Goal: Task Accomplishment & Management: Manage account settings

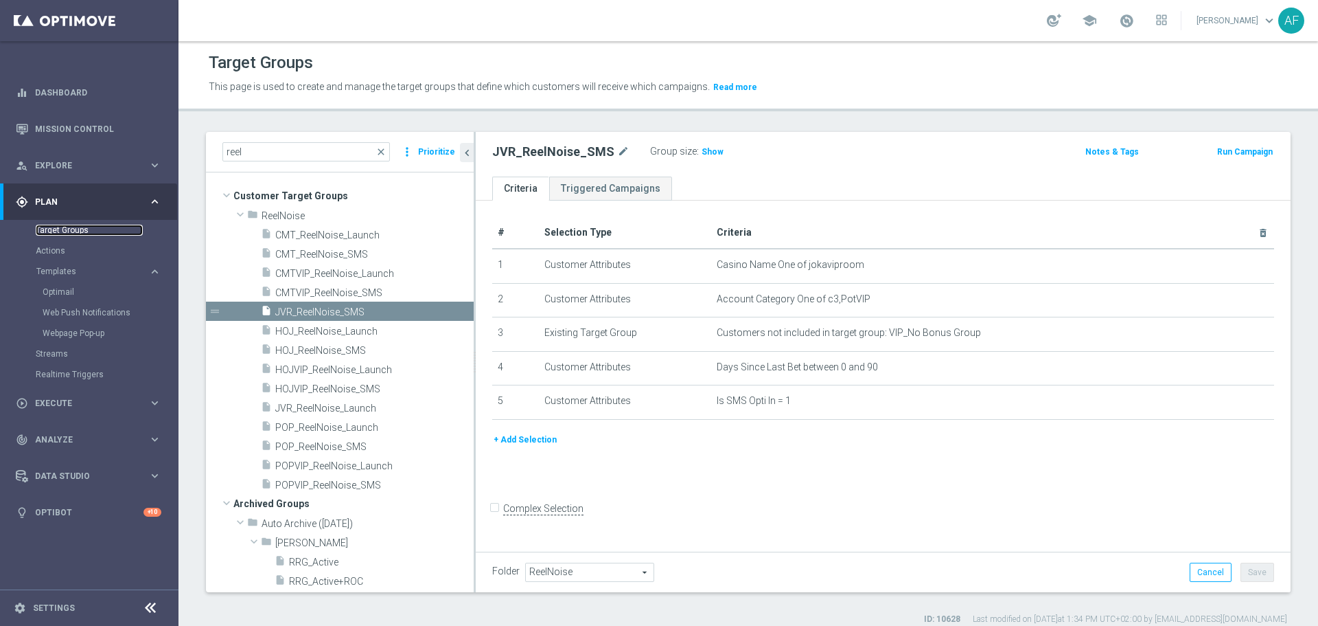
click at [79, 230] on link "Target Groups" at bounding box center [89, 230] width 107 height 11
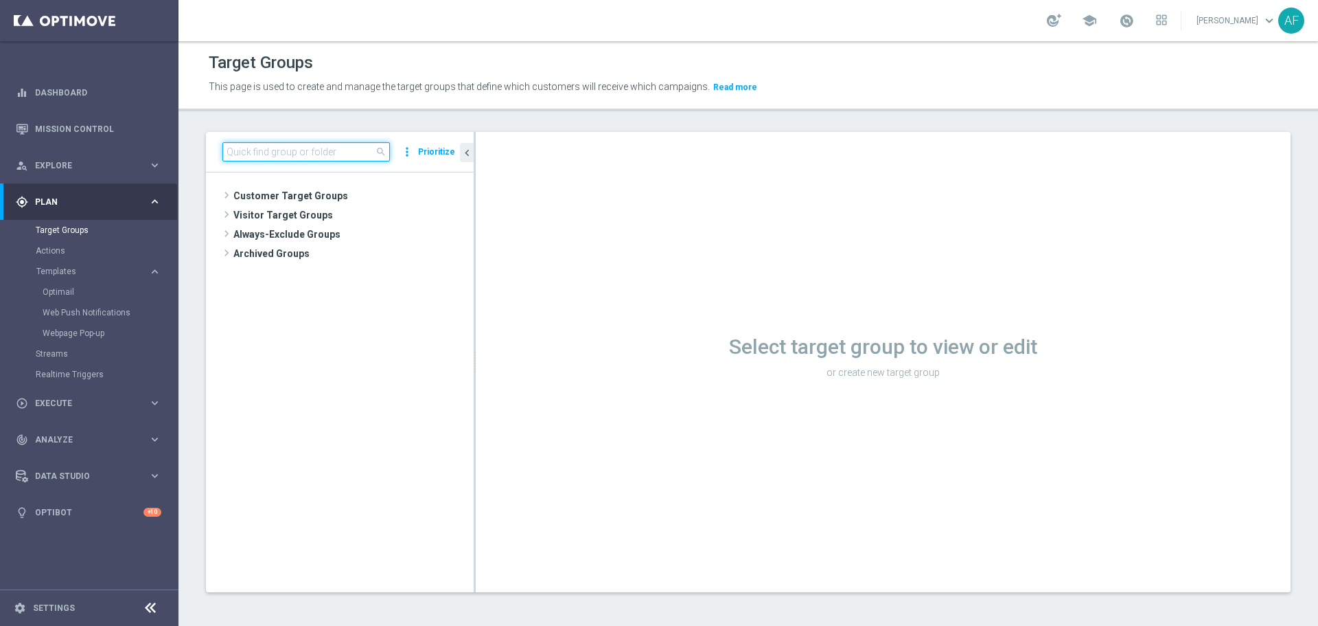
click at [293, 152] on input at bounding box center [306, 151] width 168 height 19
type input "G"
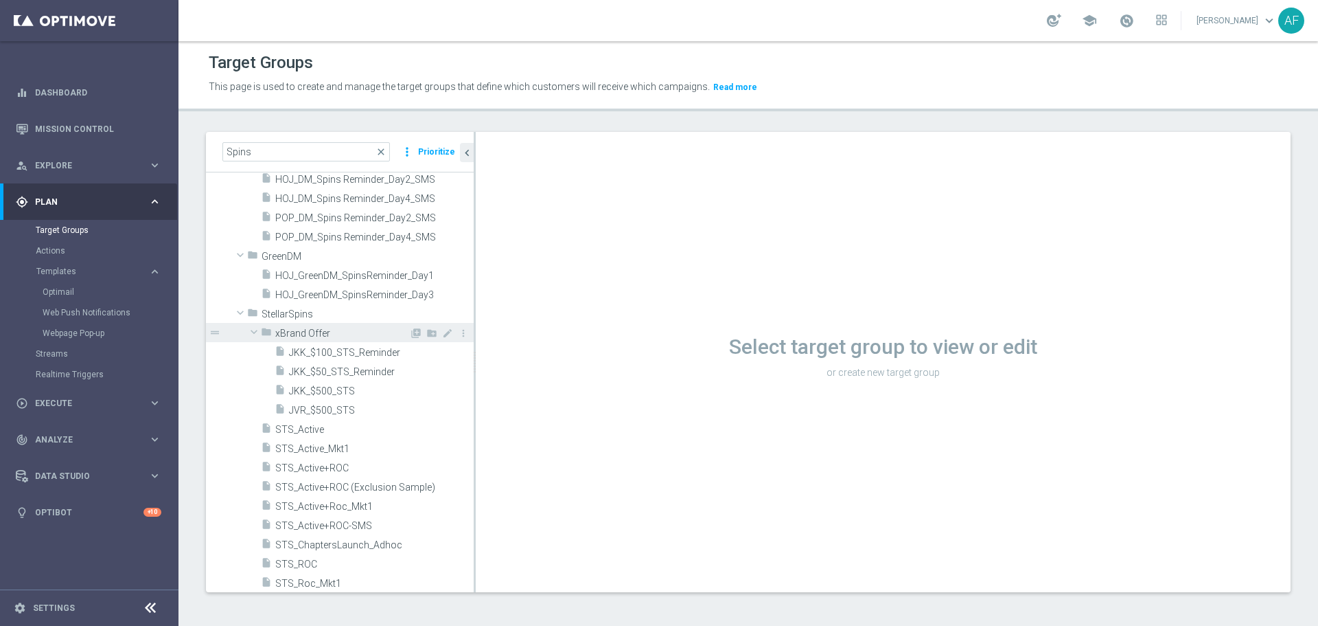
scroll to position [633, 0]
click at [306, 148] on input "Spins" at bounding box center [306, 151] width 168 height 19
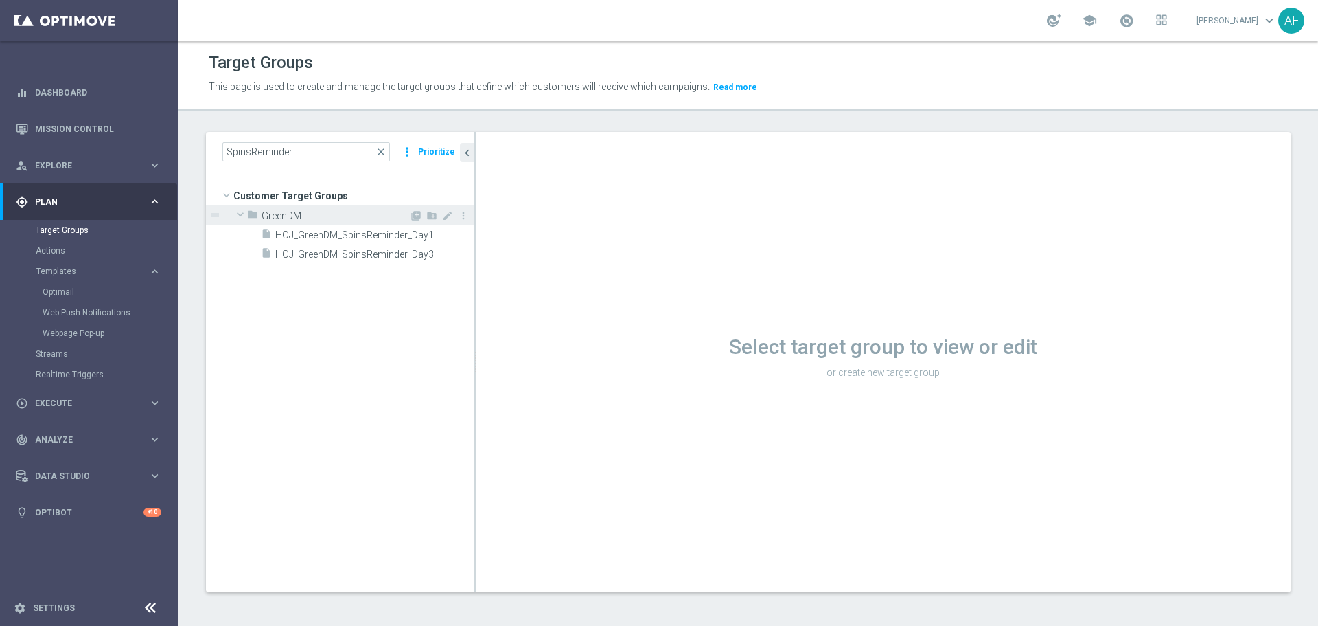
click at [330, 218] on span "GreenDM" at bounding box center [336, 216] width 148 height 12
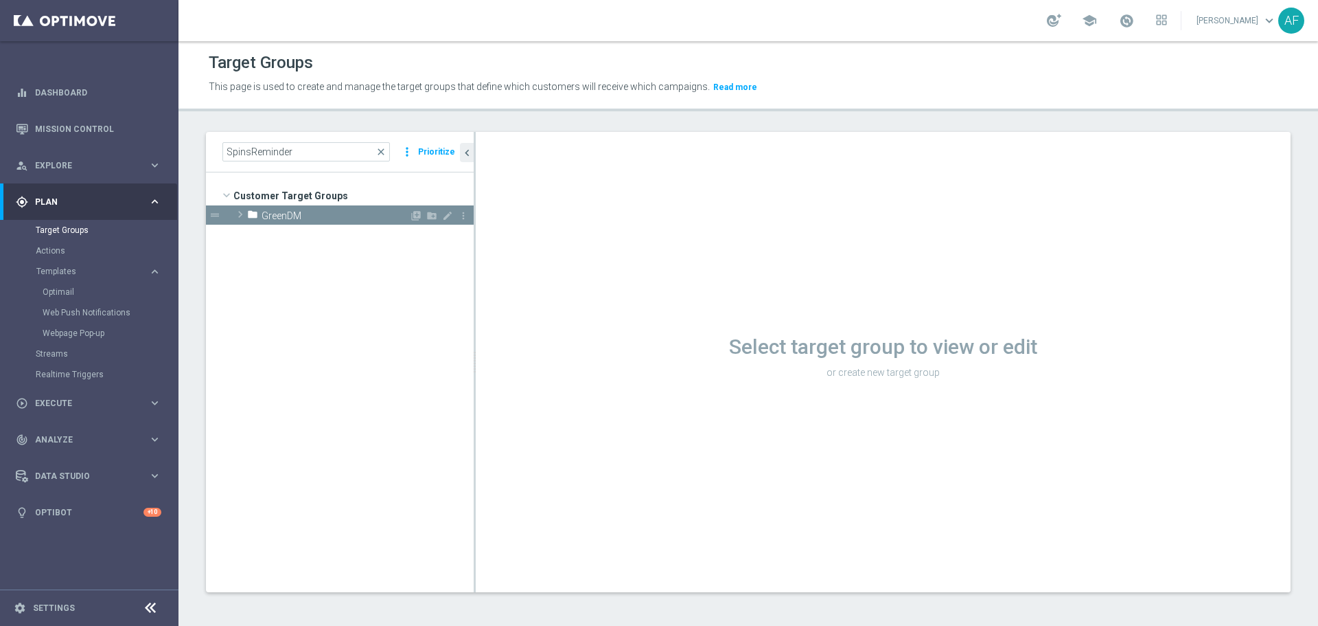
click at [327, 216] on span "GreenDM" at bounding box center [336, 216] width 148 height 12
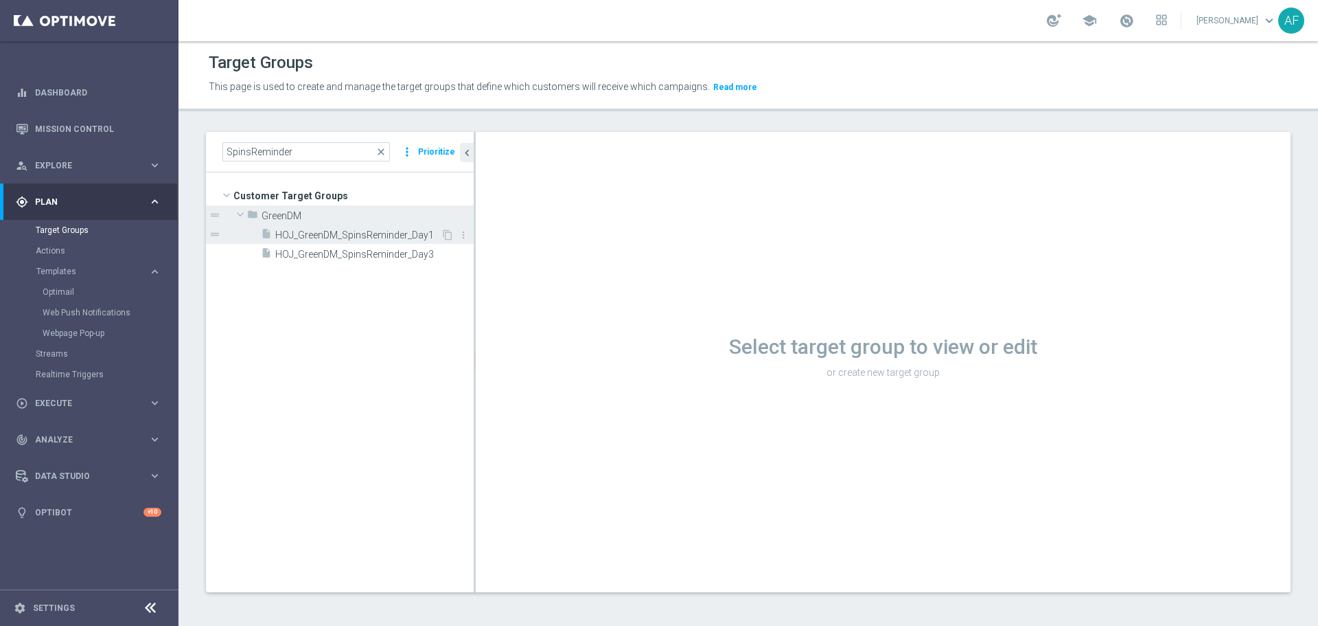
click at [304, 228] on div "insert_drive_file HOJ_GreenDM_SpinsReminder_Day1" at bounding box center [351, 234] width 180 height 19
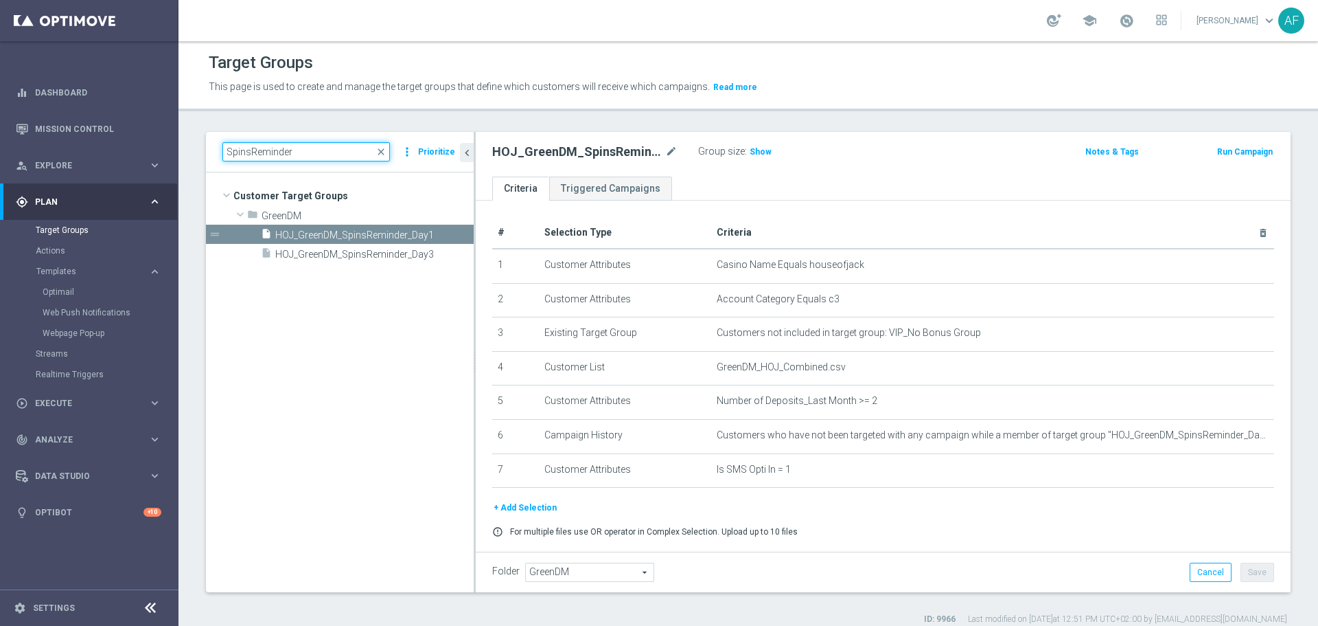
drag, startPoint x: 290, startPoint y: 148, endPoint x: 203, endPoint y: 155, distance: 88.2
click at [203, 155] on div "SpinsReminder close more_vert Prioritize Customer Target Groups library_add cre…" at bounding box center [749, 378] width 1140 height 493
type input "GreenDM"
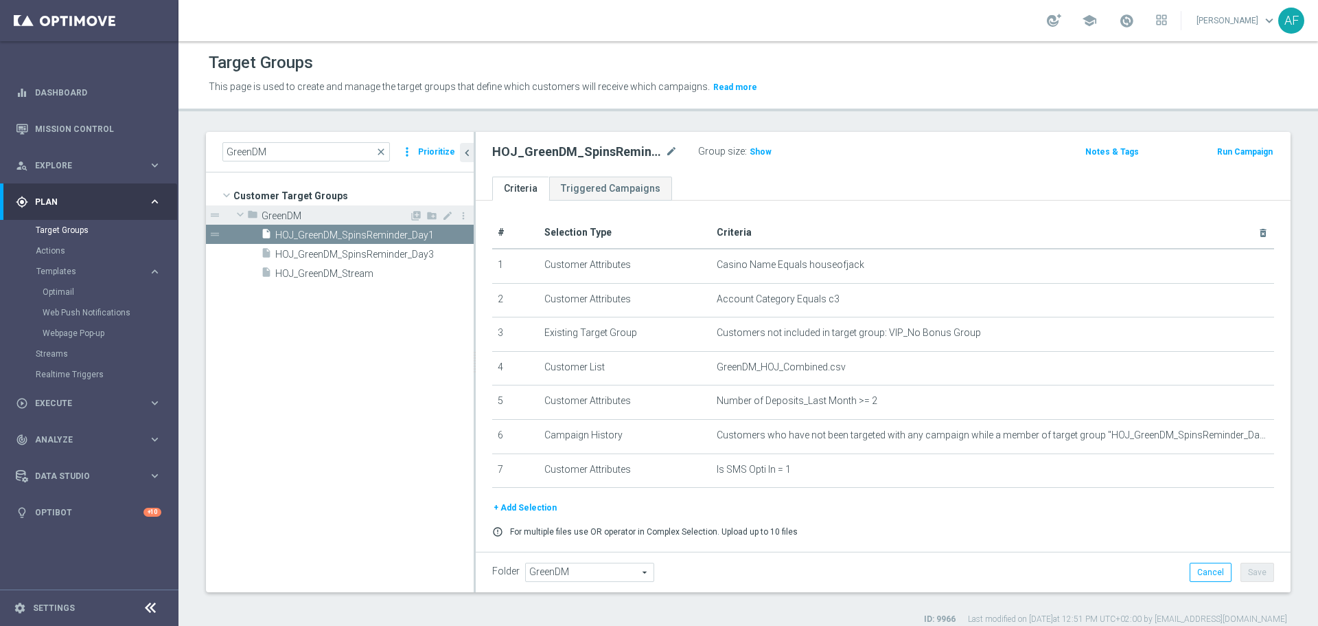
click at [237, 209] on span at bounding box center [240, 214] width 16 height 14
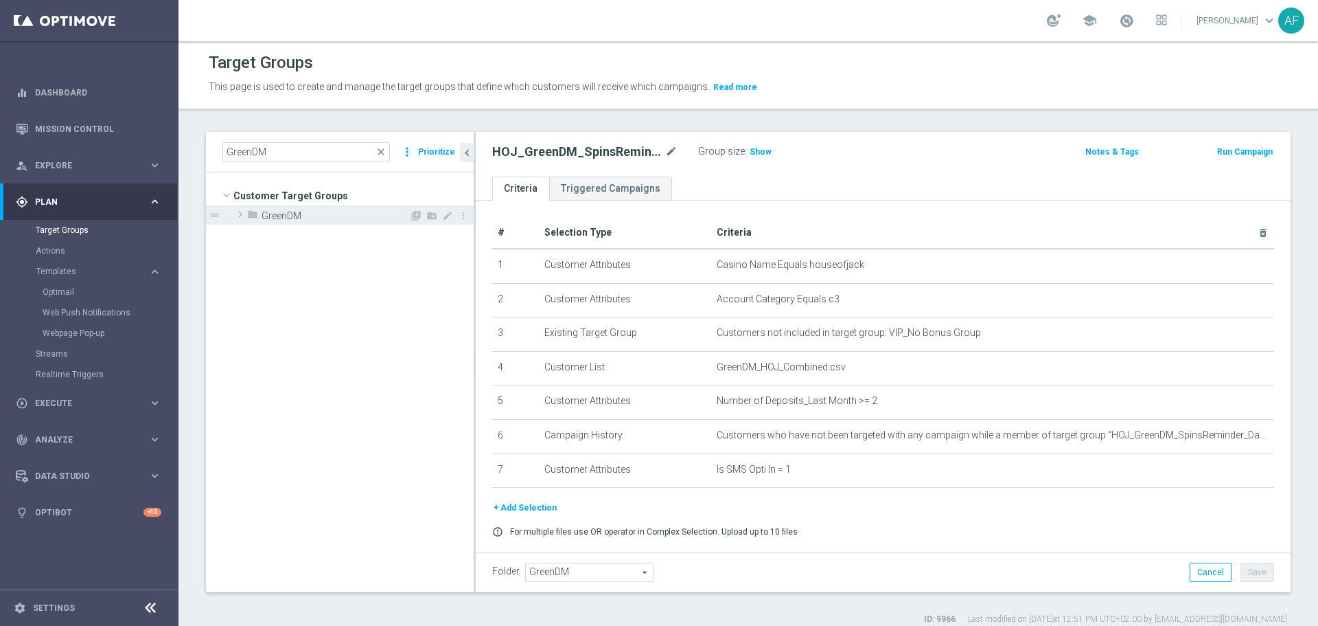
click at [237, 209] on span at bounding box center [240, 214] width 14 height 16
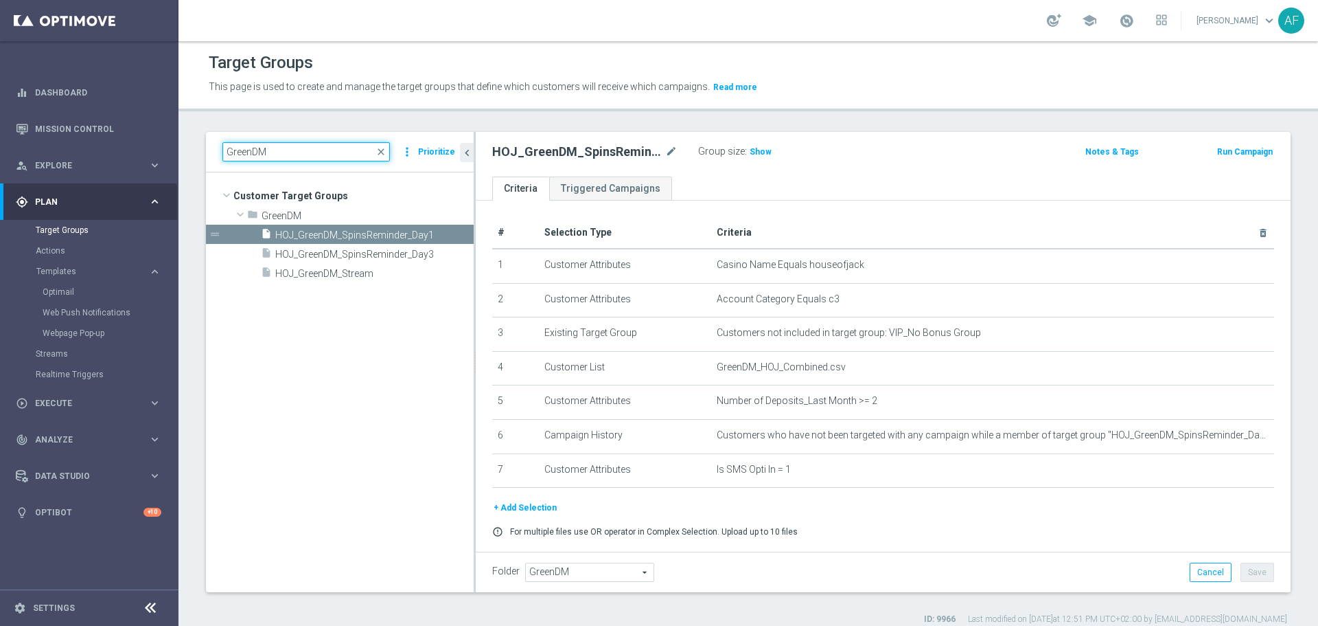
drag, startPoint x: 275, startPoint y: 153, endPoint x: 220, endPoint y: 157, distance: 55.8
click at [220, 157] on div "GreenDM close more_vert Prioritize" at bounding box center [340, 152] width 268 height 41
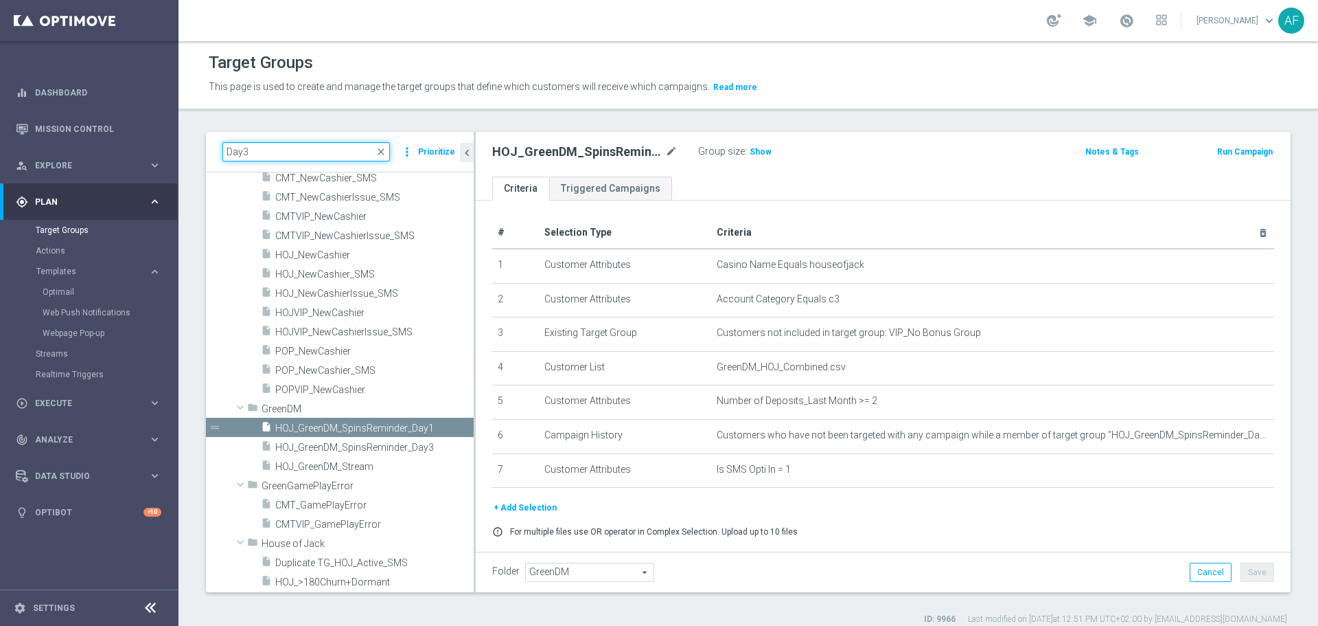
scroll to position [621, 0]
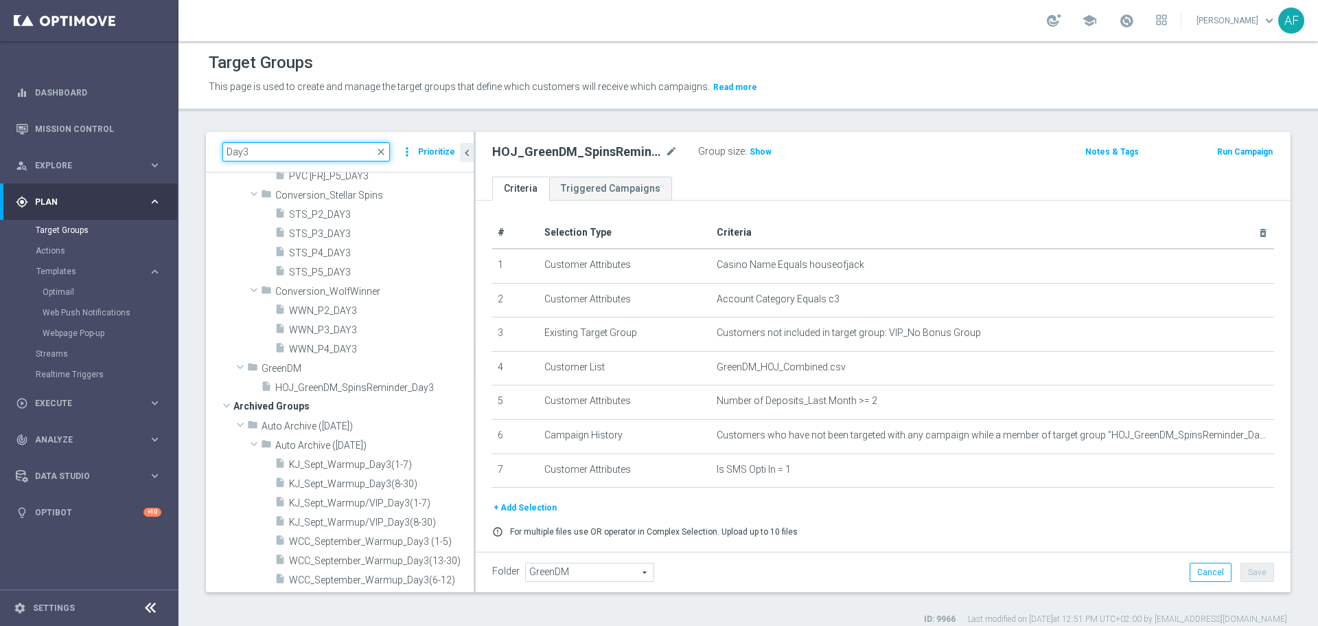
type input "Day3"
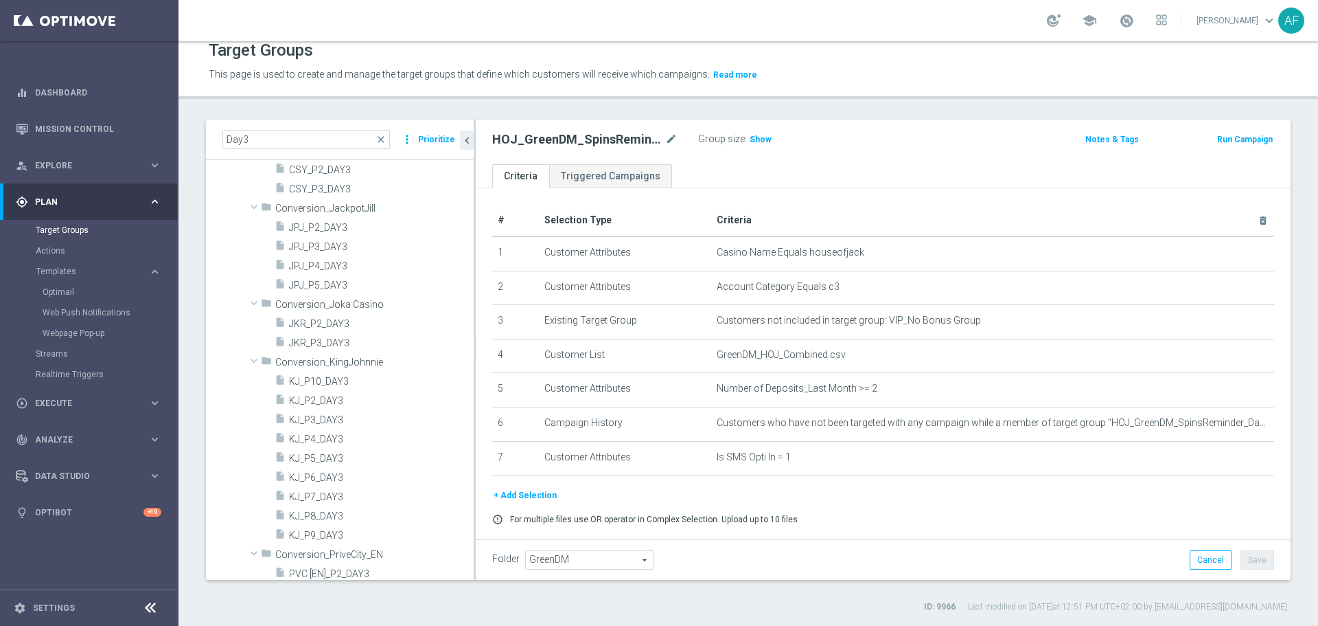
scroll to position [0, 0]
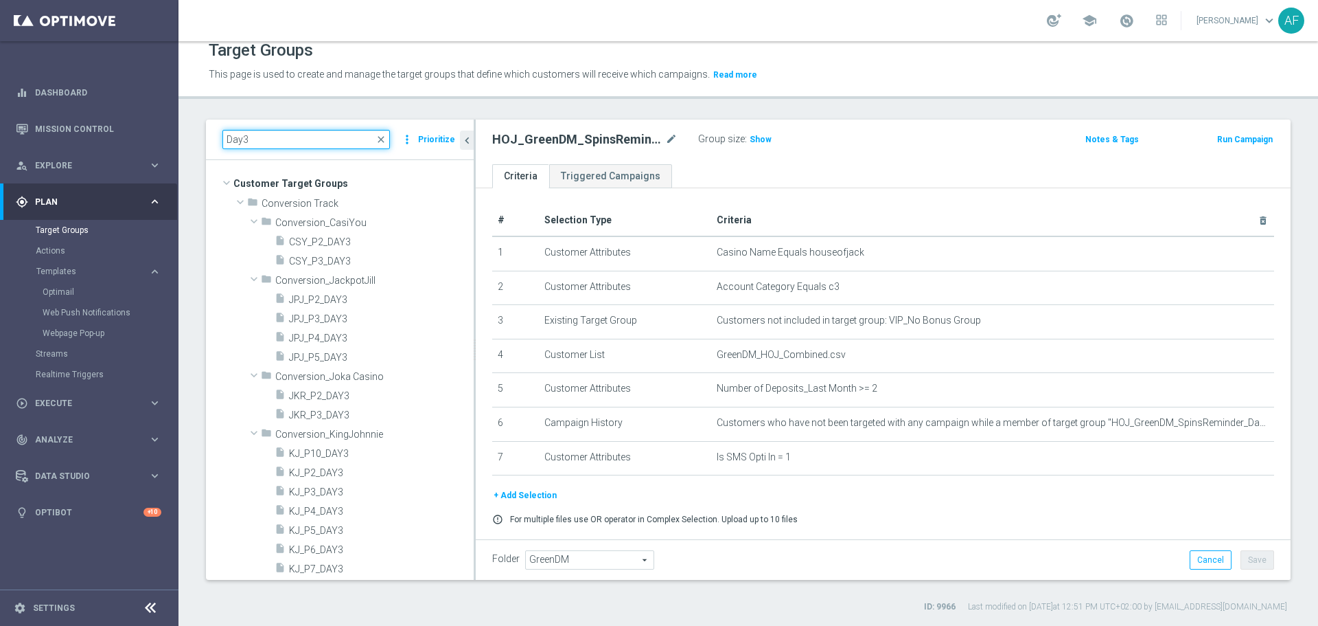
drag, startPoint x: 251, startPoint y: 139, endPoint x: 213, endPoint y: 144, distance: 38.1
click at [213, 144] on div "Day3 close more_vert Prioritize" at bounding box center [340, 139] width 268 height 41
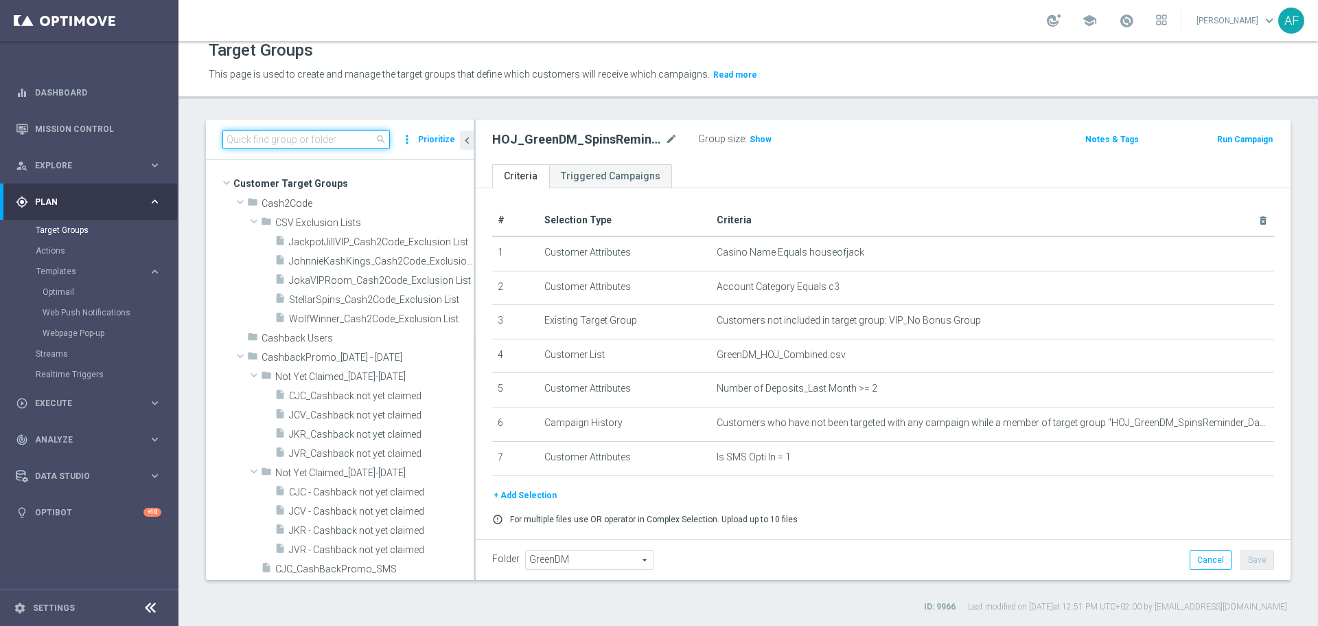
click at [339, 135] on input at bounding box center [306, 139] width 168 height 19
click at [312, 144] on input at bounding box center [306, 139] width 168 height 19
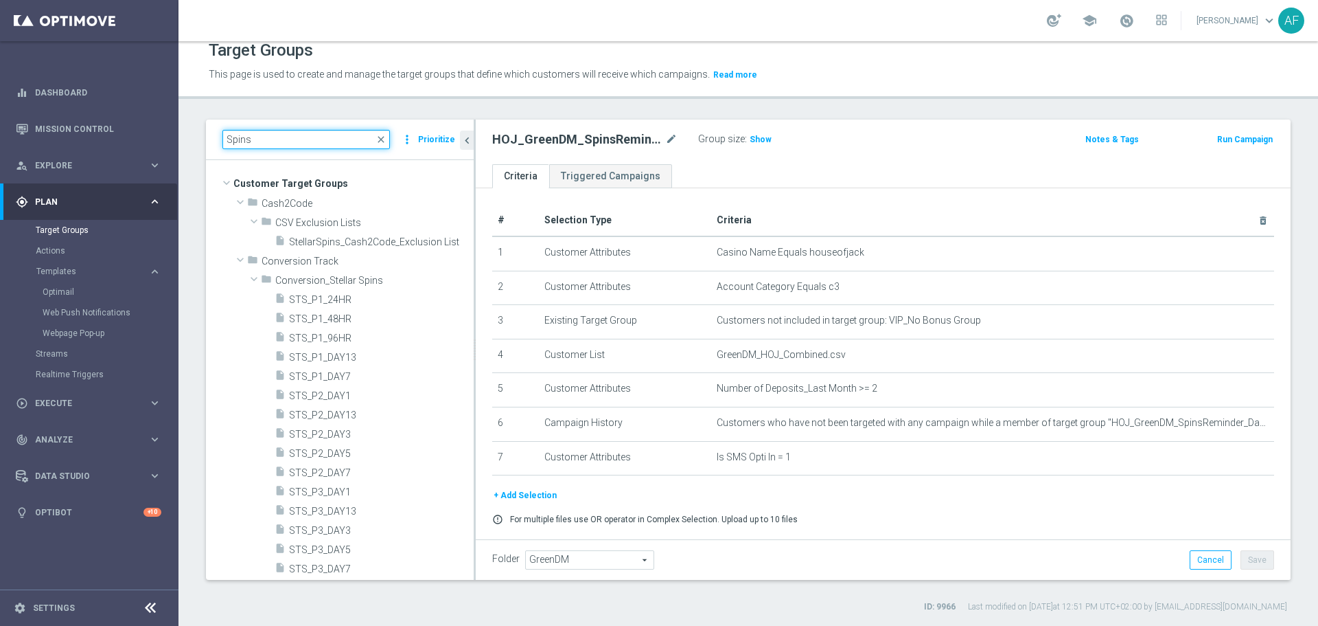
type input "Spins"
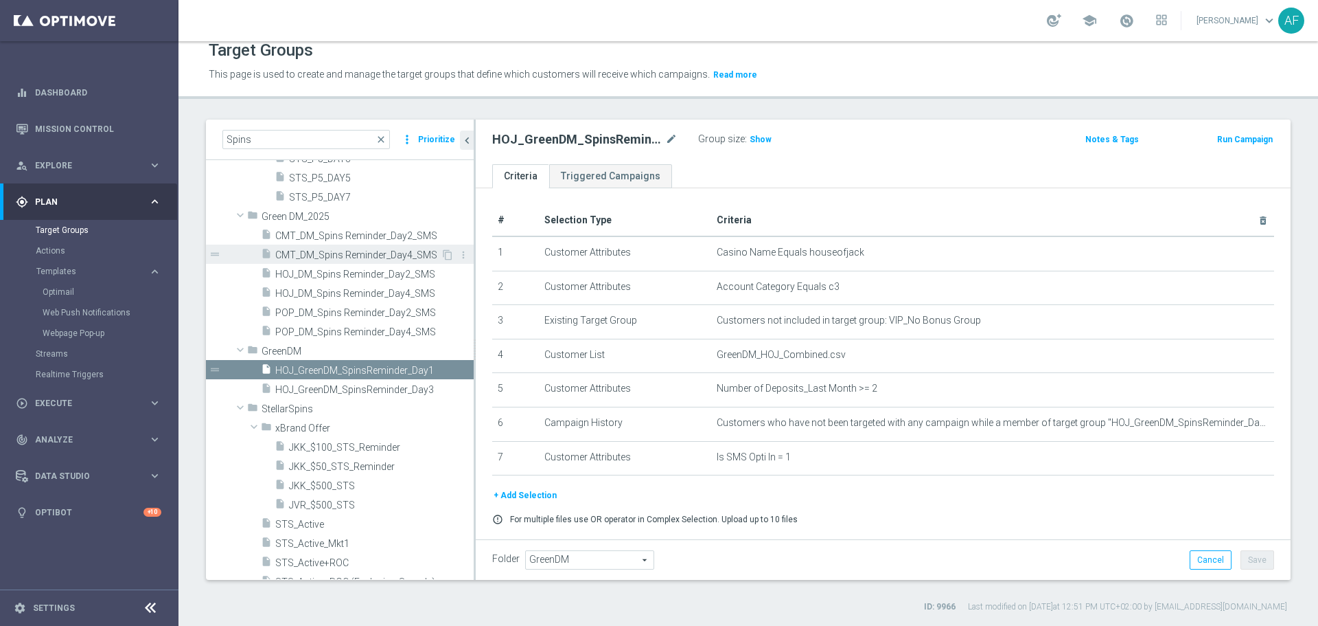
scroll to position [417, 0]
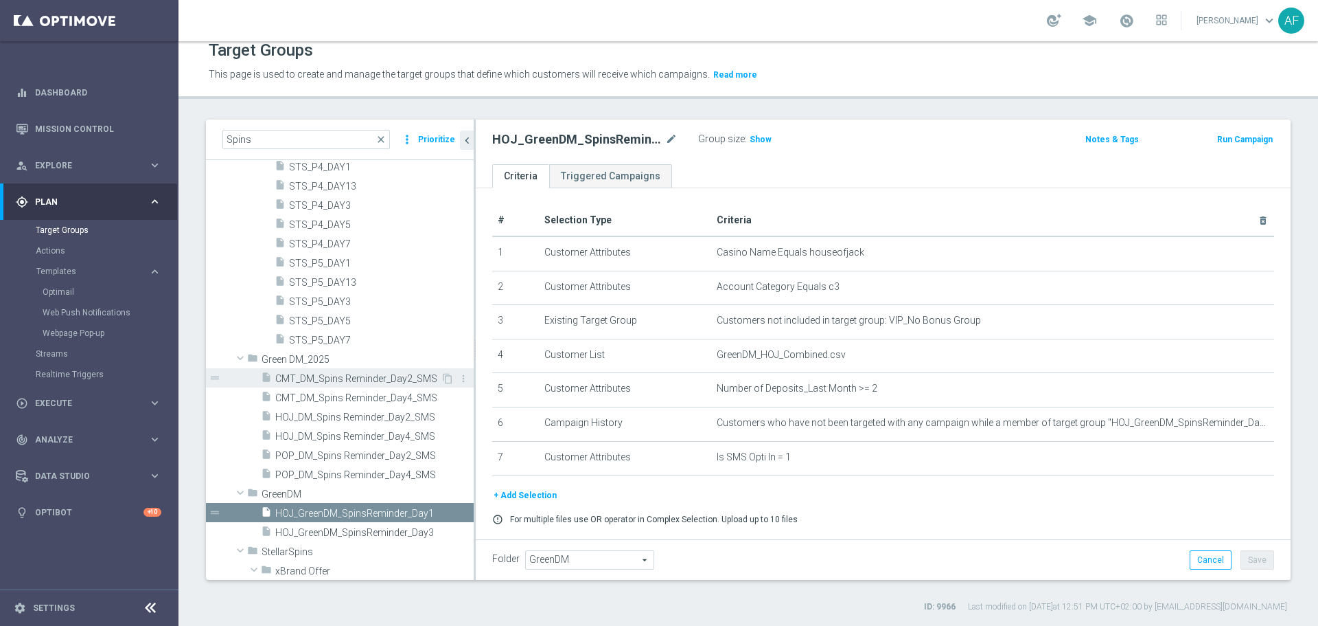
click at [369, 373] on span "CMT_DM_Spins Reminder_Day2_SMS" at bounding box center [357, 379] width 165 height 12
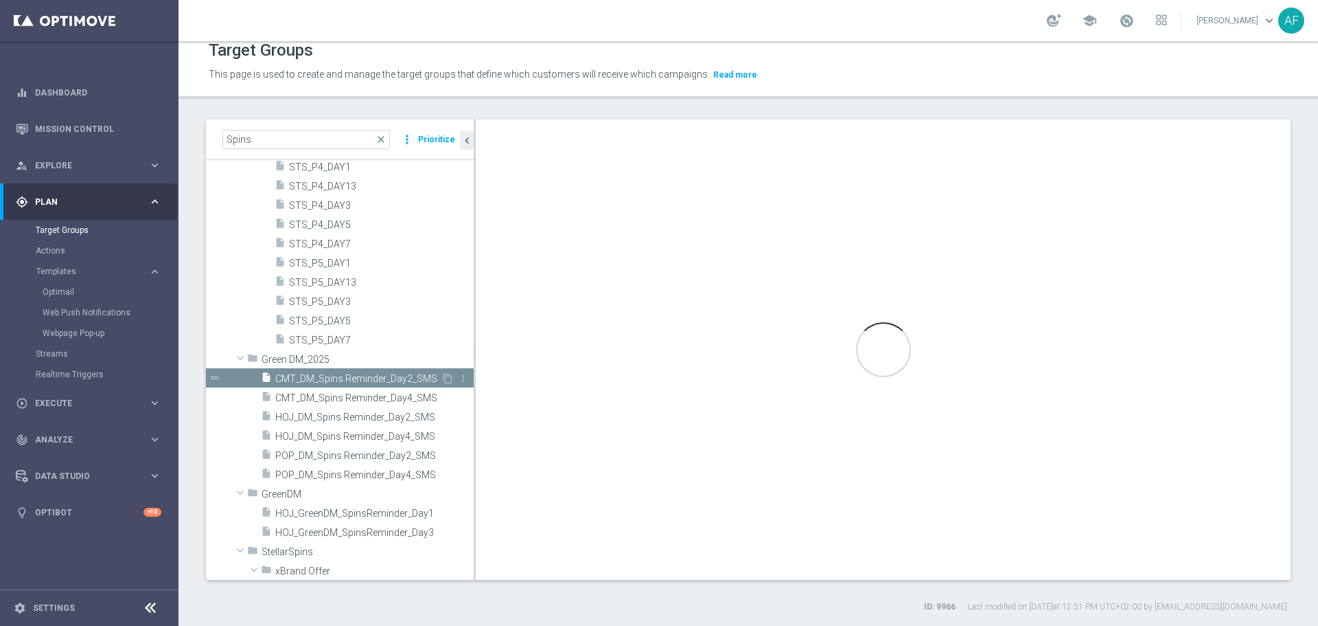
type input "Green DM_2025"
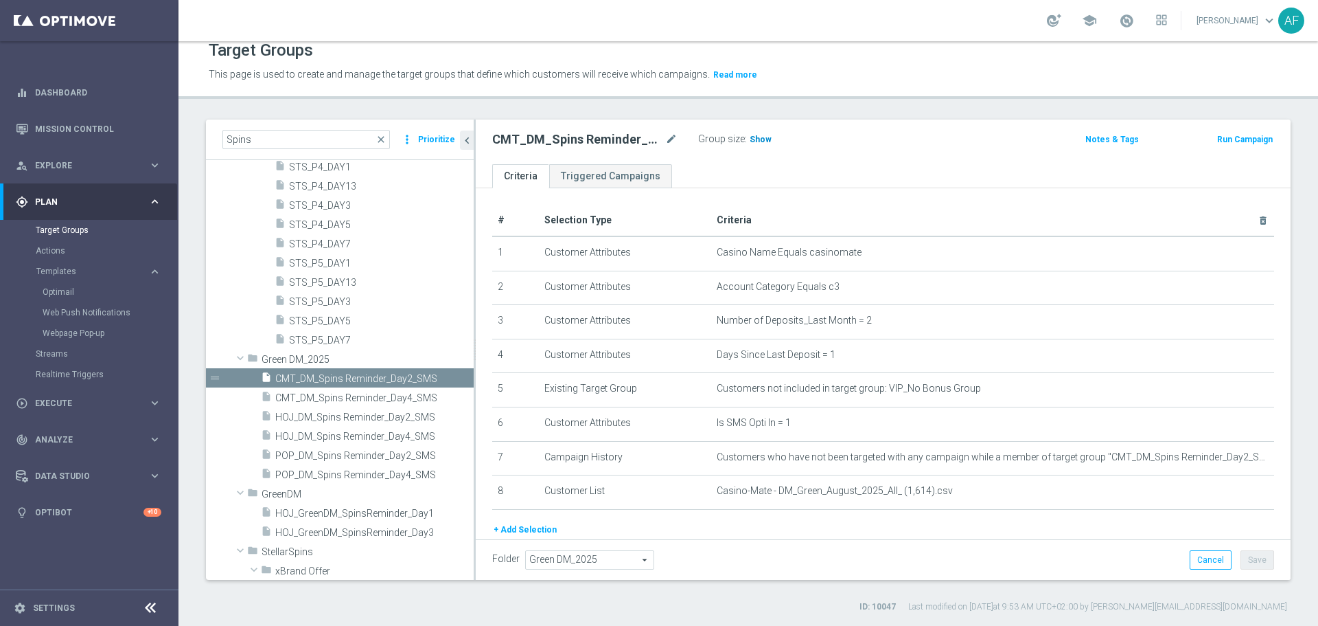
click at [753, 140] on span "Show" at bounding box center [761, 140] width 22 height 10
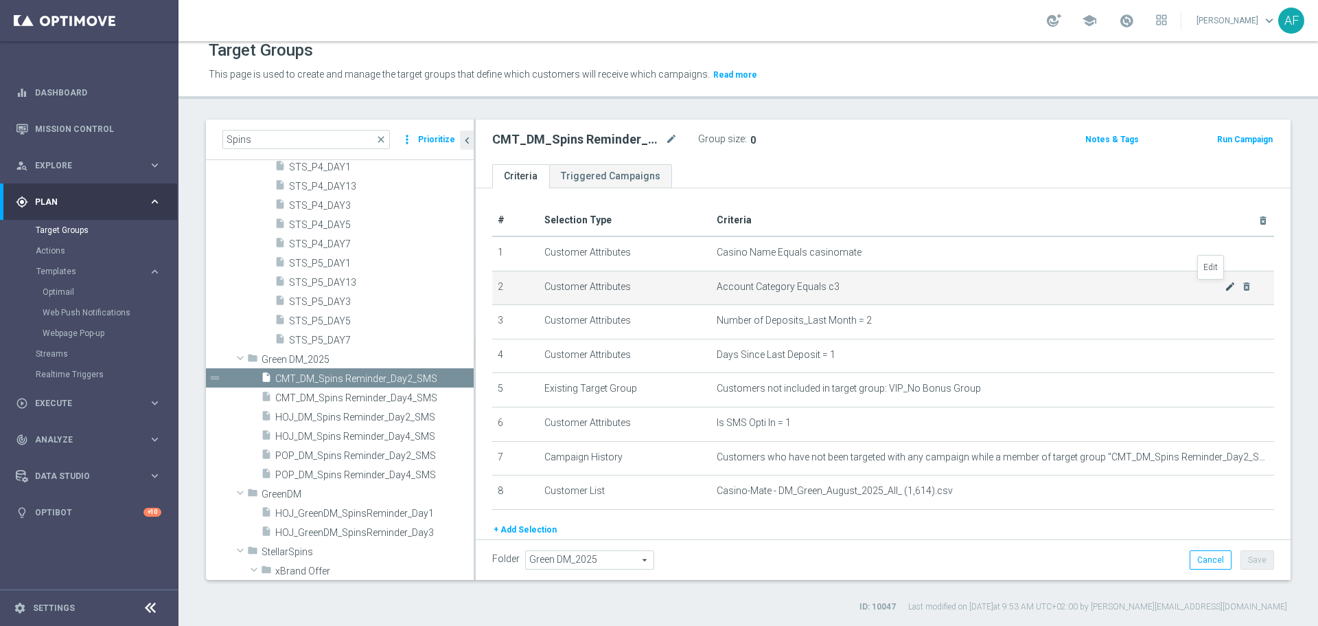
click at [1225, 285] on icon "mode_edit" at bounding box center [1230, 286] width 11 height 11
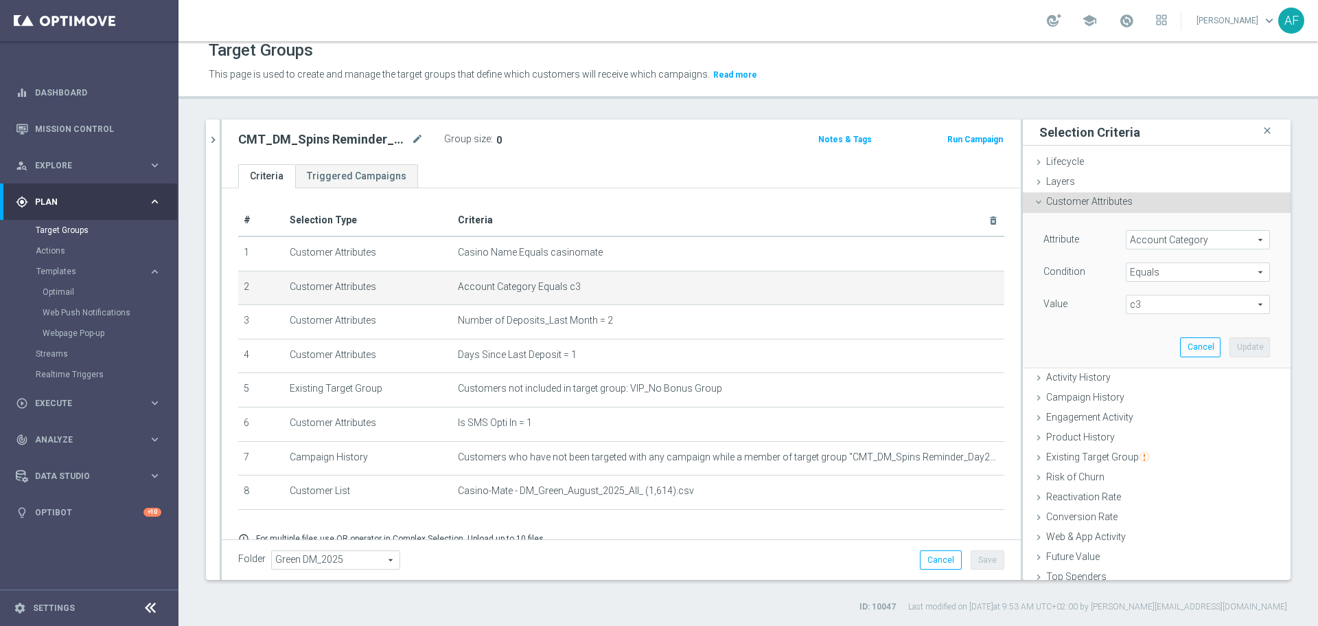
click at [1156, 302] on span "c3" at bounding box center [1198, 304] width 143 height 18
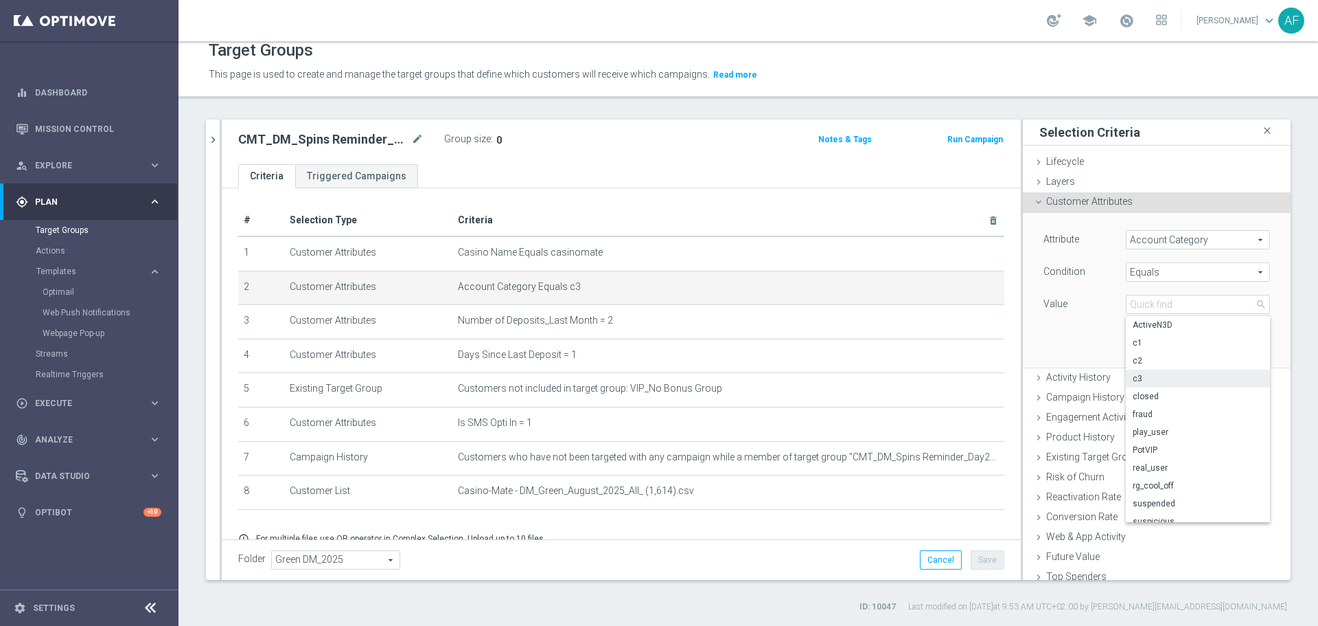
click at [1151, 274] on span "Equals" at bounding box center [1198, 272] width 143 height 18
click at [1155, 453] on span "One of" at bounding box center [1198, 453] width 130 height 11
type input "One of"
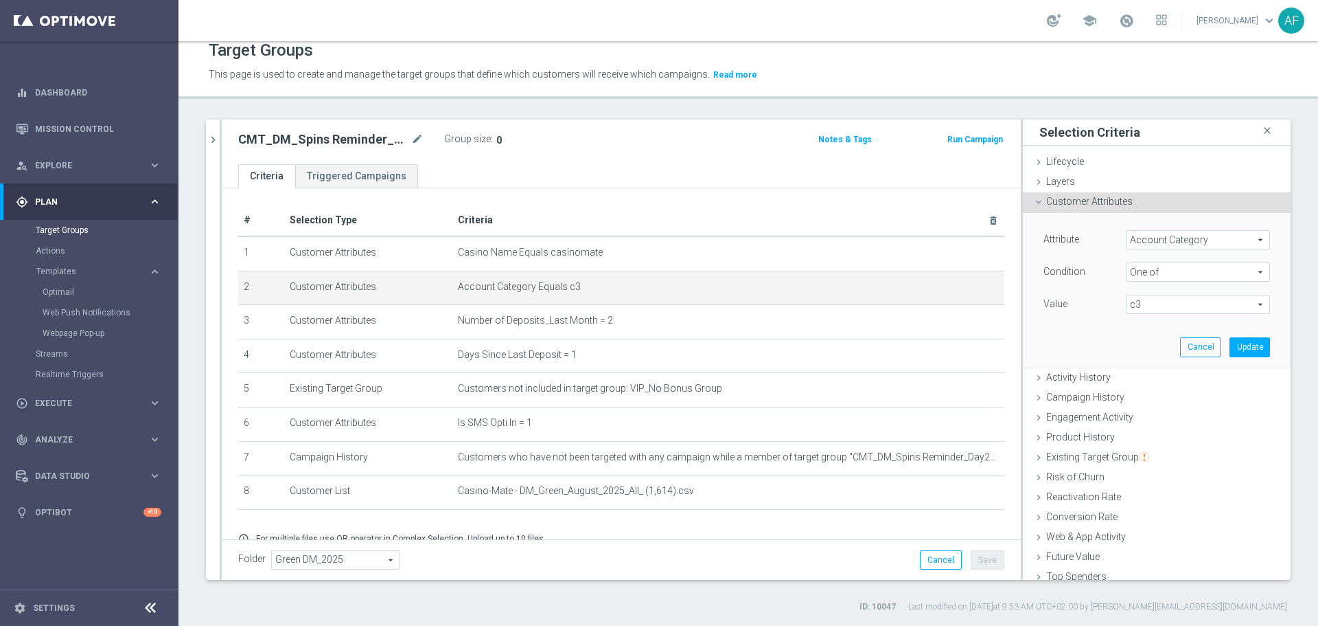
click at [1145, 305] on span "c3" at bounding box center [1198, 304] width 143 height 18
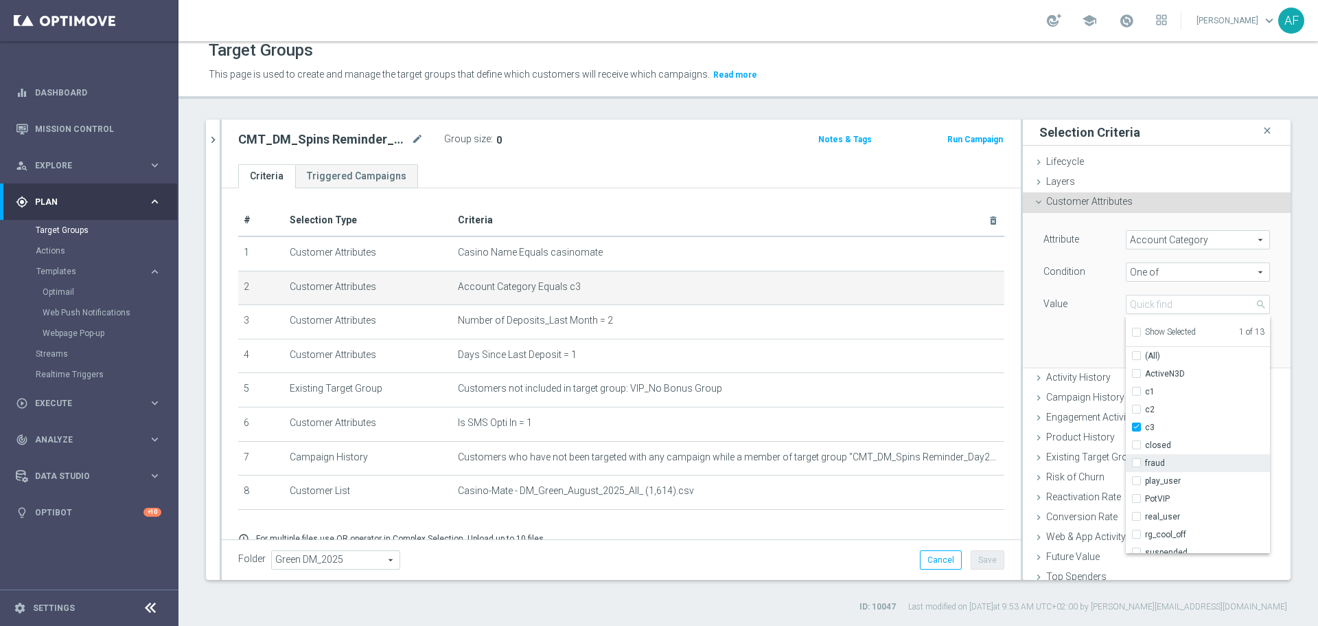
scroll to position [44, 0]
click at [1136, 472] on input "real_user" at bounding box center [1140, 472] width 9 height 9
checkbox input "true"
type input "Selected 2 of 13"
click at [1064, 347] on div "Attribute Account Category Account Category arrow_drop_down search Condition On…" at bounding box center [1156, 290] width 247 height 154
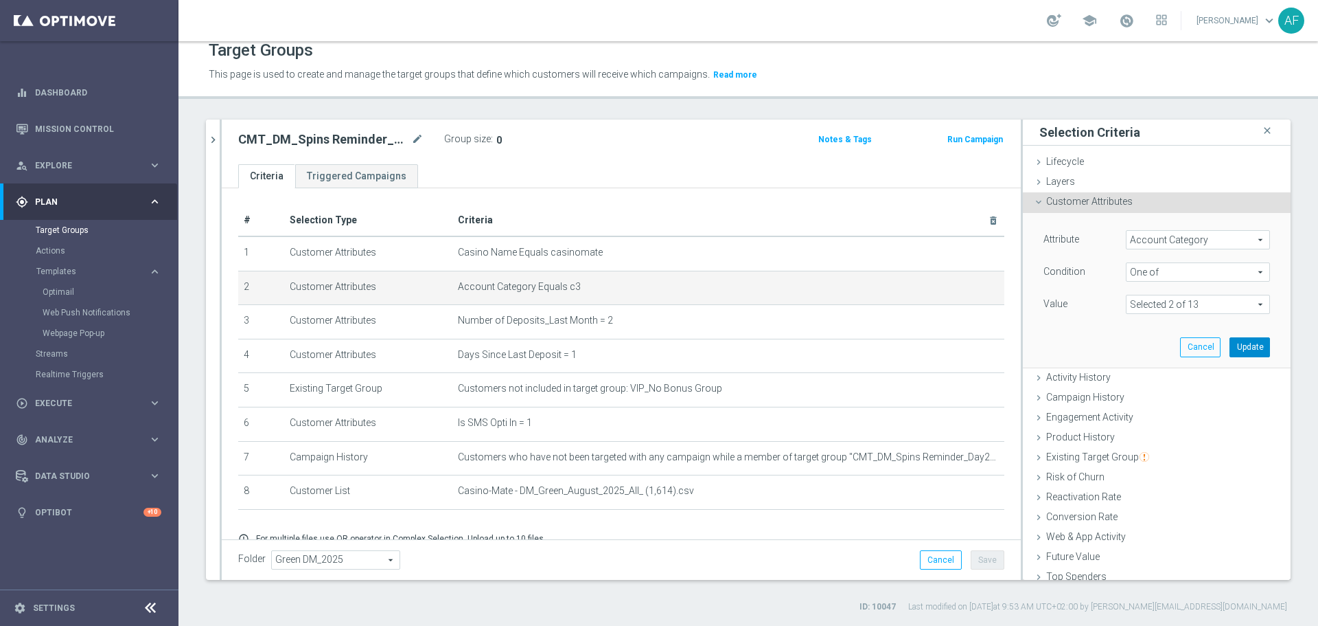
click at [1230, 341] on button "Update" at bounding box center [1250, 346] width 41 height 19
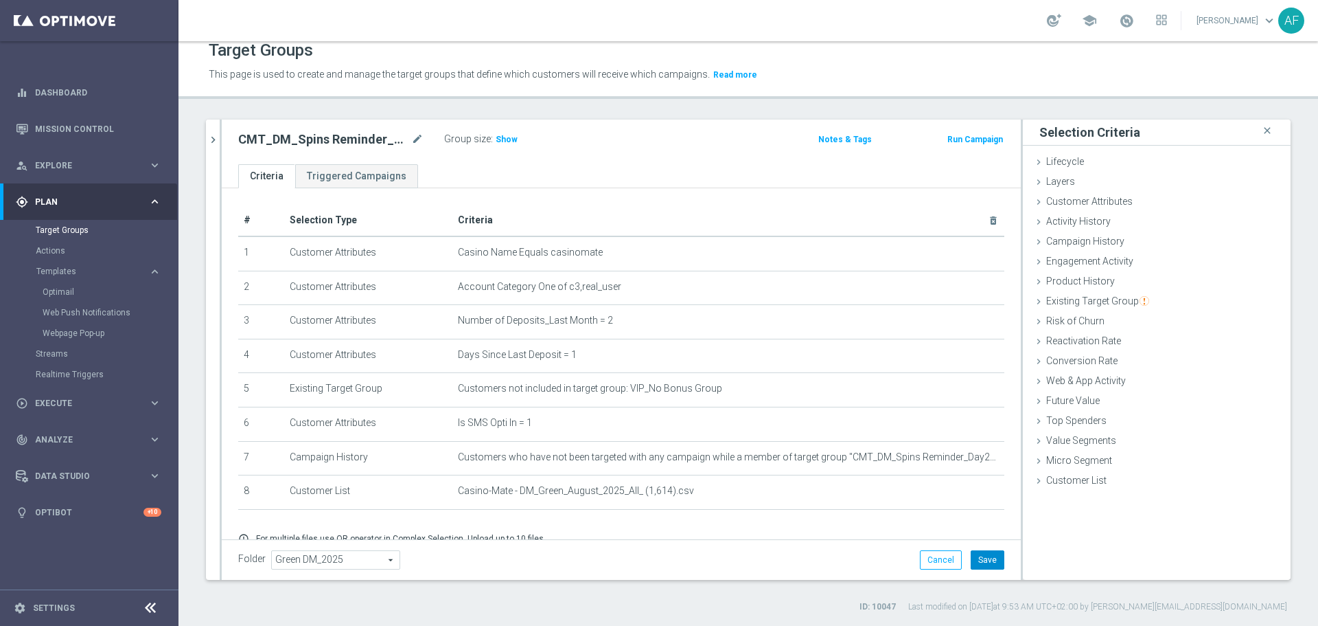
click at [976, 559] on button "Save" at bounding box center [988, 559] width 34 height 19
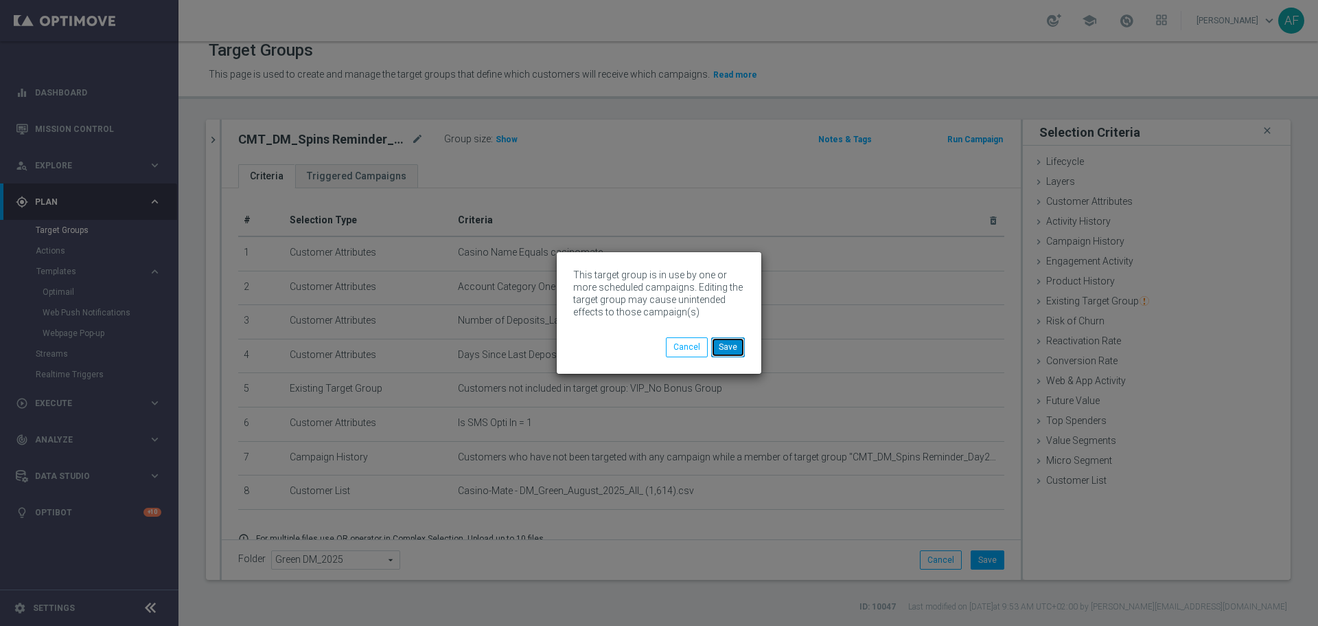
click at [729, 349] on button "Save" at bounding box center [728, 346] width 34 height 19
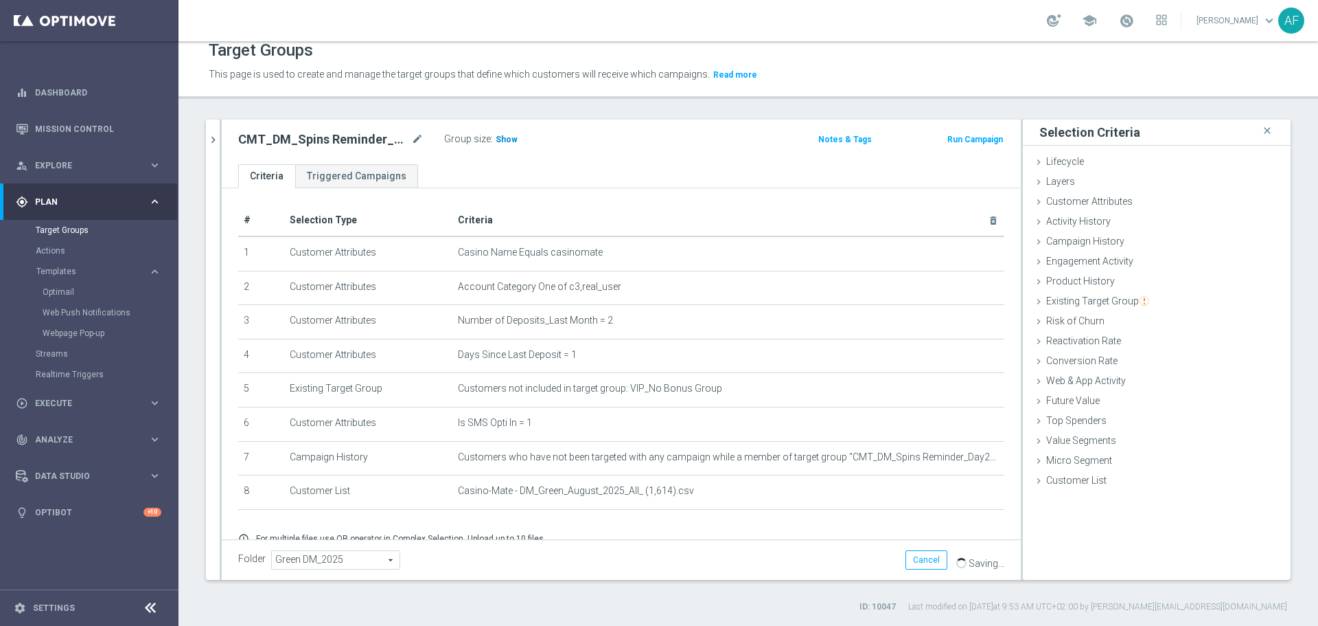
click at [503, 139] on span "Show" at bounding box center [507, 140] width 22 height 10
click at [216, 146] on icon "chevron_right" at bounding box center [213, 139] width 13 height 13
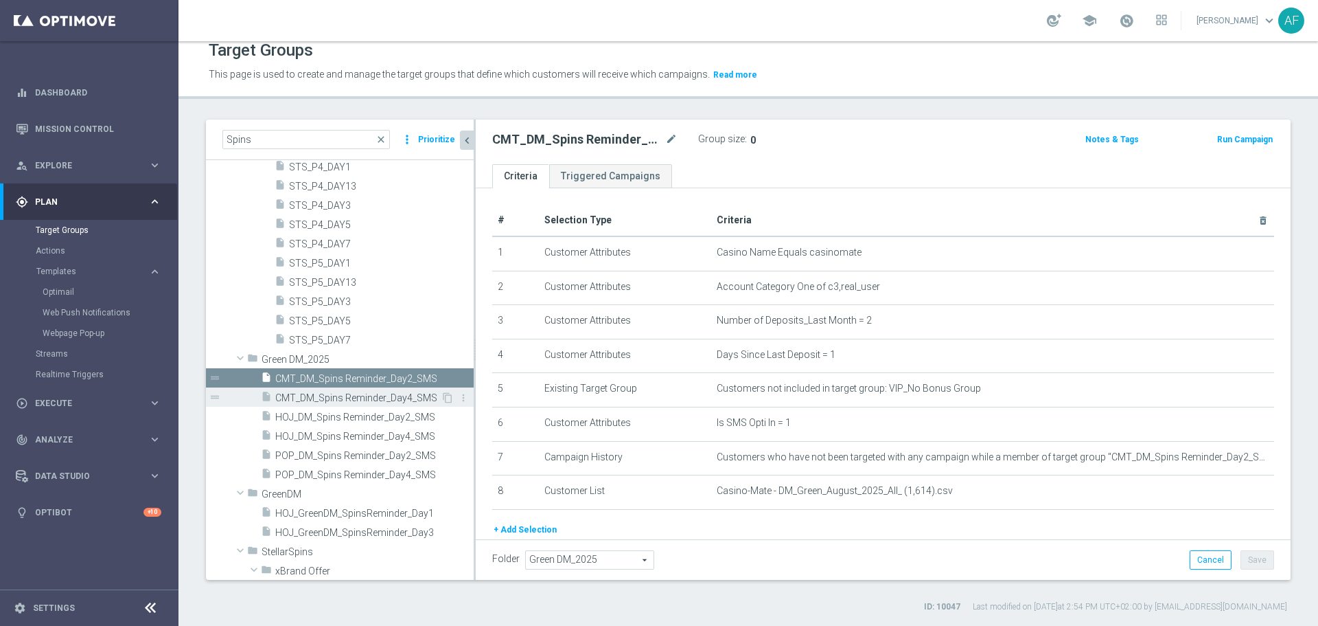
click at [393, 397] on span "CMT_DM_Spins Reminder_Day4_SMS" at bounding box center [357, 398] width 165 height 12
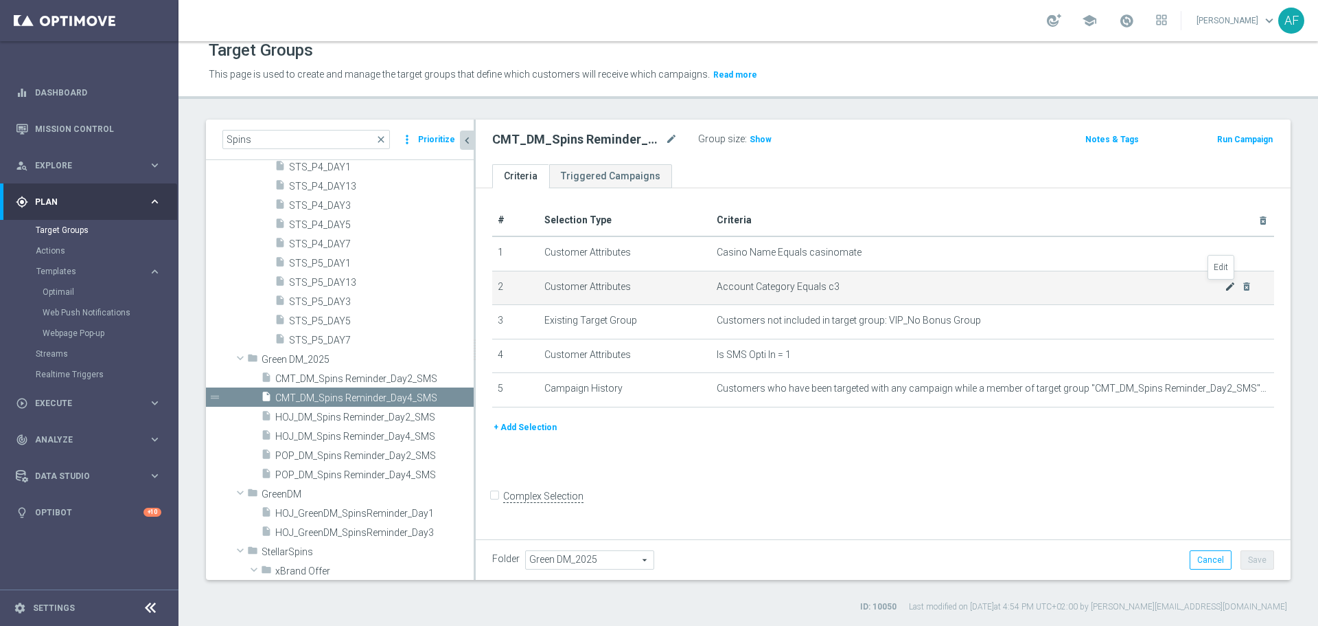
click at [1225, 286] on icon "mode_edit" at bounding box center [1230, 286] width 11 height 11
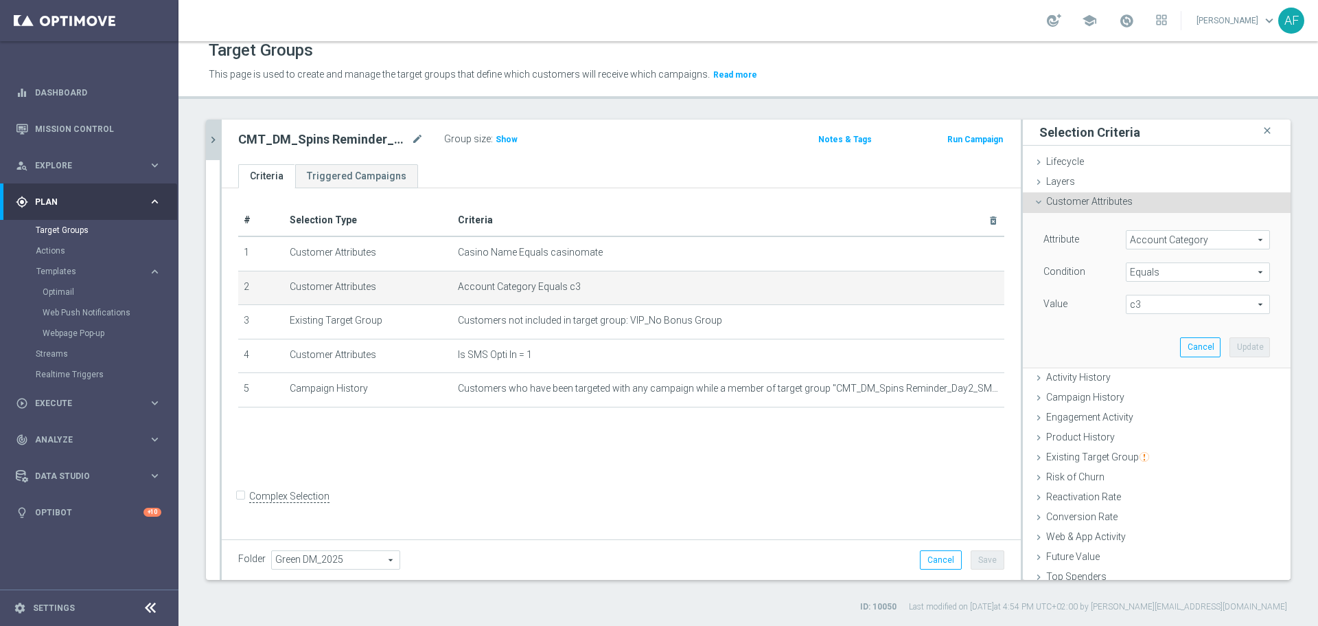
click at [1156, 269] on span "Equals" at bounding box center [1198, 272] width 143 height 18
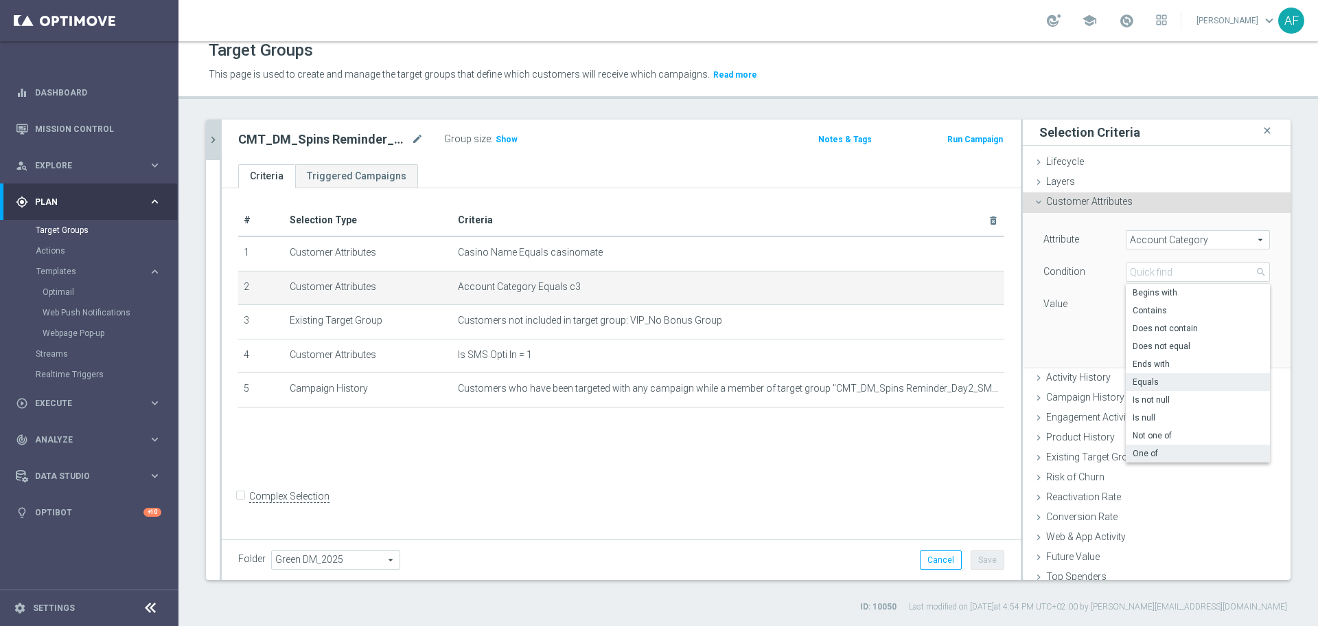
click at [1157, 450] on span "One of" at bounding box center [1198, 453] width 130 height 11
type input "One of"
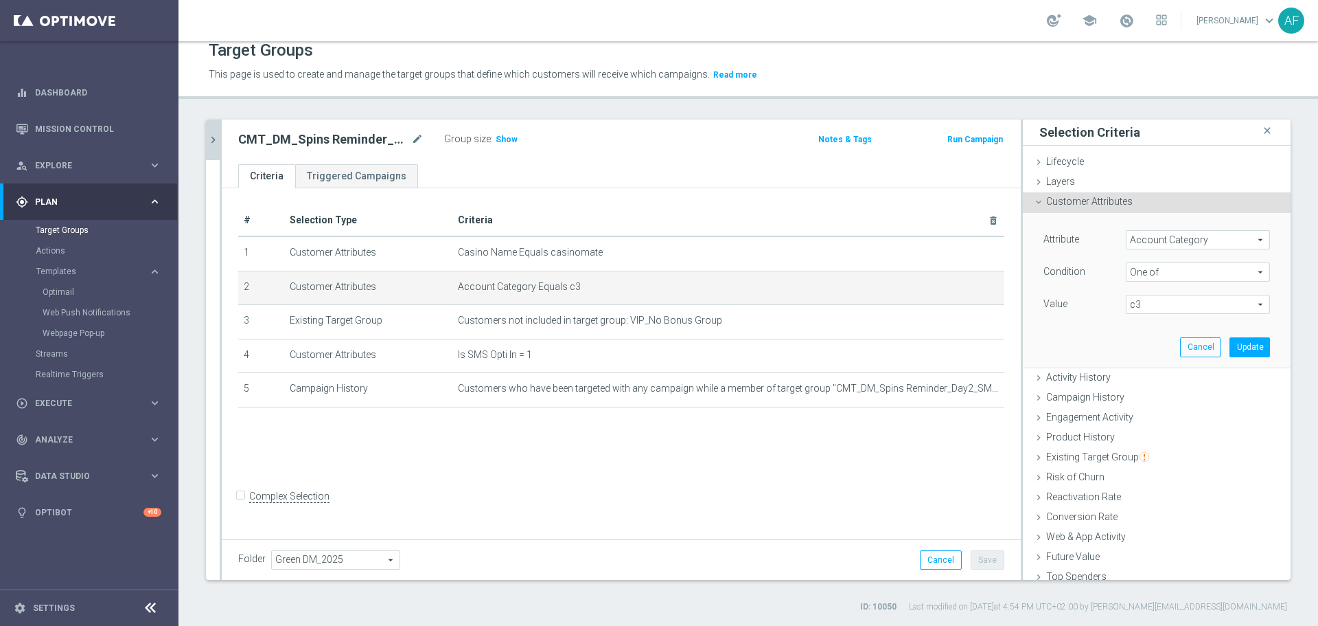
click at [1151, 302] on span "c3" at bounding box center [1198, 304] width 143 height 18
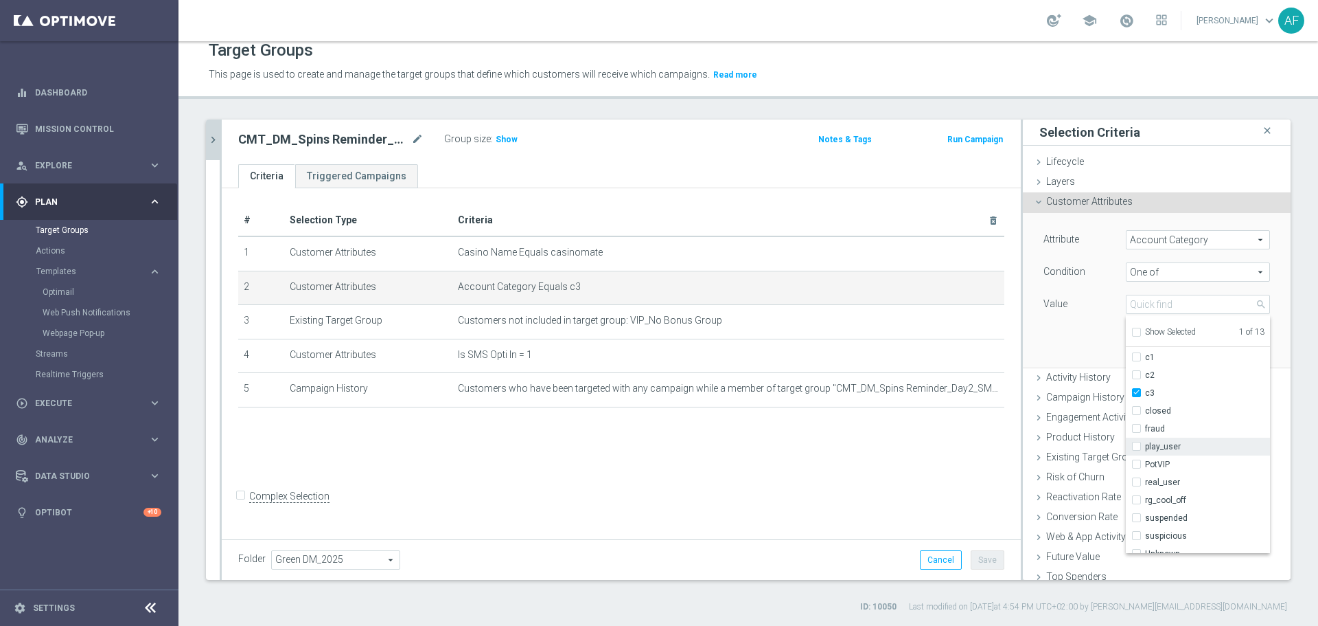
scroll to position [44, 0]
click at [1145, 470] on label "real_user" at bounding box center [1207, 473] width 125 height 18
click at [1136, 470] on input "real_user" at bounding box center [1140, 472] width 9 height 9
checkbox input "true"
type input "Selected 2 of 13"
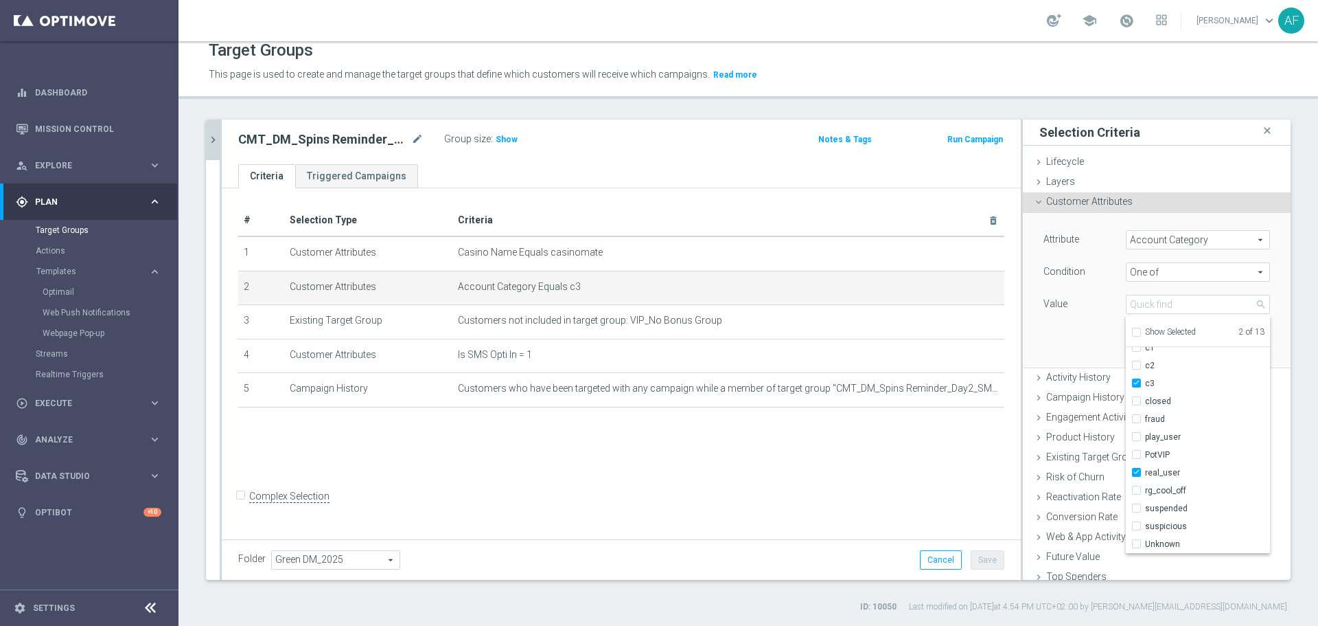
click at [1086, 361] on div "Attribute Account Category Account Category arrow_drop_down search Condition On…" at bounding box center [1156, 290] width 247 height 154
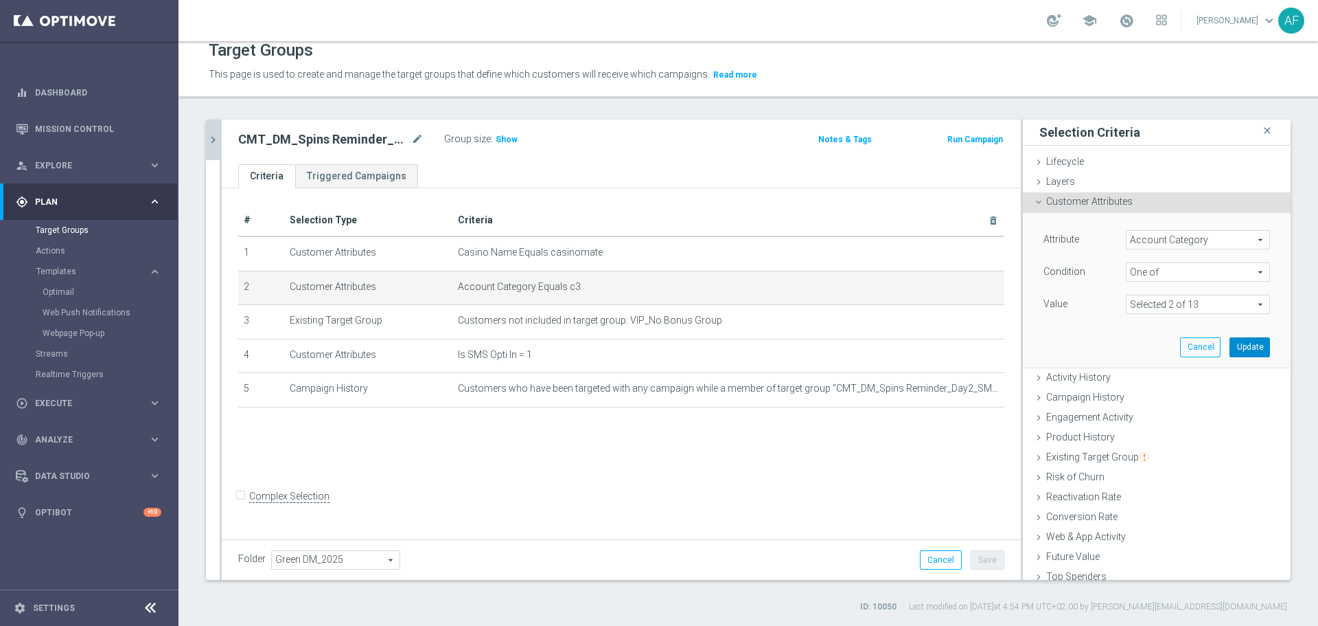
click at [1235, 344] on button "Update" at bounding box center [1250, 346] width 41 height 19
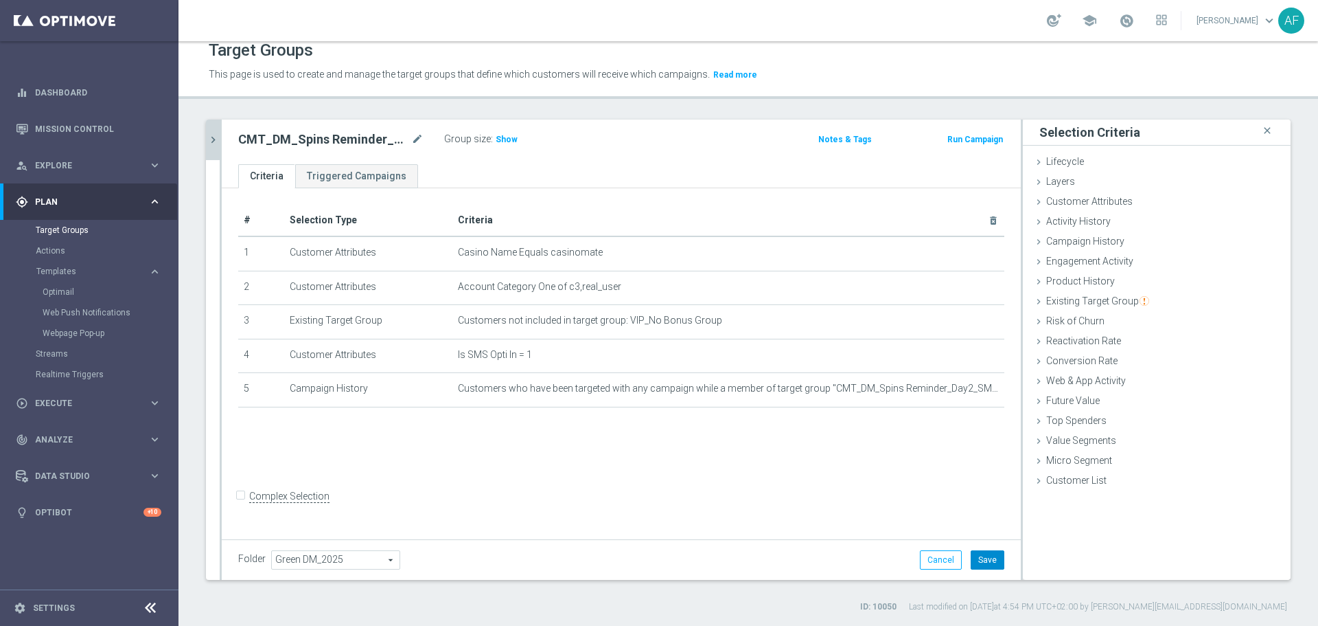
click at [981, 559] on button "Save" at bounding box center [988, 559] width 34 height 19
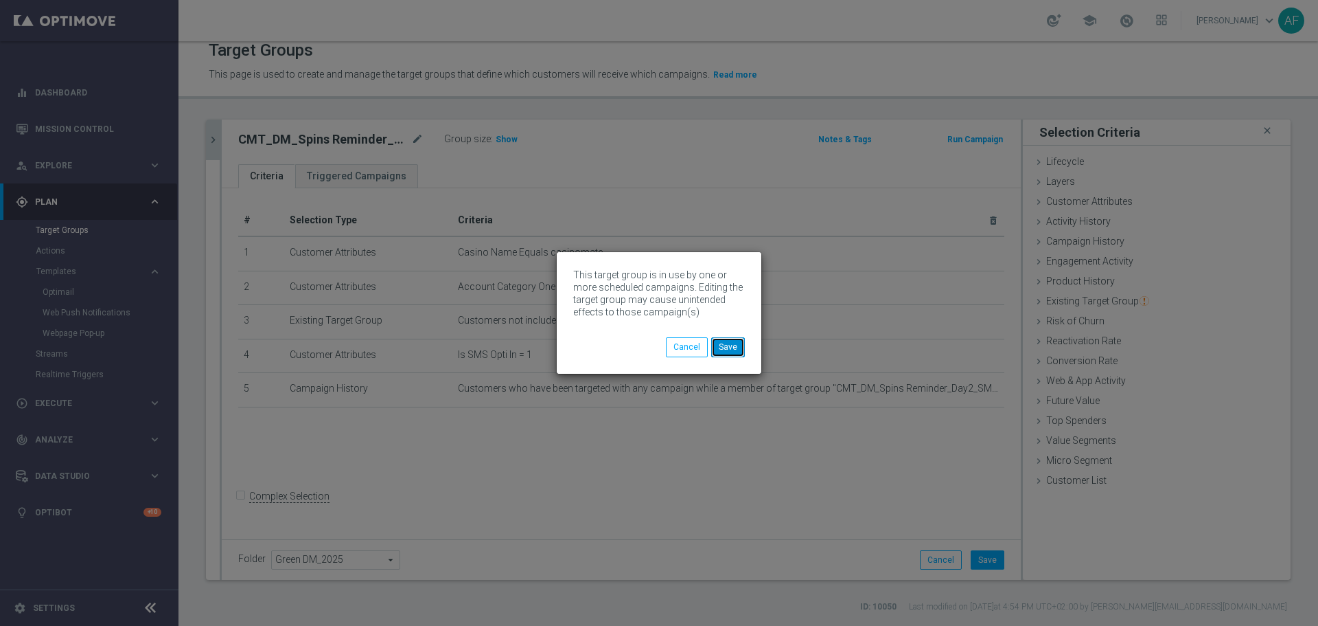
click at [738, 349] on button "Save" at bounding box center [728, 346] width 34 height 19
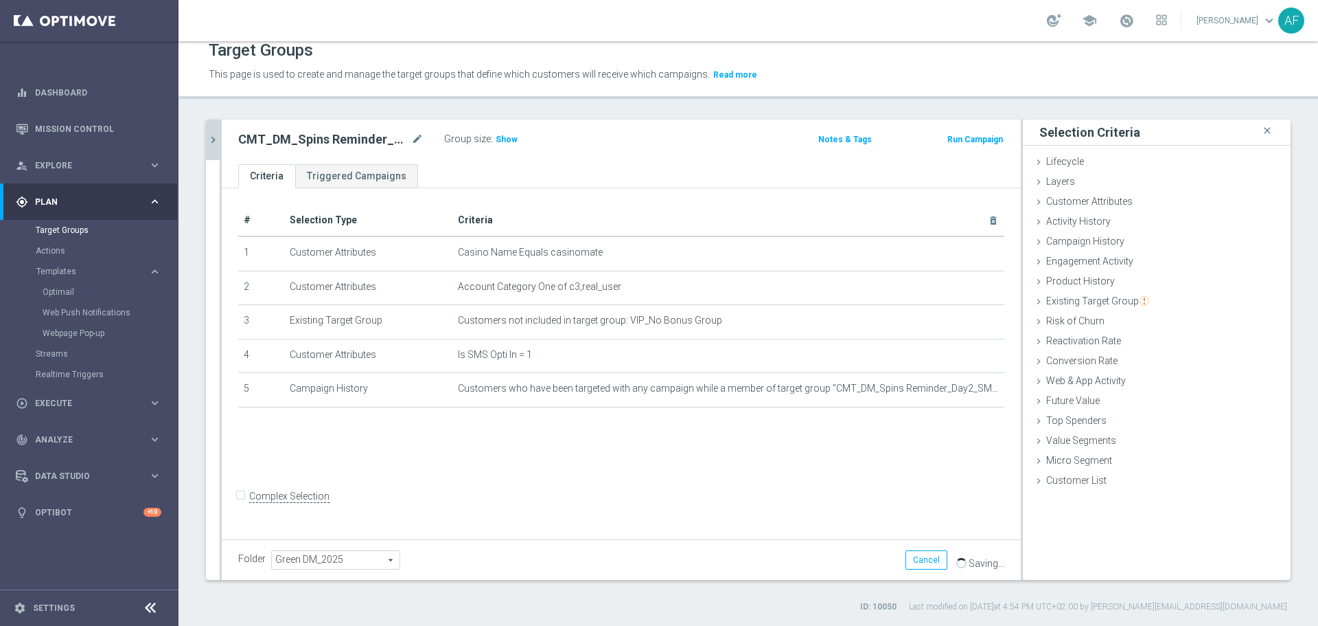
click at [211, 141] on icon "chevron_right" at bounding box center [213, 139] width 13 height 13
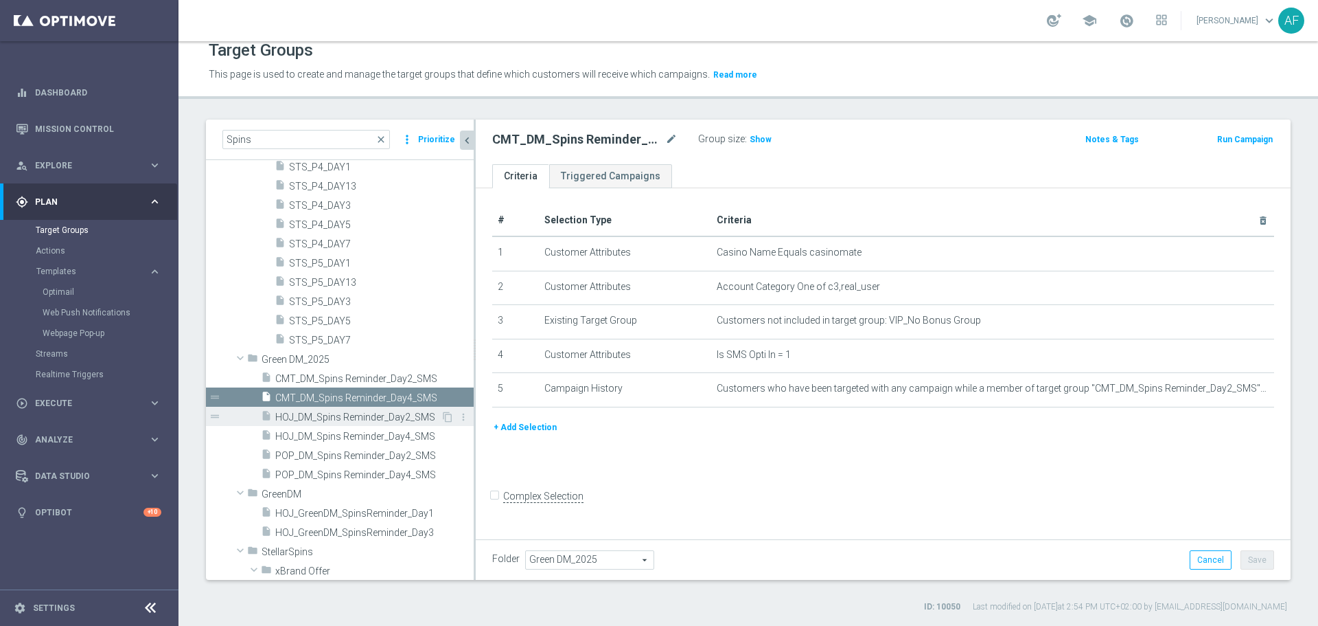
click at [380, 421] on span "HOJ_DM_Spins Reminder_Day2_SMS" at bounding box center [357, 417] width 165 height 12
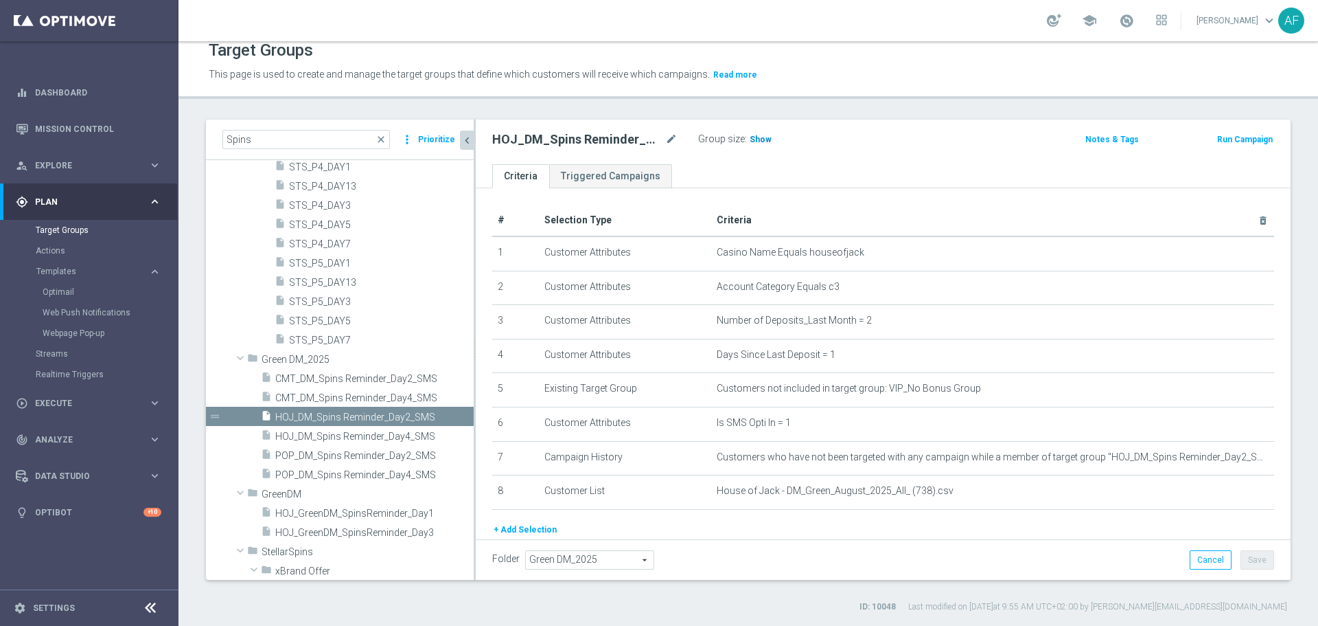
click at [757, 130] on div "HOJ_DM_Spins Reminder_Day2_SMS mode_edit Group size : Show Notes & Tags Run Cam…" at bounding box center [883, 141] width 815 height 45
click at [755, 135] on span "Show" at bounding box center [761, 140] width 22 height 10
click at [793, 179] on ul "Criteria Triggered Campaigns" at bounding box center [883, 176] width 815 height 24
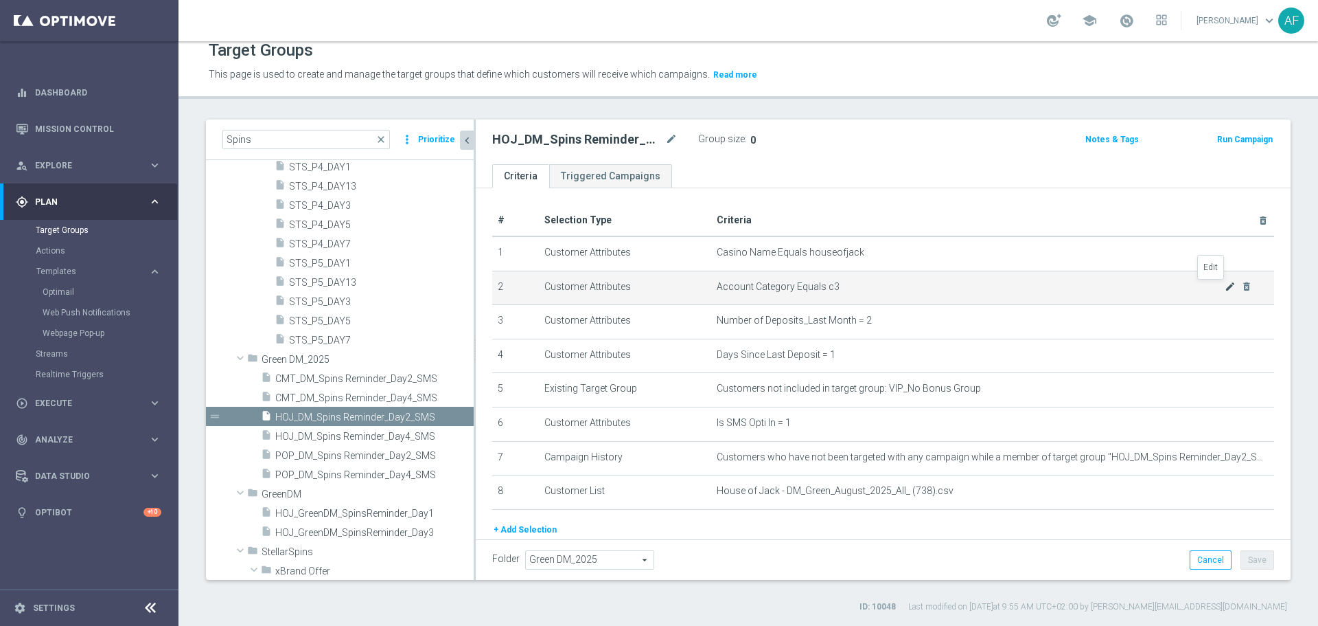
click at [1225, 287] on icon "mode_edit" at bounding box center [1230, 286] width 11 height 11
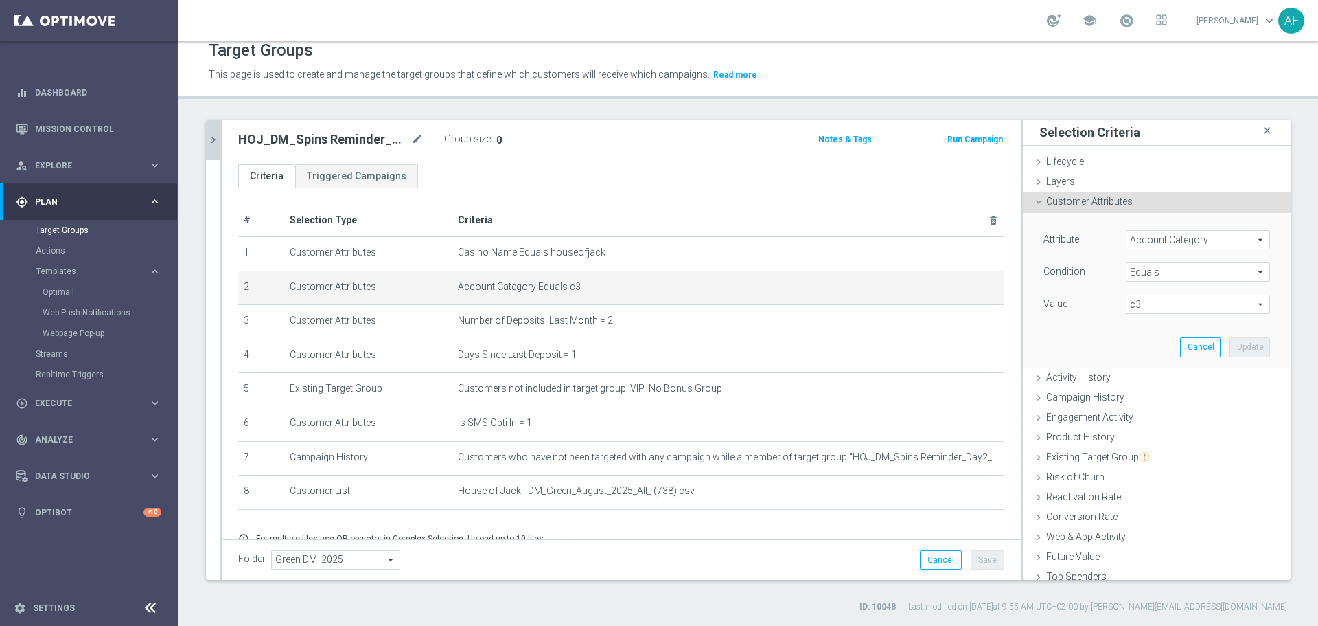
click at [1175, 304] on span "c3" at bounding box center [1198, 304] width 143 height 18
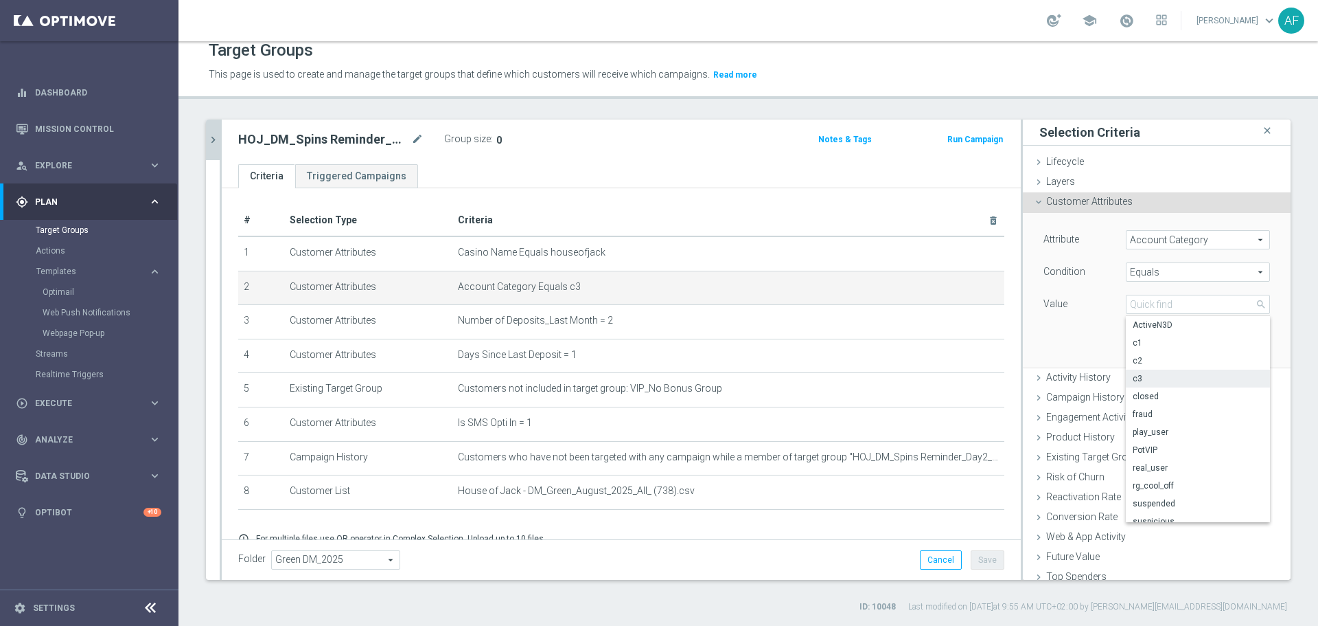
click at [1168, 269] on span "Equals" at bounding box center [1198, 272] width 143 height 18
click at [1158, 451] on span "One of" at bounding box center [1198, 453] width 130 height 11
type input "One of"
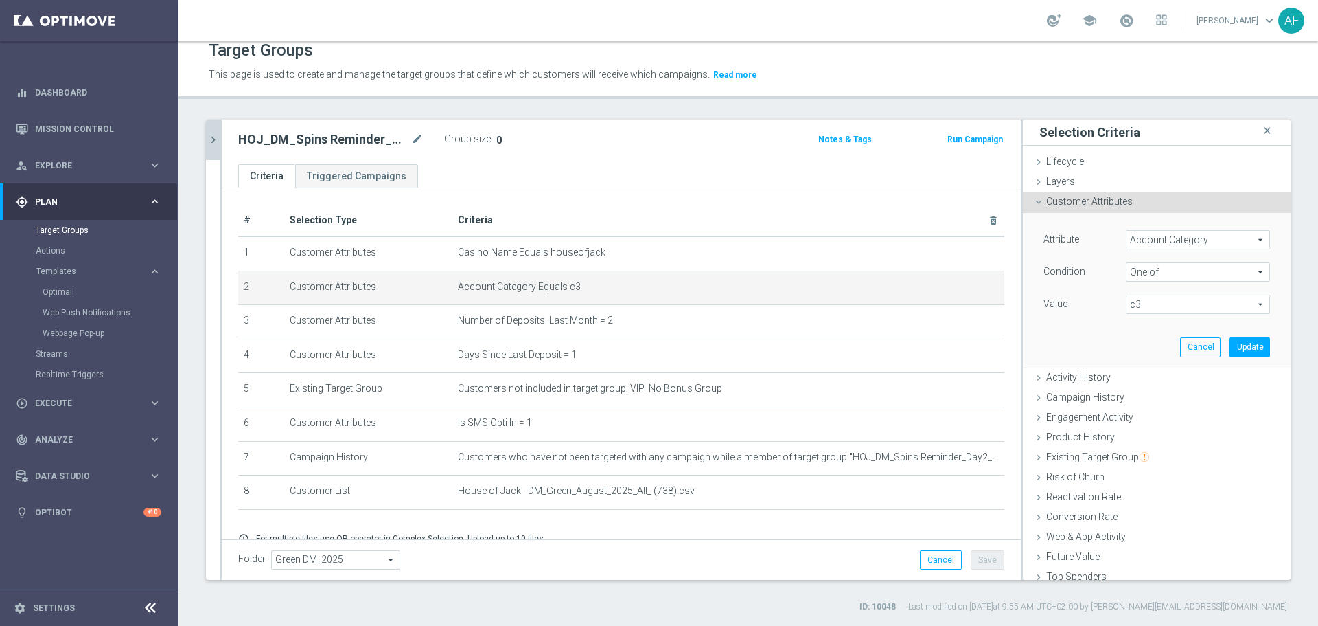
click at [1153, 309] on span "c3" at bounding box center [1198, 304] width 143 height 18
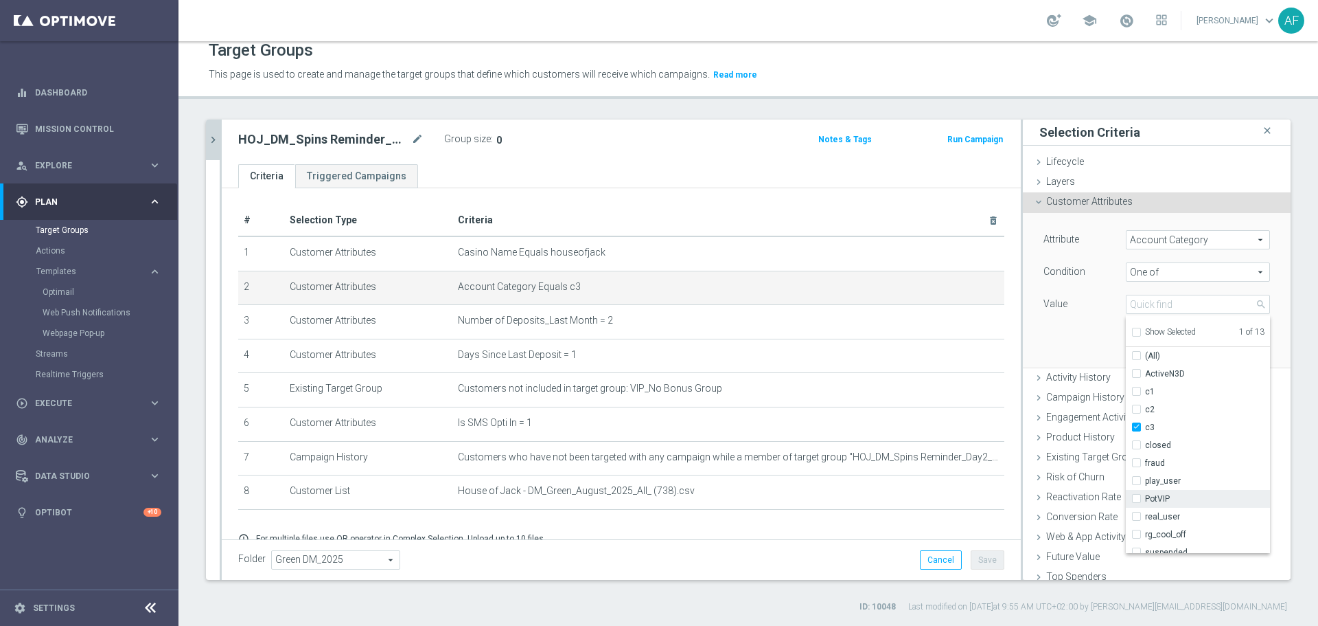
scroll to position [44, 0]
click at [1145, 474] on span "real_user" at bounding box center [1207, 472] width 125 height 11
click at [1138, 474] on input "real_user" at bounding box center [1140, 472] width 9 height 9
checkbox input "true"
type input "Selected 2 of 13"
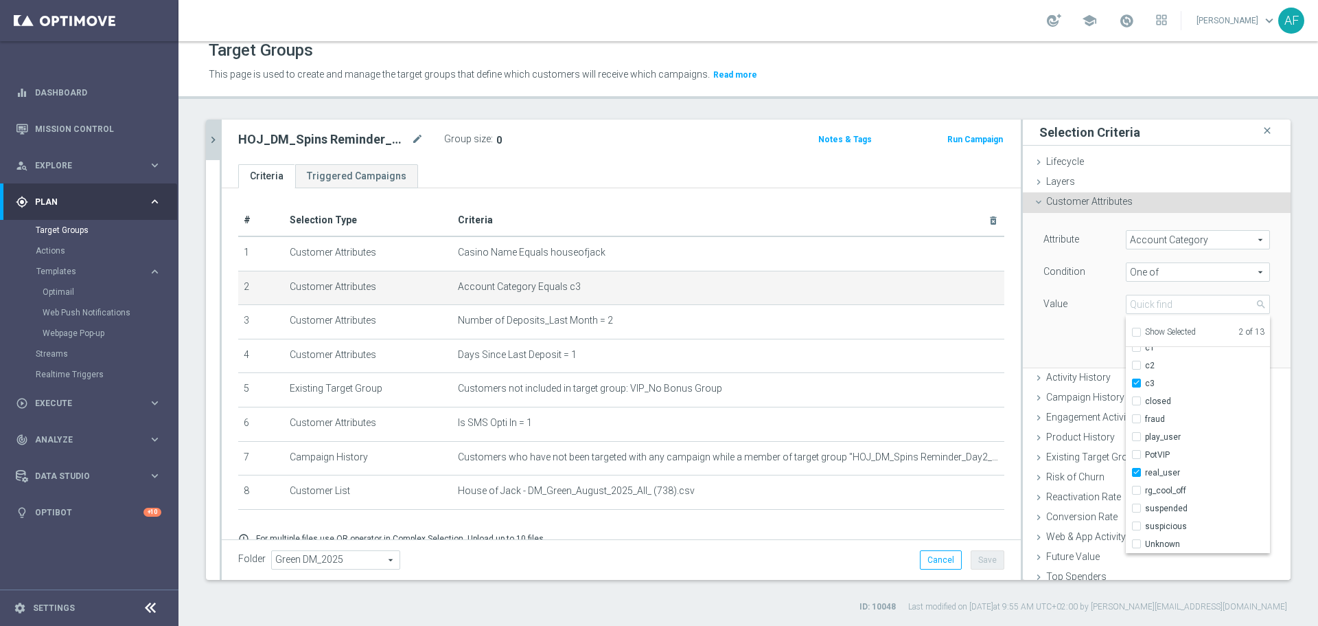
click at [1069, 358] on div "Attribute Account Category Account Category arrow_drop_down search Condition On…" at bounding box center [1156, 290] width 247 height 154
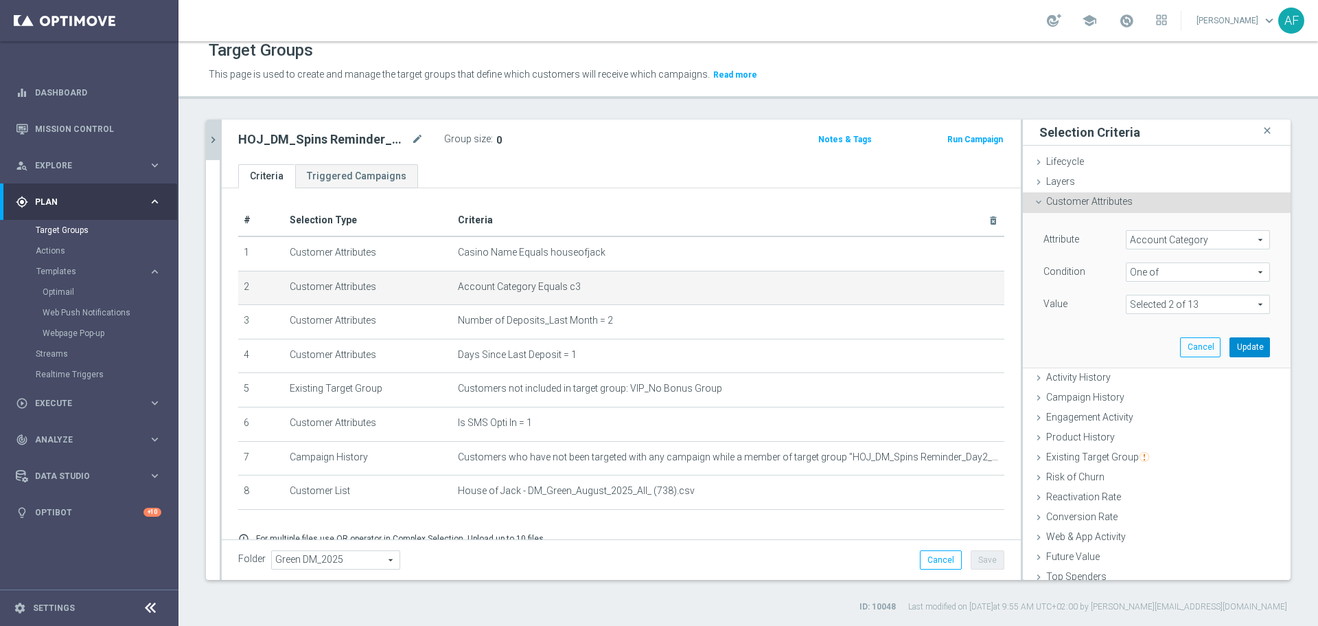
click at [1230, 353] on button "Update" at bounding box center [1250, 346] width 41 height 19
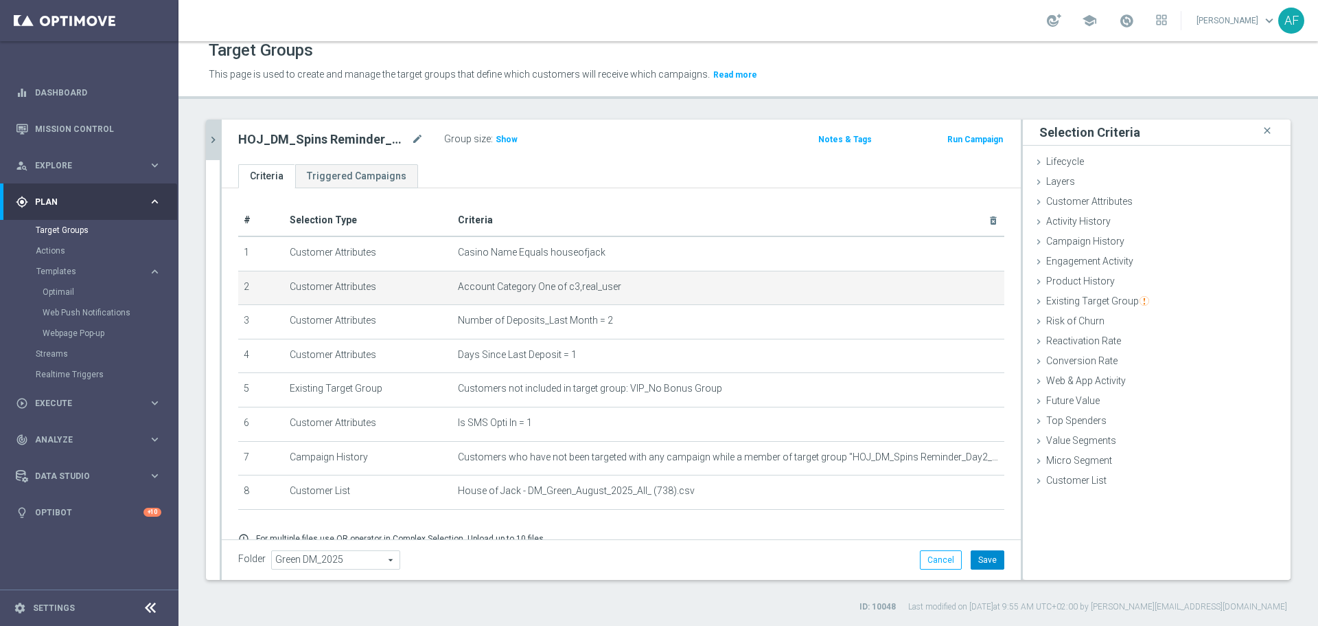
drag, startPoint x: 983, startPoint y: 556, endPoint x: 975, endPoint y: 534, distance: 23.2
click at [983, 556] on button "Save" at bounding box center [988, 559] width 34 height 19
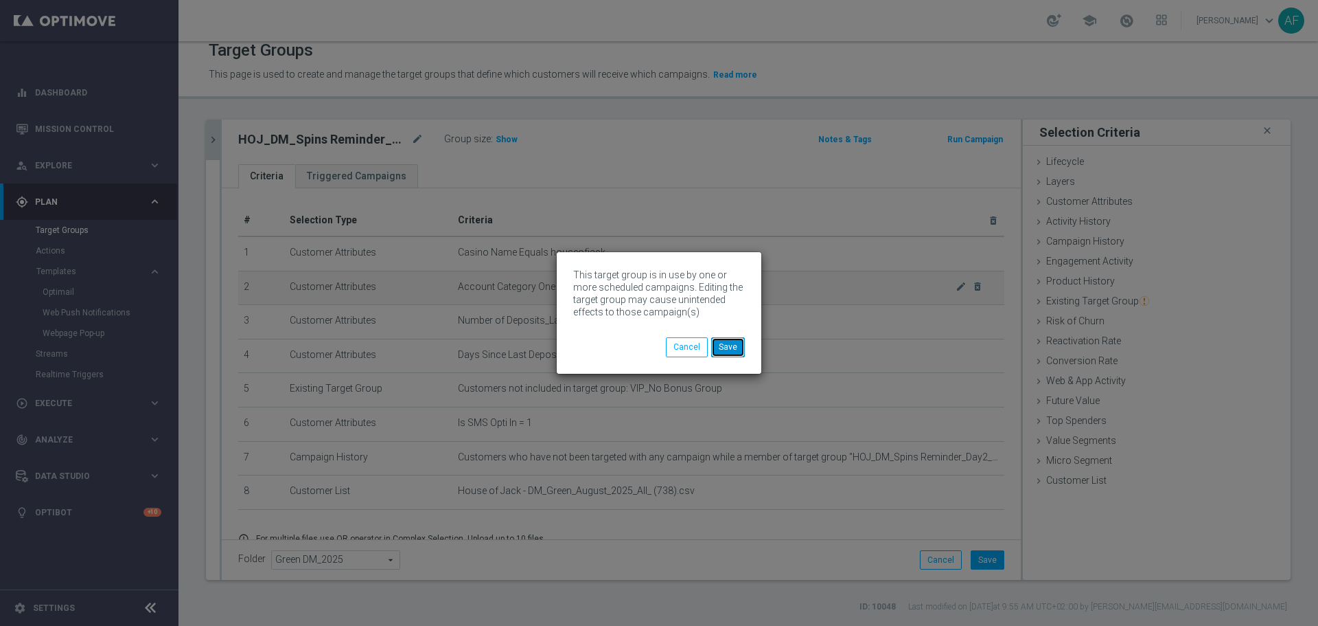
drag, startPoint x: 738, startPoint y: 350, endPoint x: 604, endPoint y: 282, distance: 150.5
click at [738, 350] on button "Save" at bounding box center [728, 346] width 34 height 19
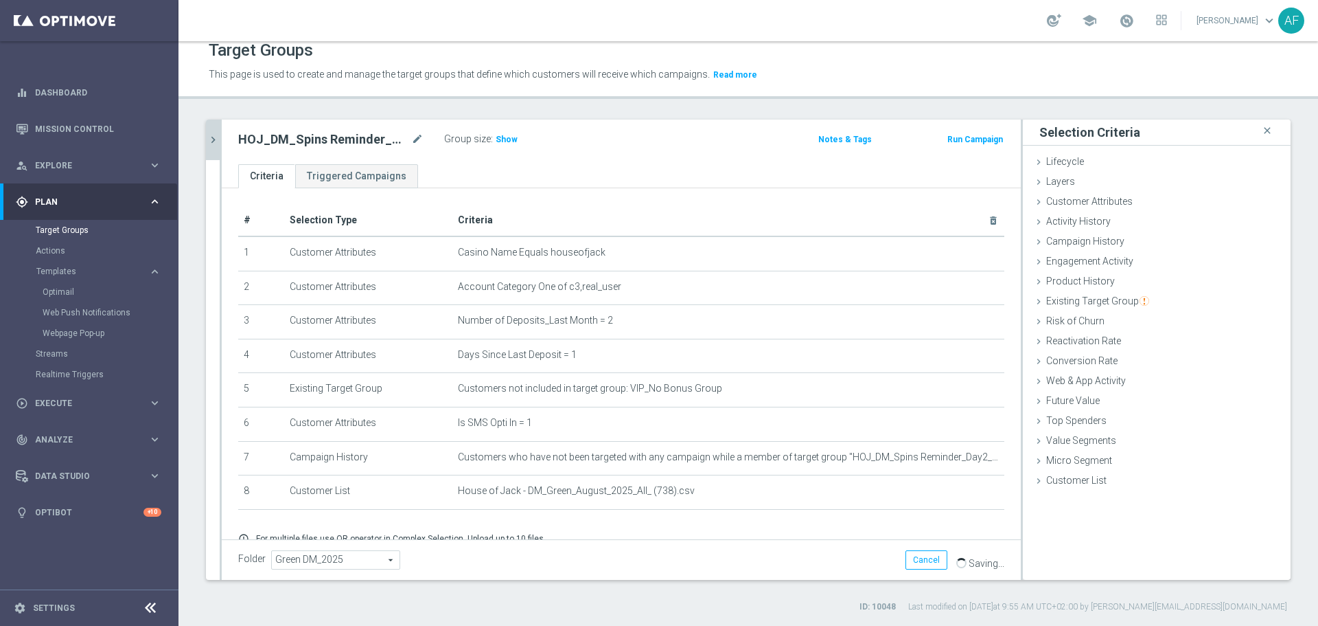
click at [211, 138] on icon "chevron_right" at bounding box center [213, 139] width 13 height 13
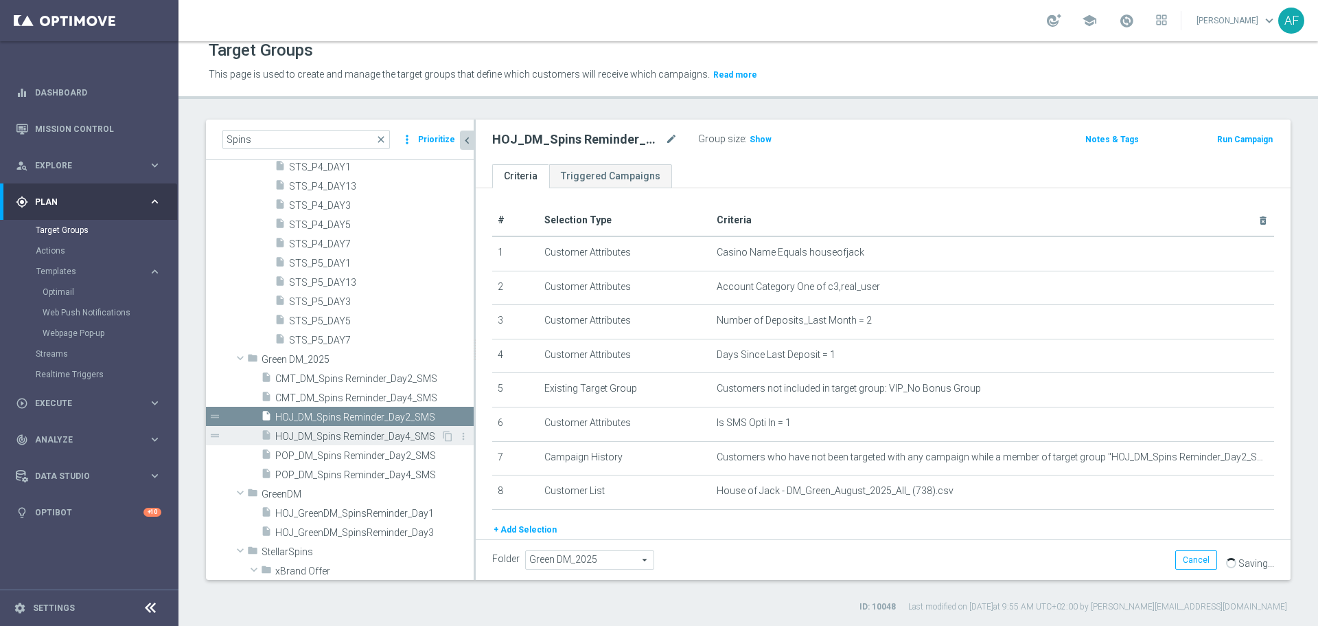
click at [377, 436] on span "HOJ_DM_Spins Reminder_Day4_SMS" at bounding box center [357, 437] width 165 height 12
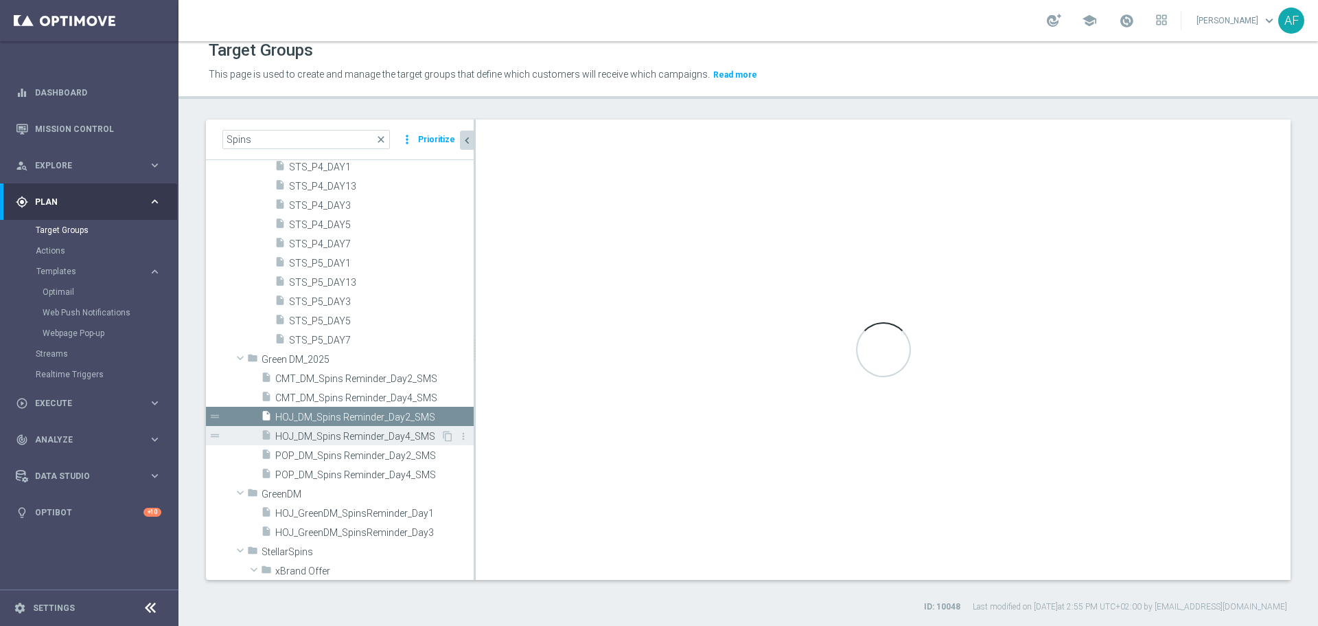
click at [391, 437] on span "HOJ_DM_Spins Reminder_Day4_SMS" at bounding box center [357, 437] width 165 height 12
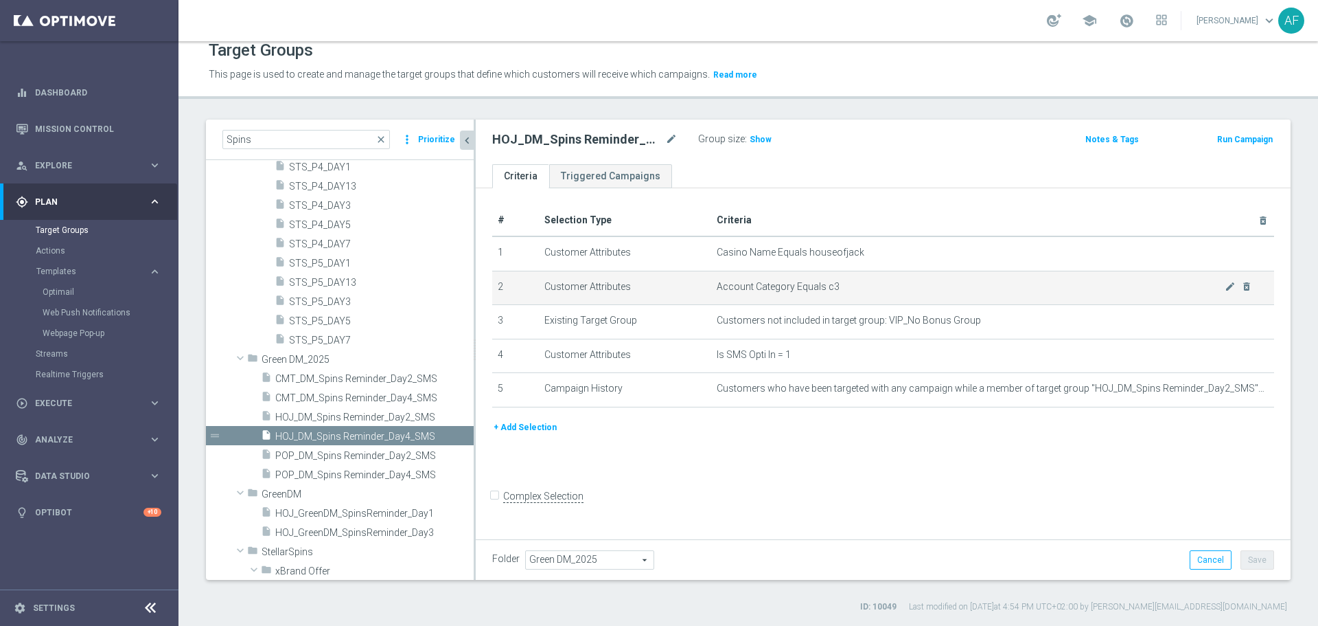
click at [1213, 288] on span "Account Category Equals c3" at bounding box center [971, 287] width 508 height 12
click at [1225, 288] on icon "mode_edit" at bounding box center [1230, 286] width 11 height 11
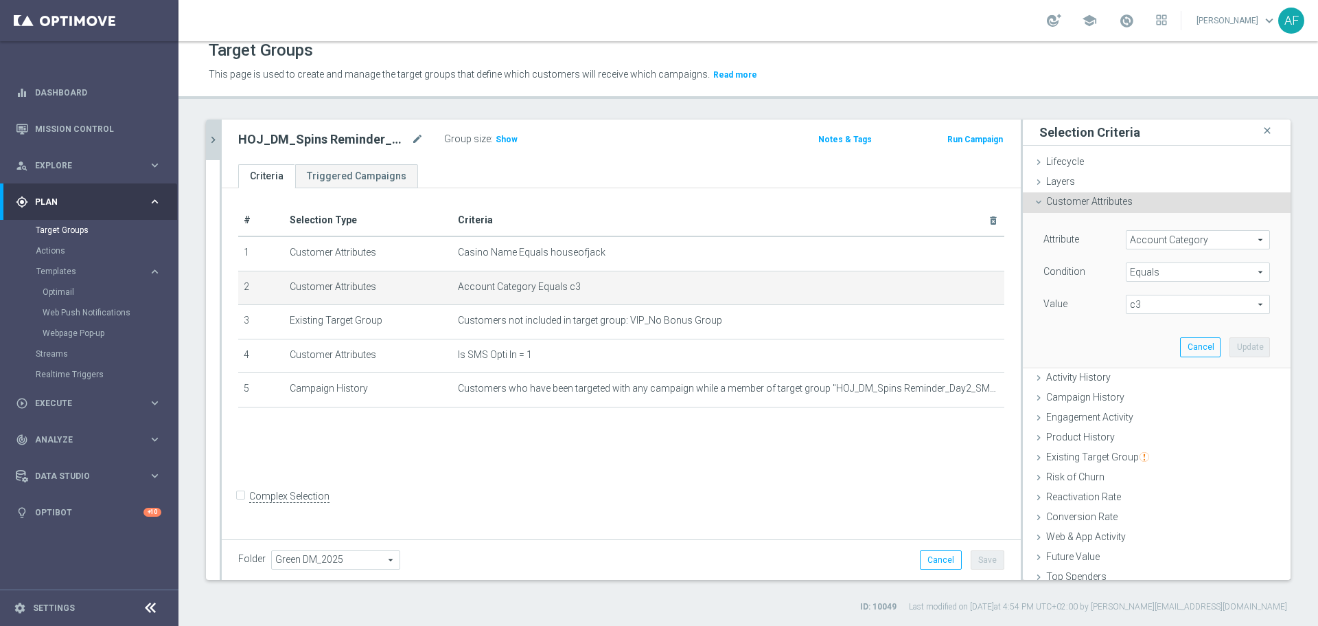
click at [1159, 297] on span "c3" at bounding box center [1198, 304] width 143 height 18
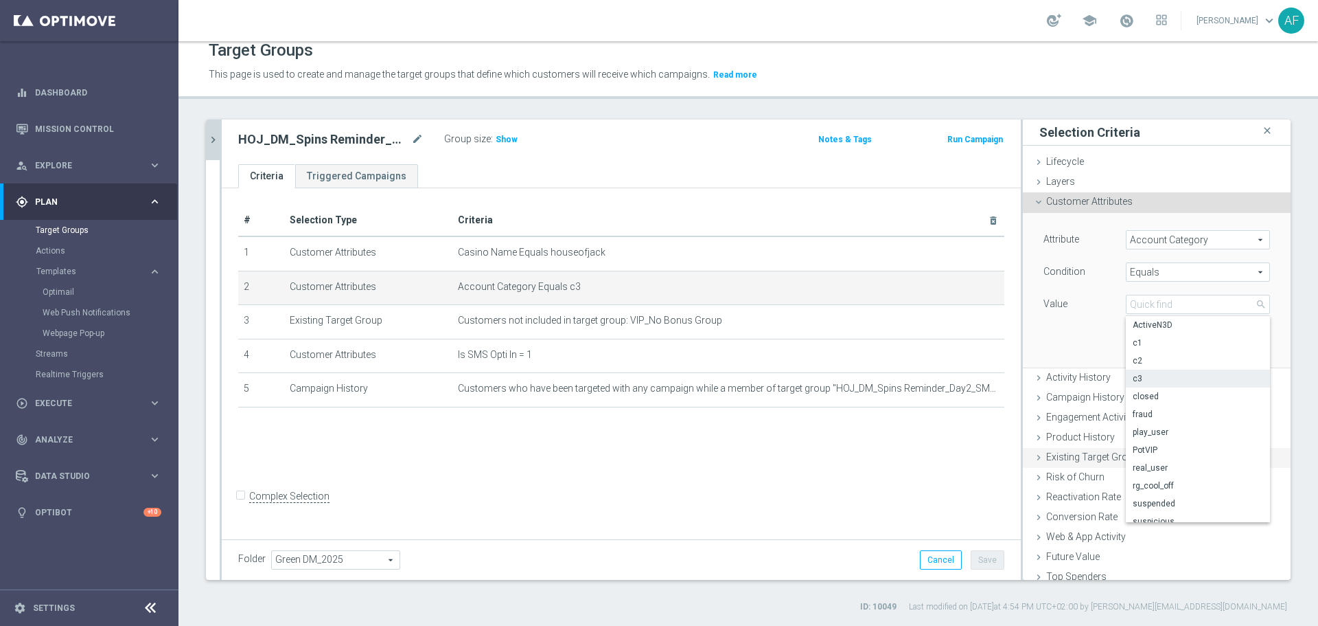
click at [1163, 463] on span "real_user" at bounding box center [1198, 467] width 130 height 11
type input "real_user"
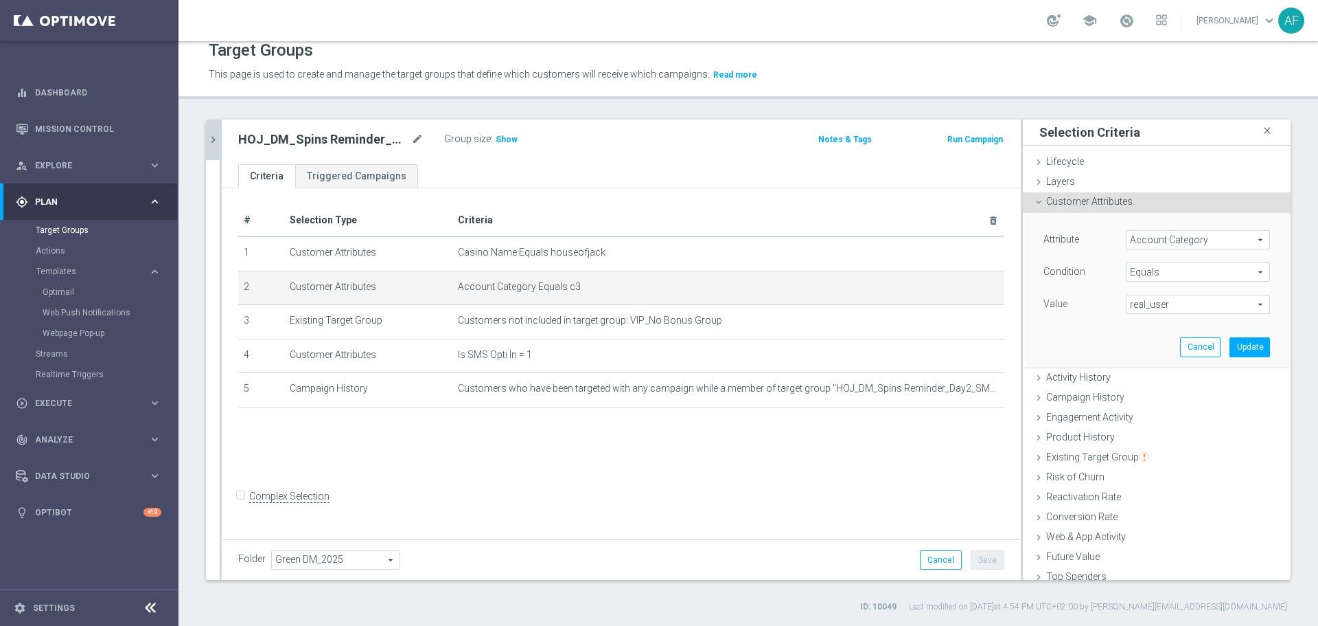
click at [1162, 269] on span "Equals" at bounding box center [1198, 272] width 143 height 18
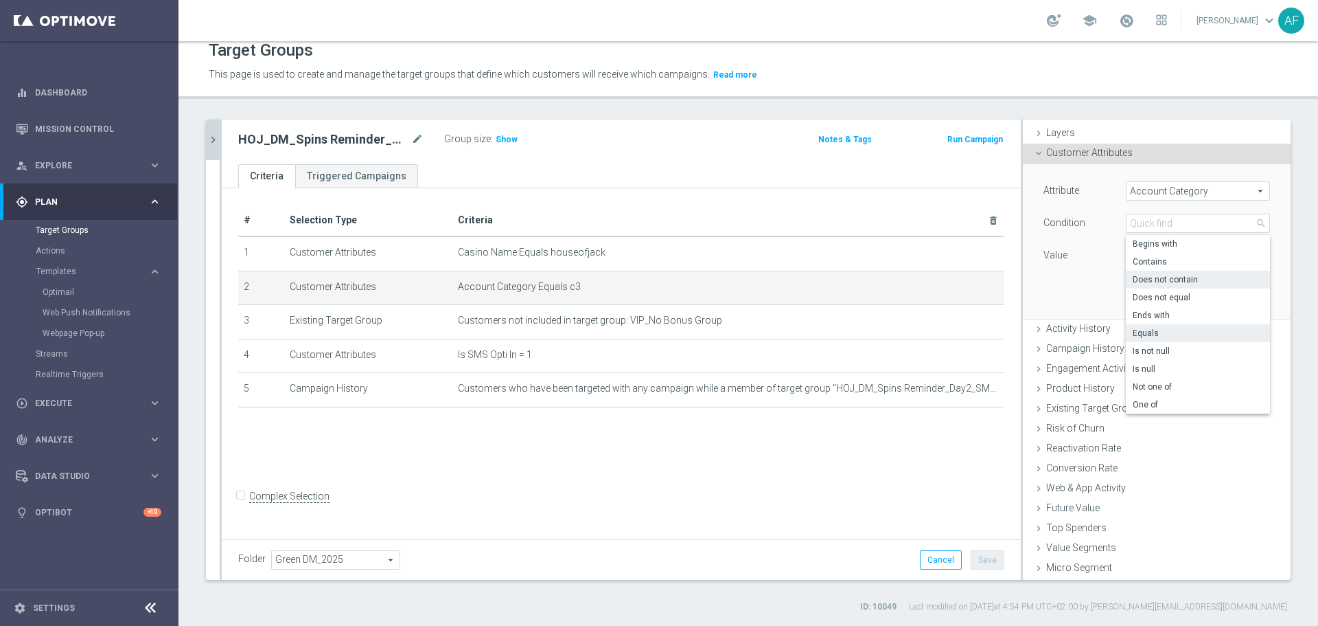
scroll to position [68, 0]
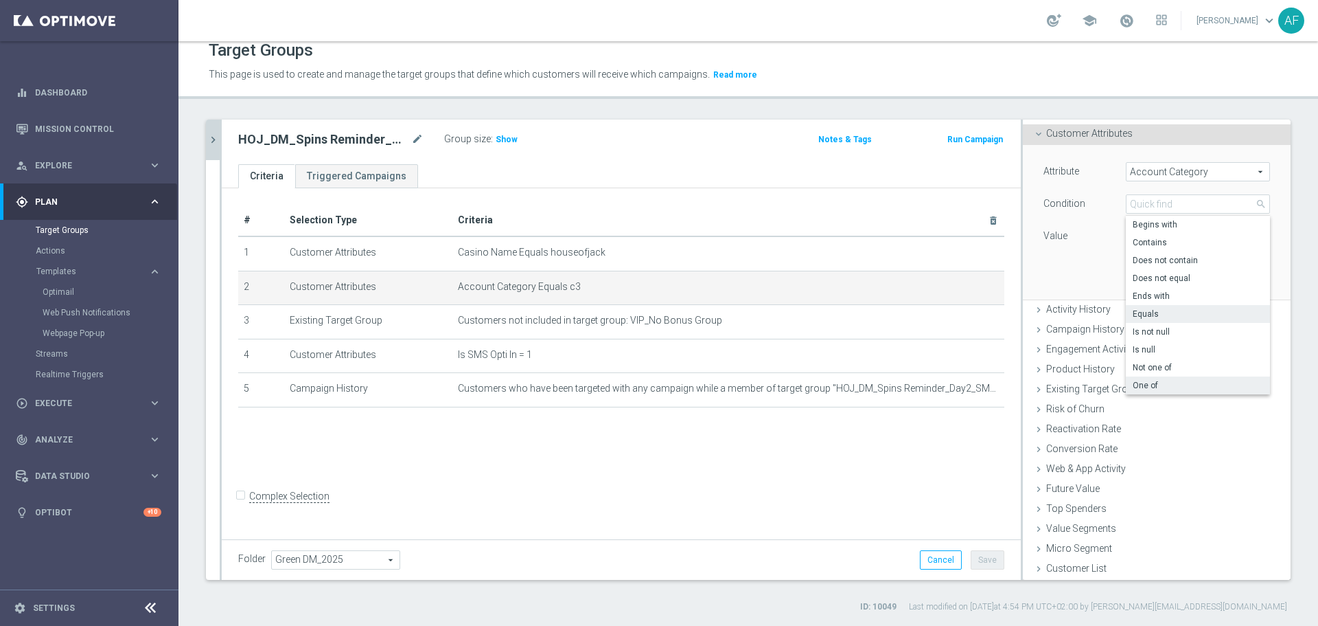
click at [1158, 382] on span "One of" at bounding box center [1198, 385] width 130 height 11
type input "One of"
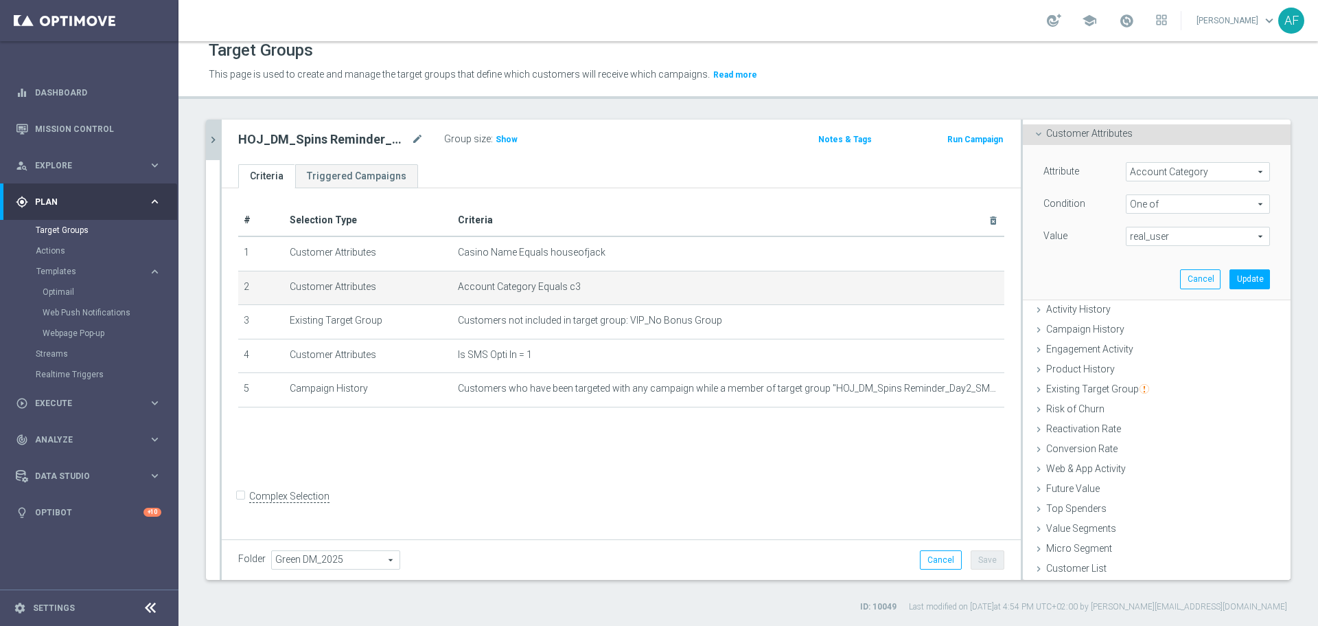
click at [1162, 236] on span "real_user" at bounding box center [1198, 236] width 143 height 18
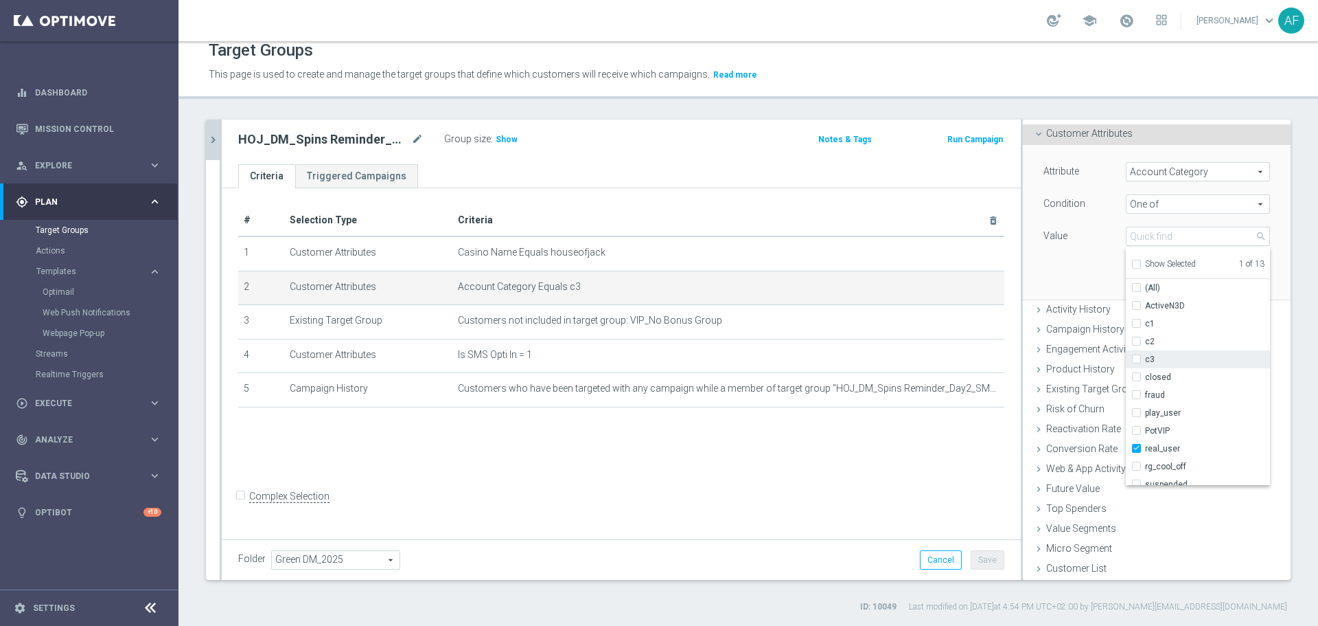
click at [1136, 358] on input "c3" at bounding box center [1140, 359] width 9 height 9
checkbox input "true"
type input "Selected 2 of 13"
click at [1067, 280] on div "Attribute Account Category Account Category arrow_drop_down search Condition On…" at bounding box center [1156, 222] width 247 height 154
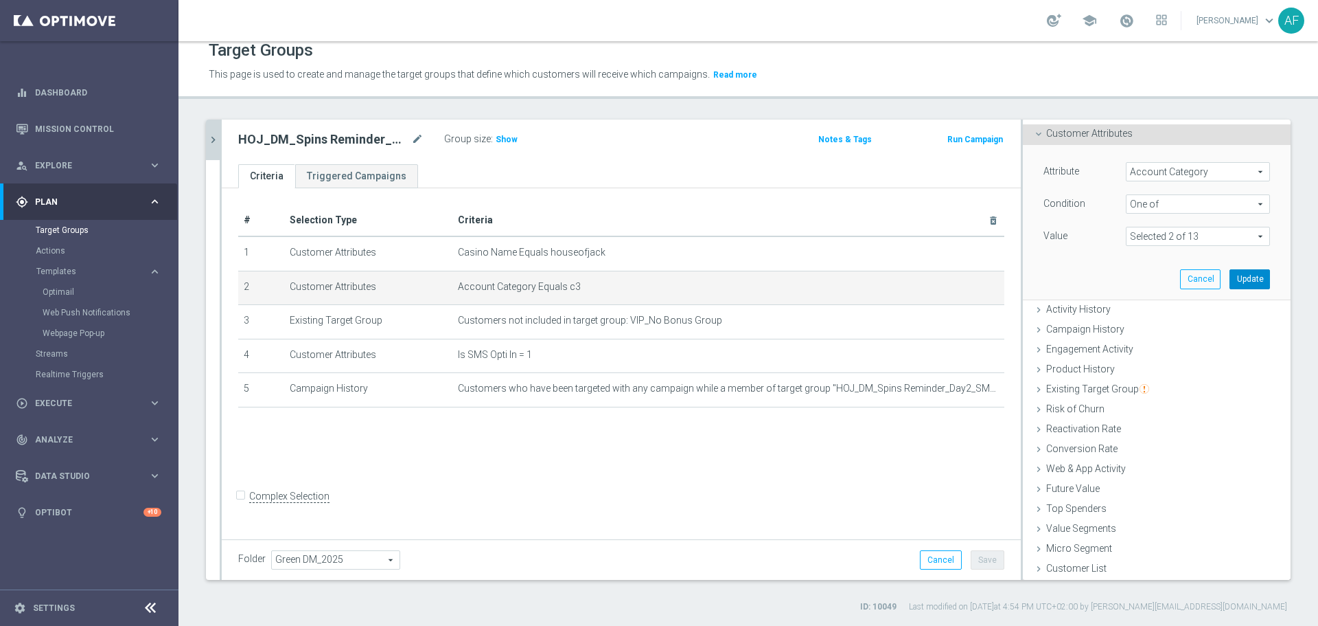
click at [1230, 284] on button "Update" at bounding box center [1250, 278] width 41 height 19
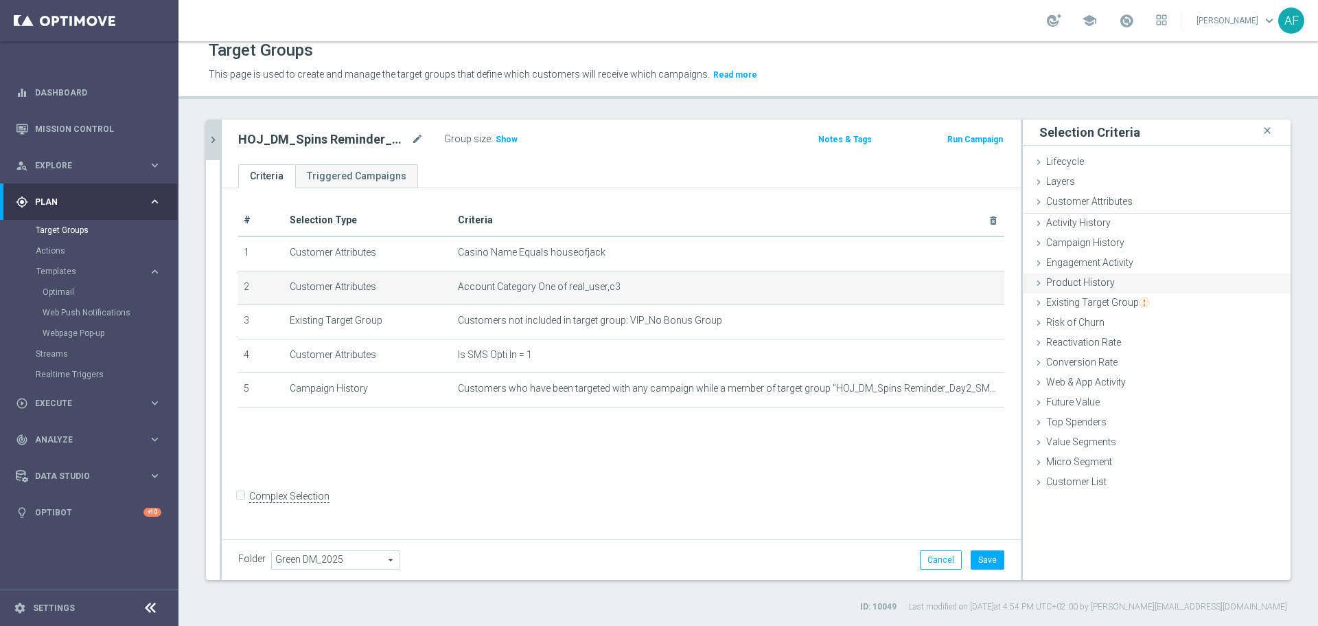
scroll to position [0, 0]
click at [980, 560] on button "Save" at bounding box center [988, 559] width 34 height 19
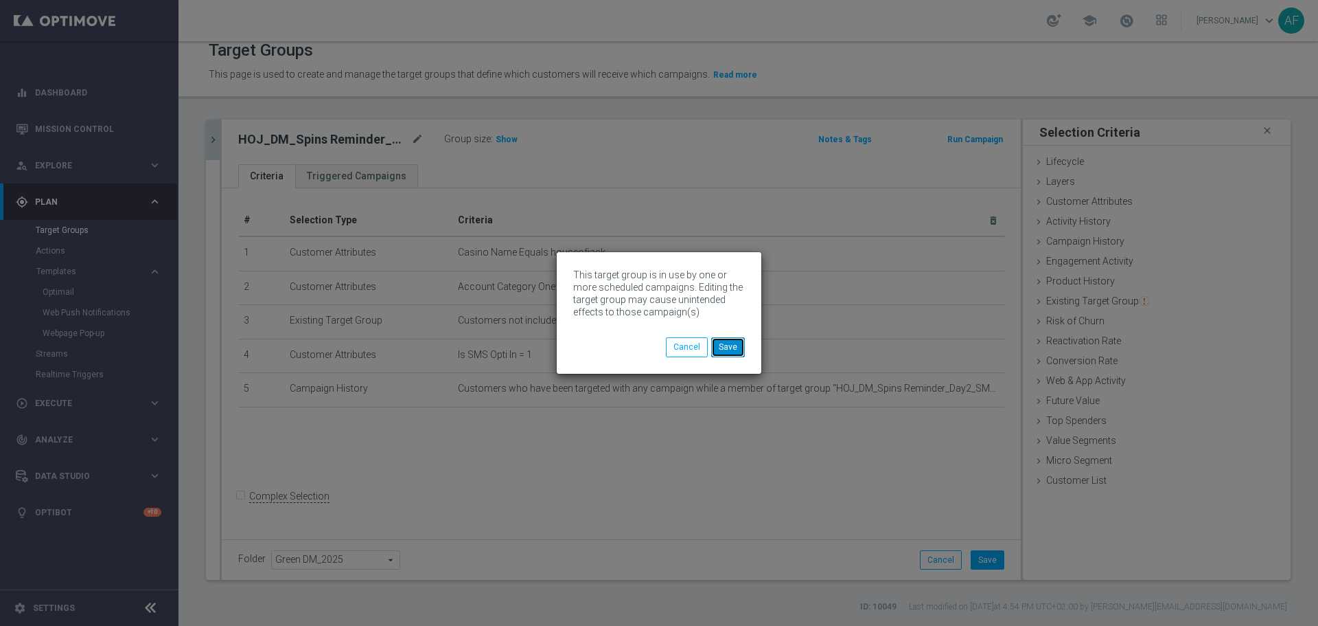
click at [724, 341] on button "Save" at bounding box center [728, 346] width 34 height 19
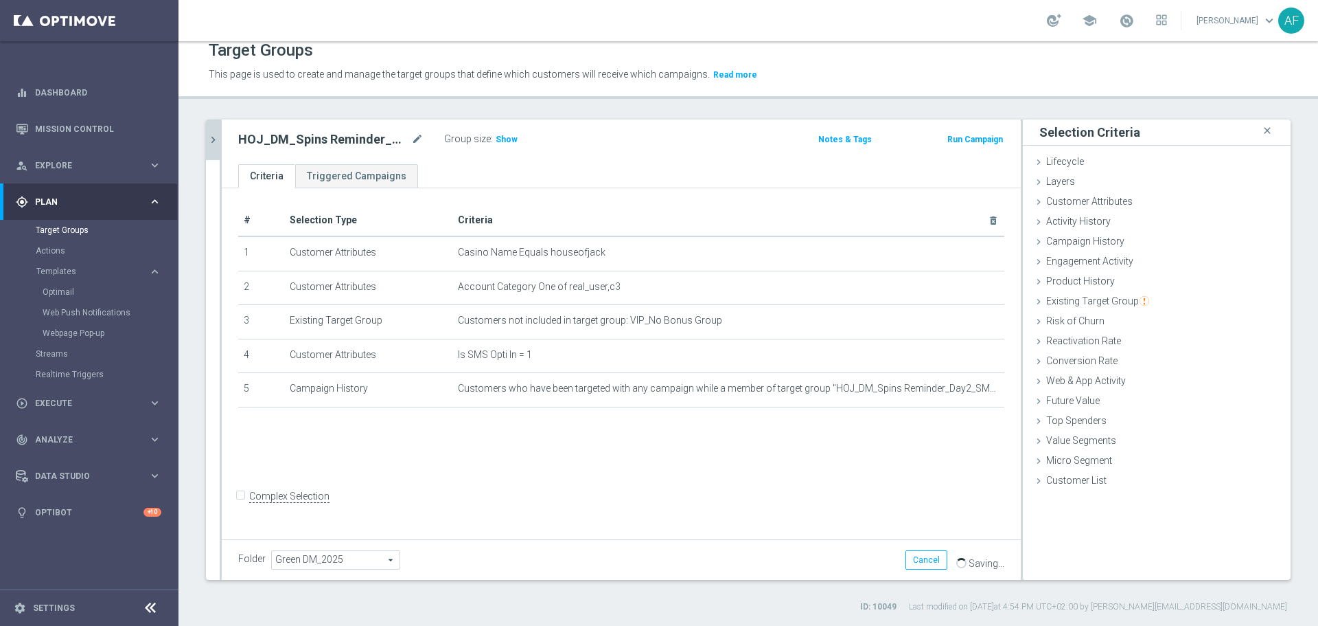
click at [218, 146] on icon "chevron_right" at bounding box center [213, 139] width 13 height 13
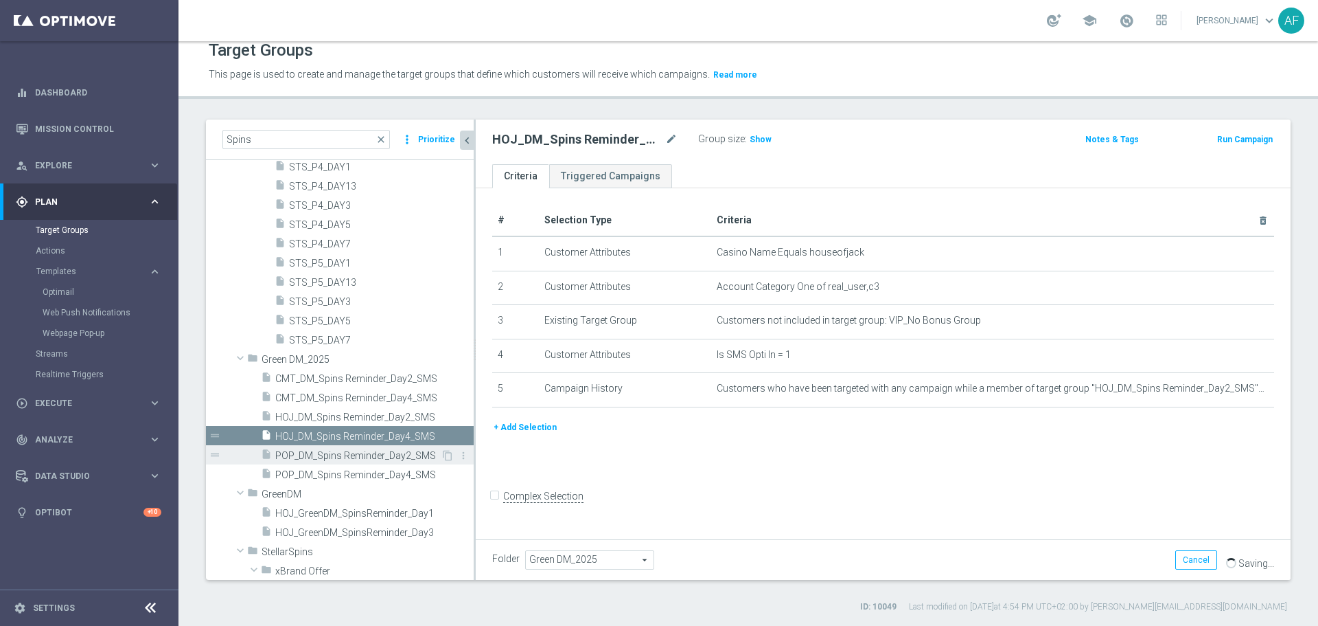
click at [389, 453] on span "POP_DM_Spins Reminder_Day2_SMS" at bounding box center [357, 456] width 165 height 12
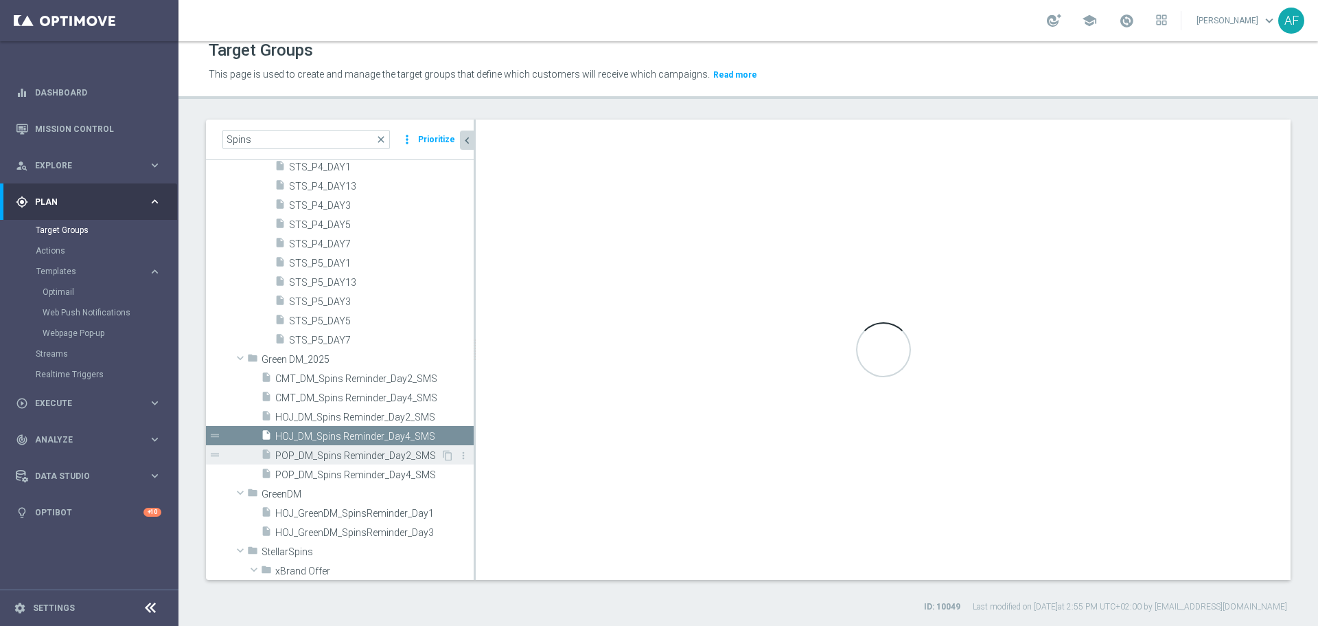
click at [379, 452] on span "POP_DM_Spins Reminder_Day2_SMS" at bounding box center [357, 456] width 165 height 12
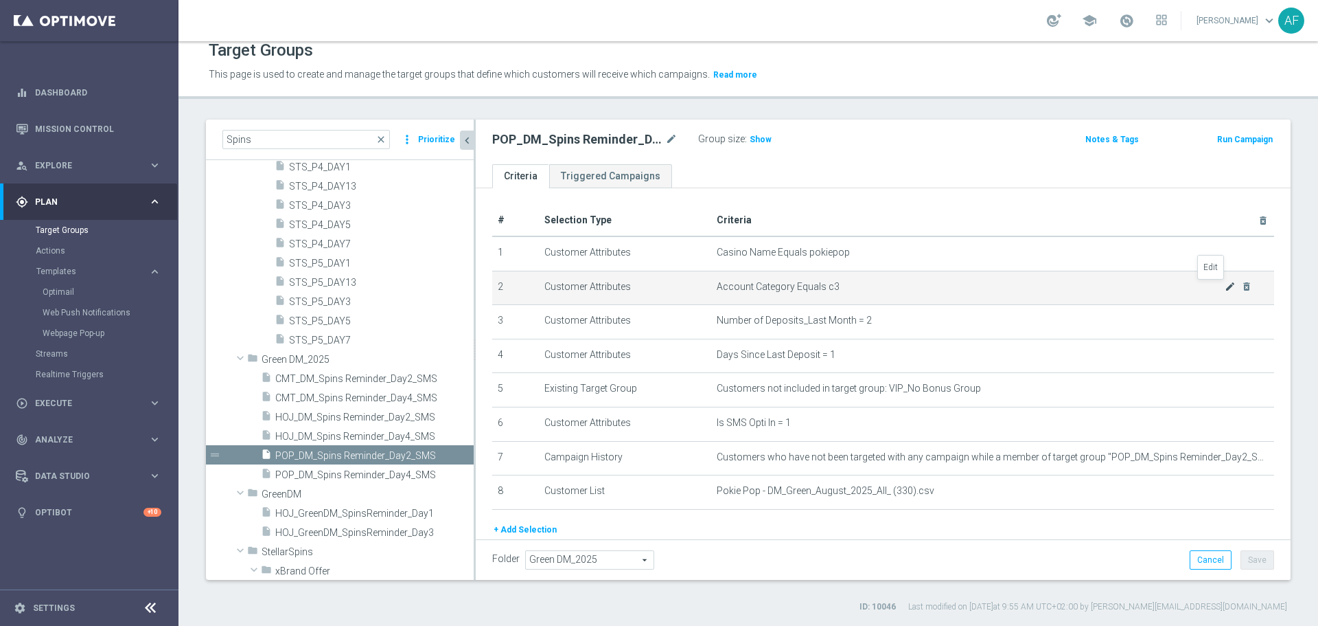
click at [1225, 289] on icon "mode_edit" at bounding box center [1230, 286] width 11 height 11
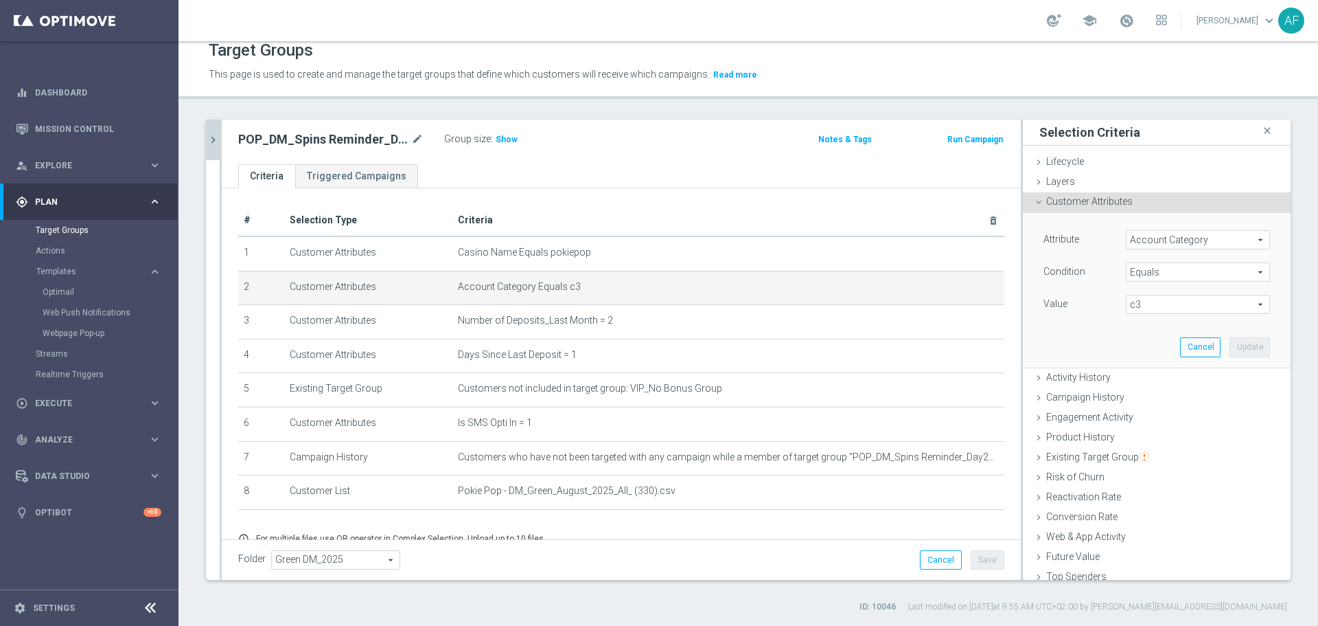
click at [1174, 269] on span "Equals" at bounding box center [1198, 272] width 143 height 18
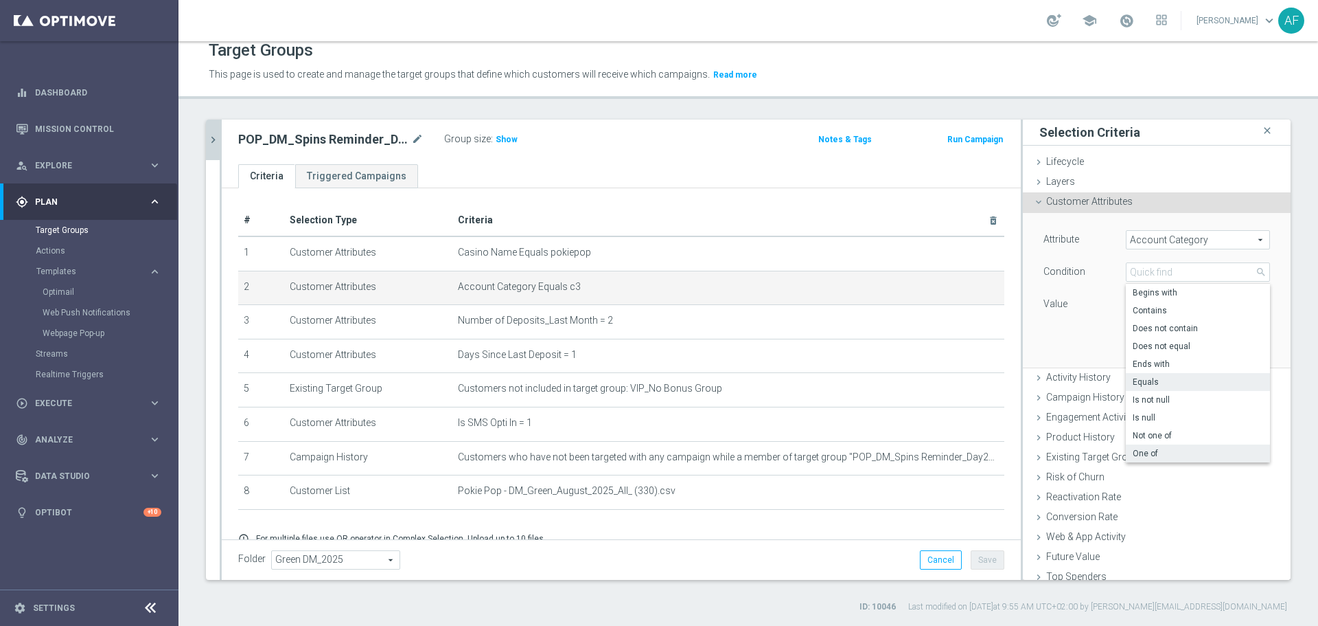
click at [1153, 453] on span "One of" at bounding box center [1198, 453] width 130 height 11
type input "One of"
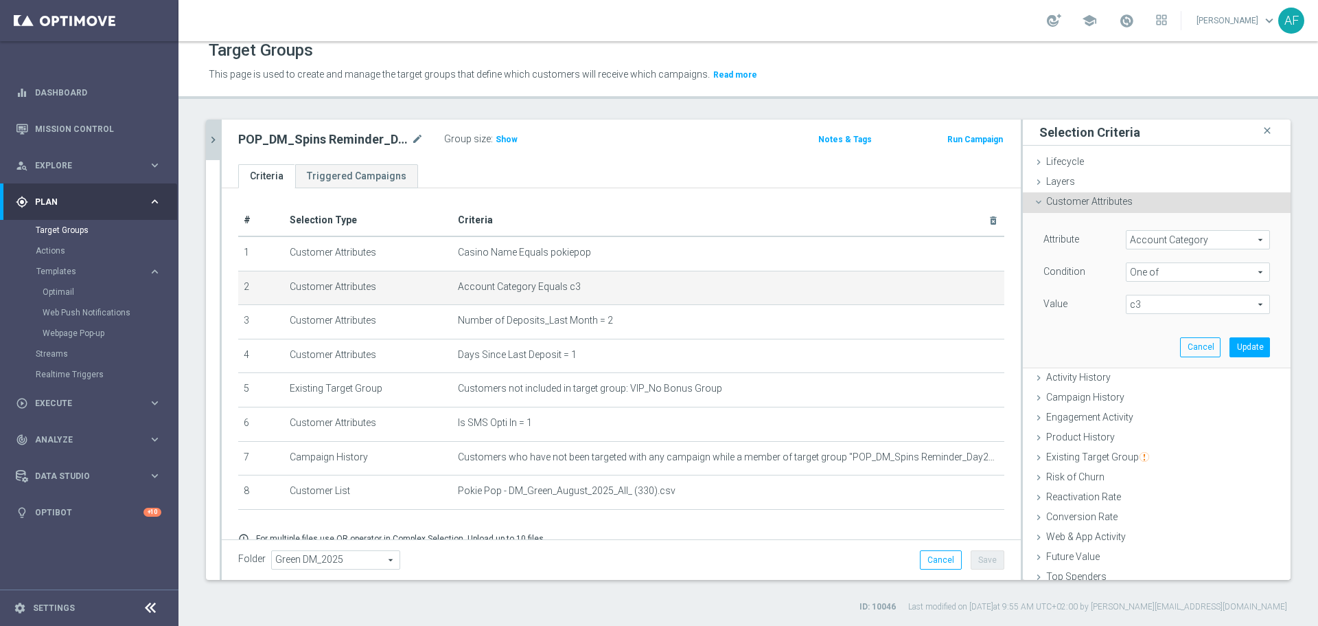
click at [1145, 304] on span "c3" at bounding box center [1198, 304] width 143 height 18
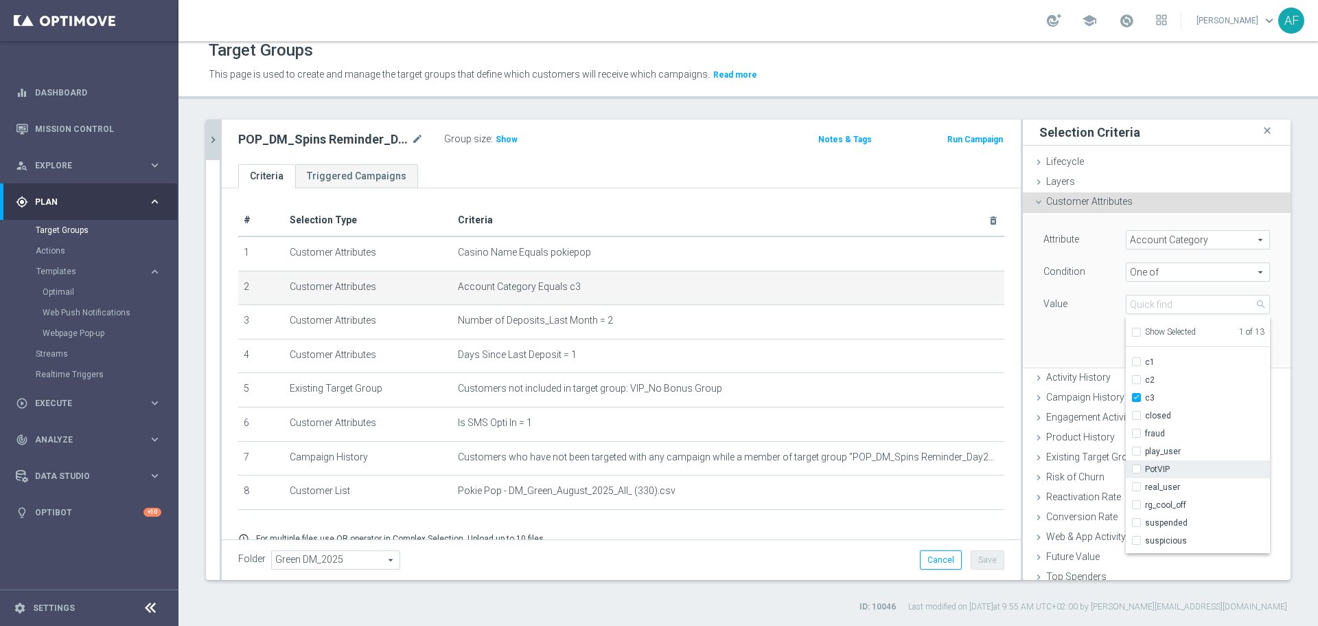
scroll to position [44, 0]
drag, startPoint x: 1122, startPoint y: 472, endPoint x: 1119, endPoint y: 464, distance: 9.3
click at [1145, 472] on label "real_user" at bounding box center [1207, 473] width 125 height 18
click at [1136, 472] on input "real_user" at bounding box center [1140, 472] width 9 height 9
checkbox input "true"
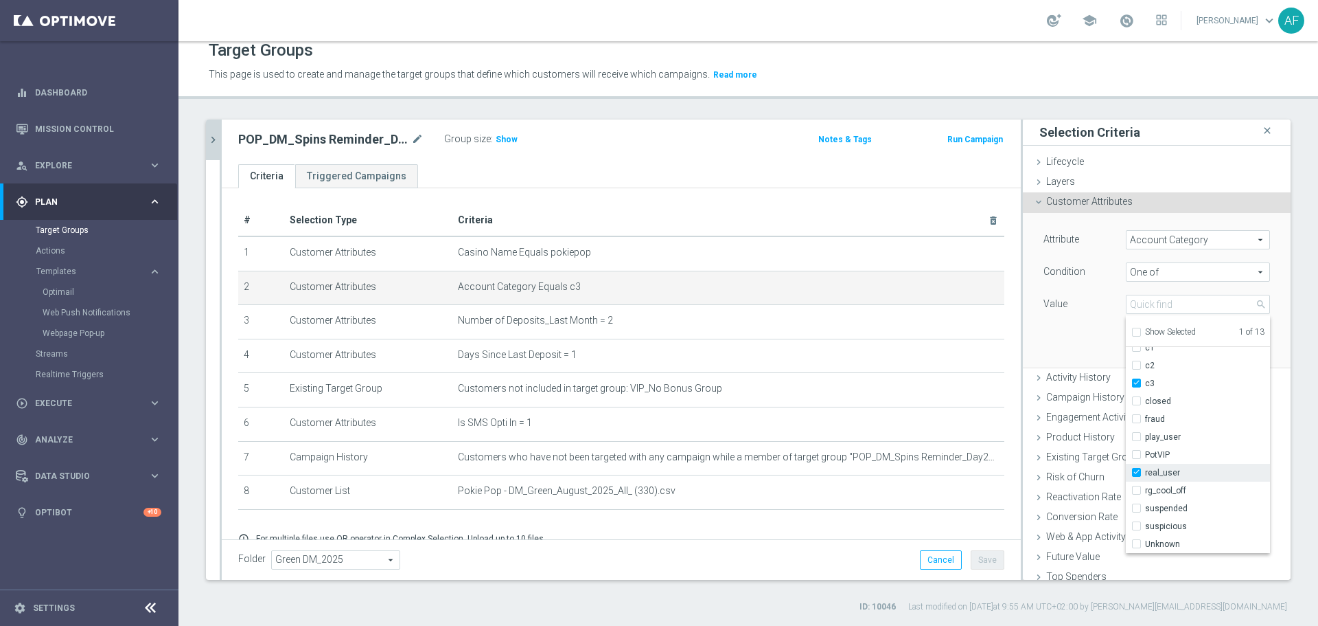
type input "Selected 2 of 13"
click at [1073, 347] on div "Attribute Account Category Account Category arrow_drop_down search Condition On…" at bounding box center [1156, 290] width 247 height 154
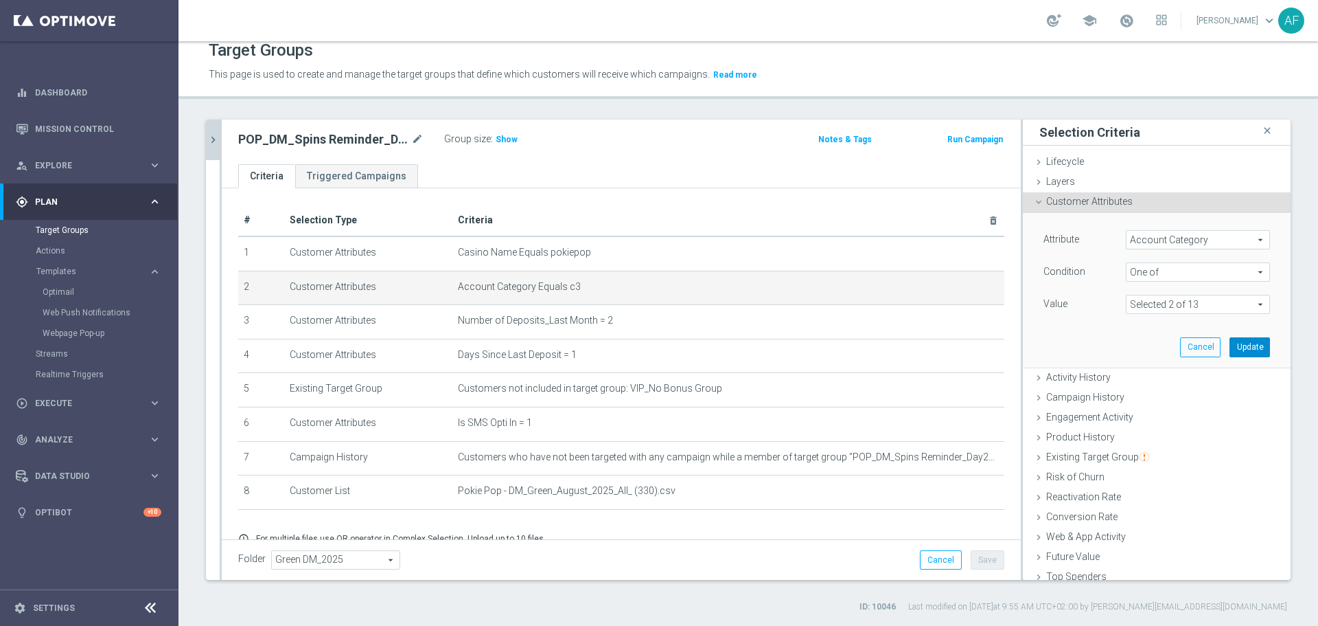
click at [1230, 348] on button "Update" at bounding box center [1250, 346] width 41 height 19
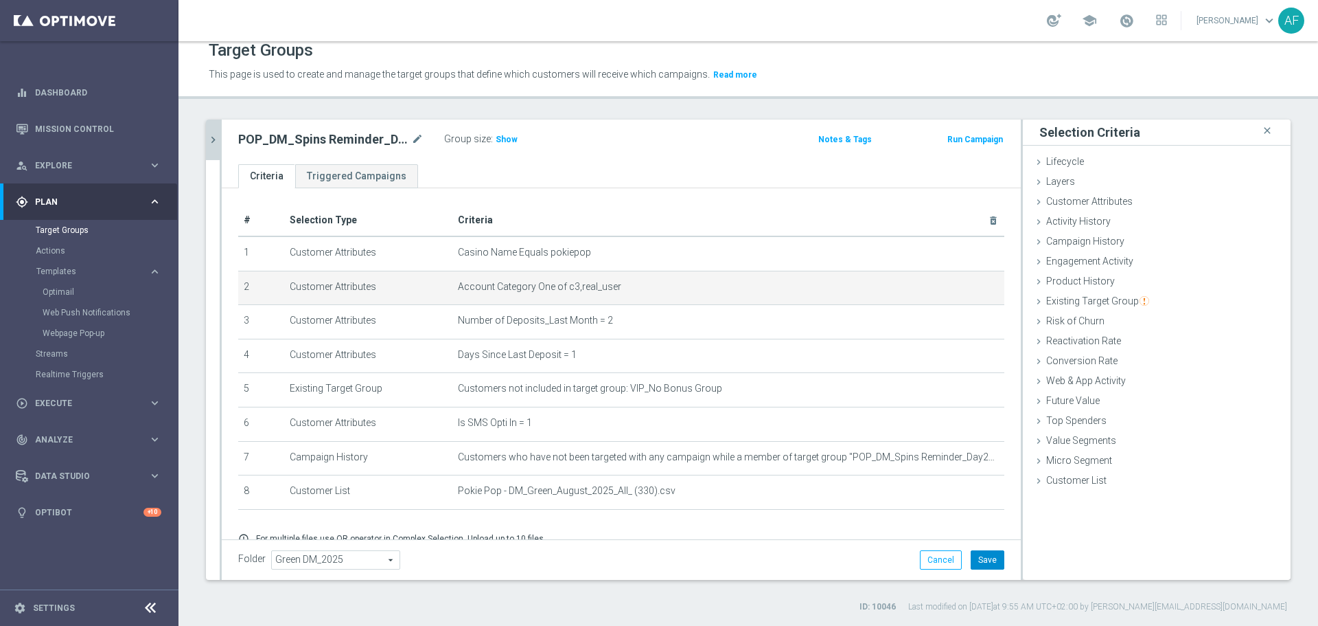
click at [975, 557] on button "Save" at bounding box center [988, 559] width 34 height 19
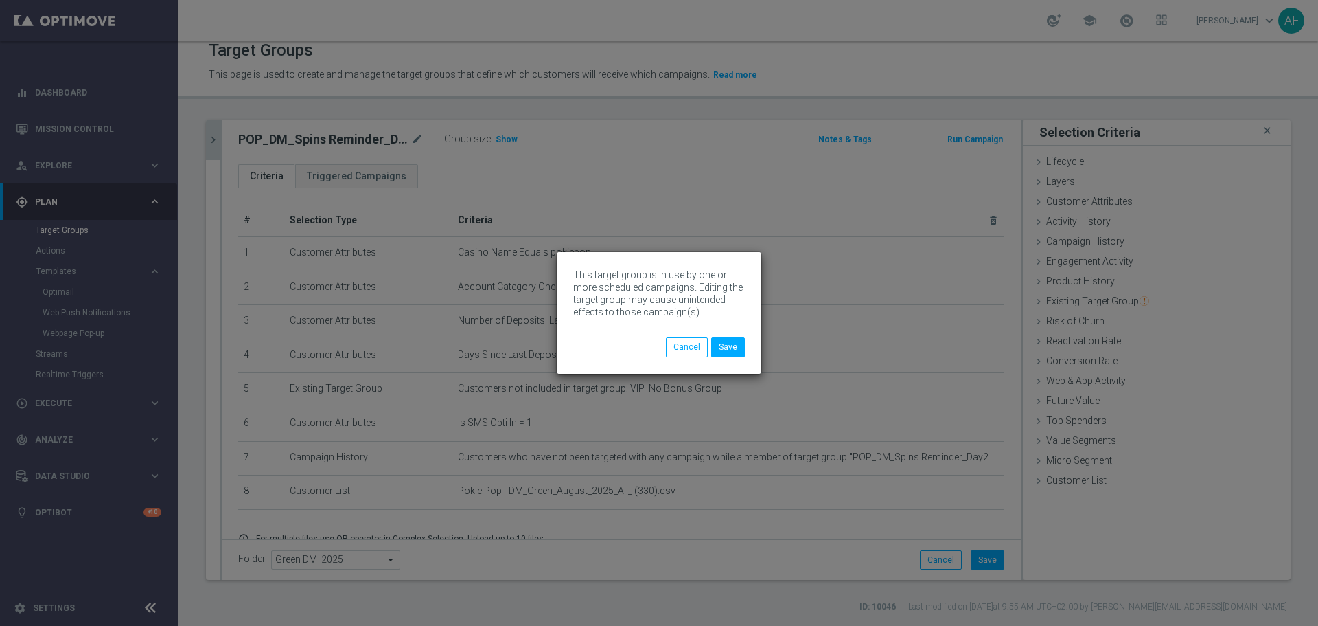
click at [214, 140] on div "This target group is in use by one or more scheduled campaigns. Editing the tar…" at bounding box center [659, 313] width 1318 height 626
click at [711, 342] on div "Cancel Save" at bounding box center [705, 346] width 79 height 19
click at [716, 344] on button "Save" at bounding box center [728, 346] width 34 height 19
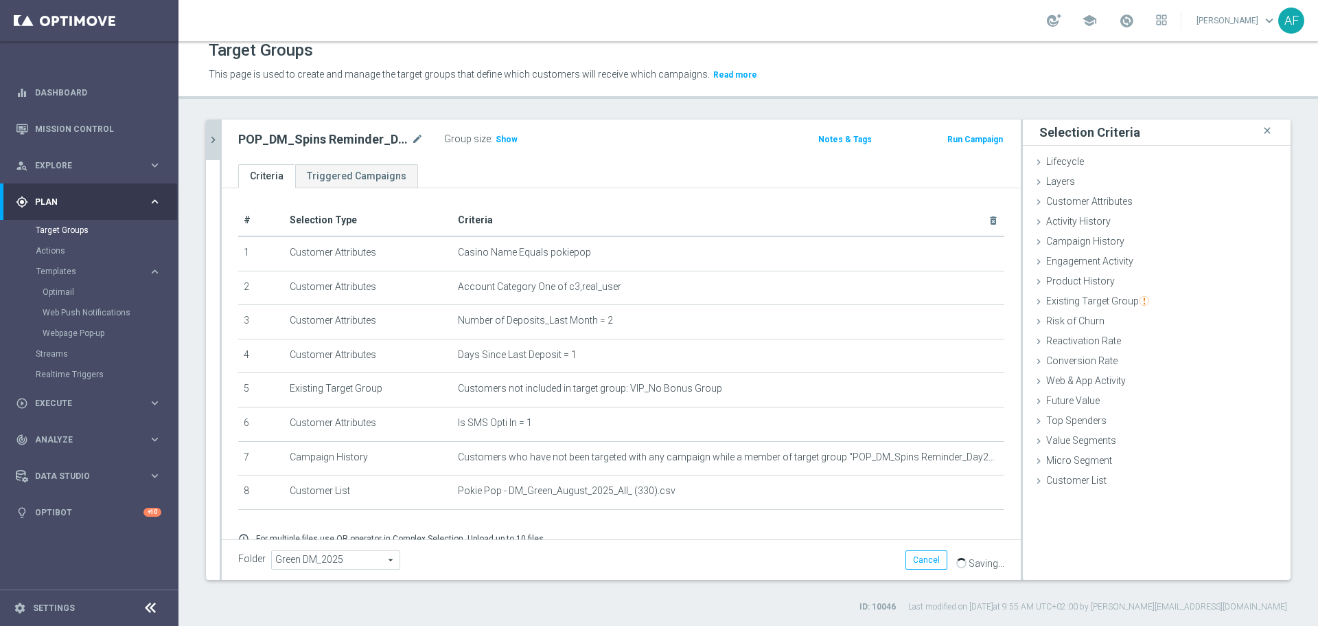
click at [214, 144] on icon "chevron_right" at bounding box center [213, 139] width 13 height 13
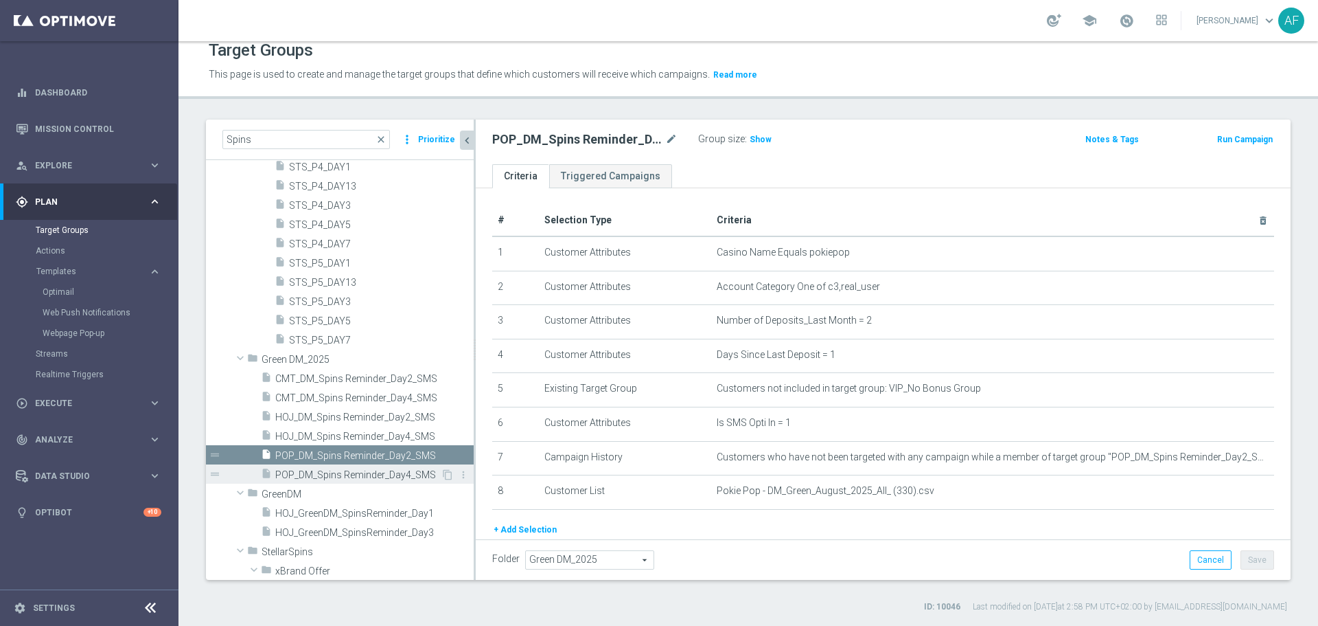
click at [400, 475] on span "POP_DM_Spins Reminder_Day4_SMS" at bounding box center [357, 475] width 165 height 12
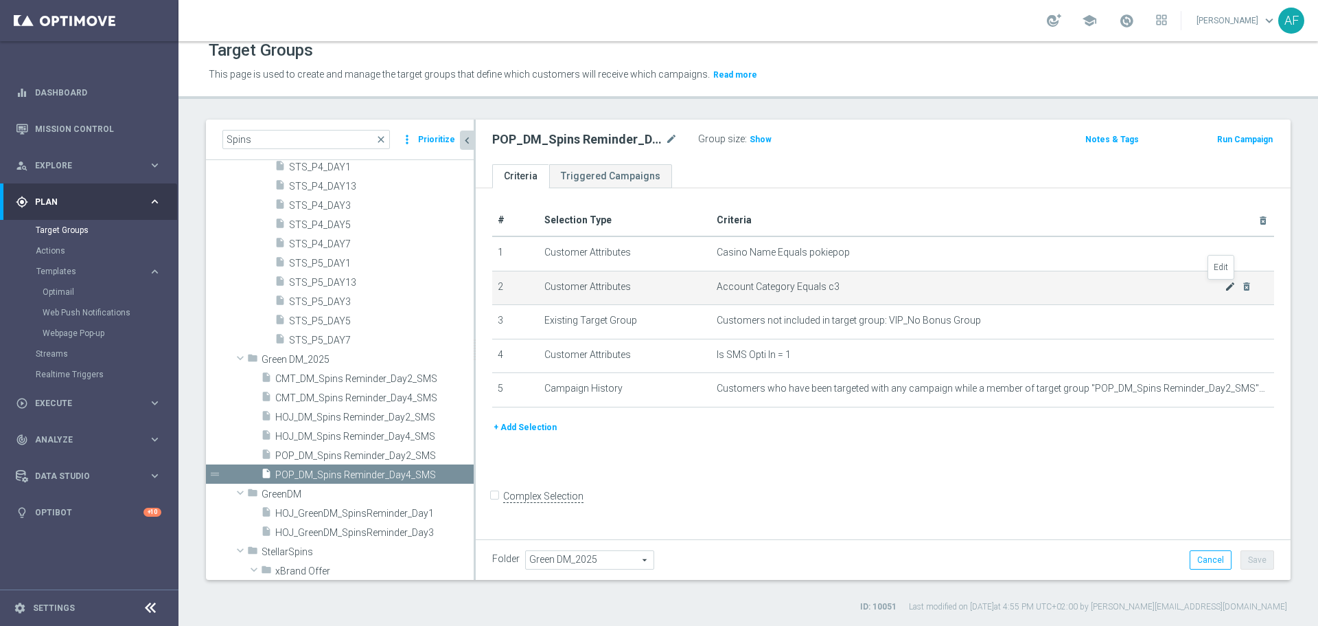
click at [1225, 292] on icon "mode_edit" at bounding box center [1230, 286] width 11 height 11
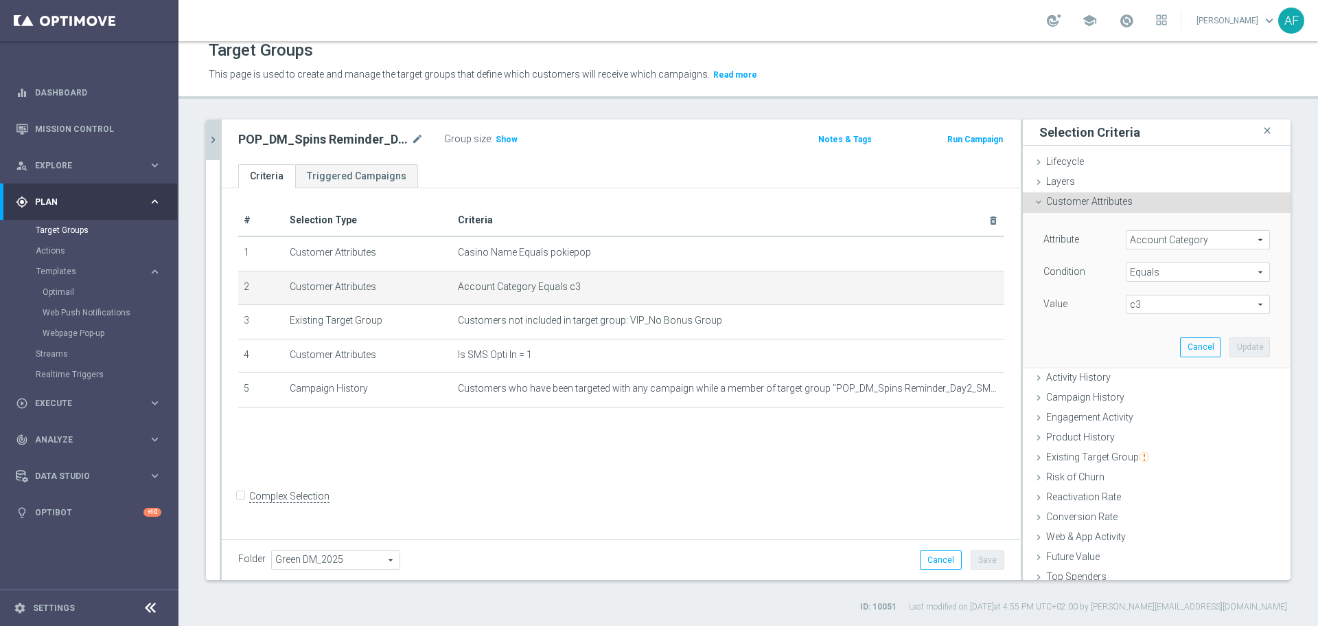
click at [1154, 266] on span "Equals" at bounding box center [1198, 272] width 143 height 18
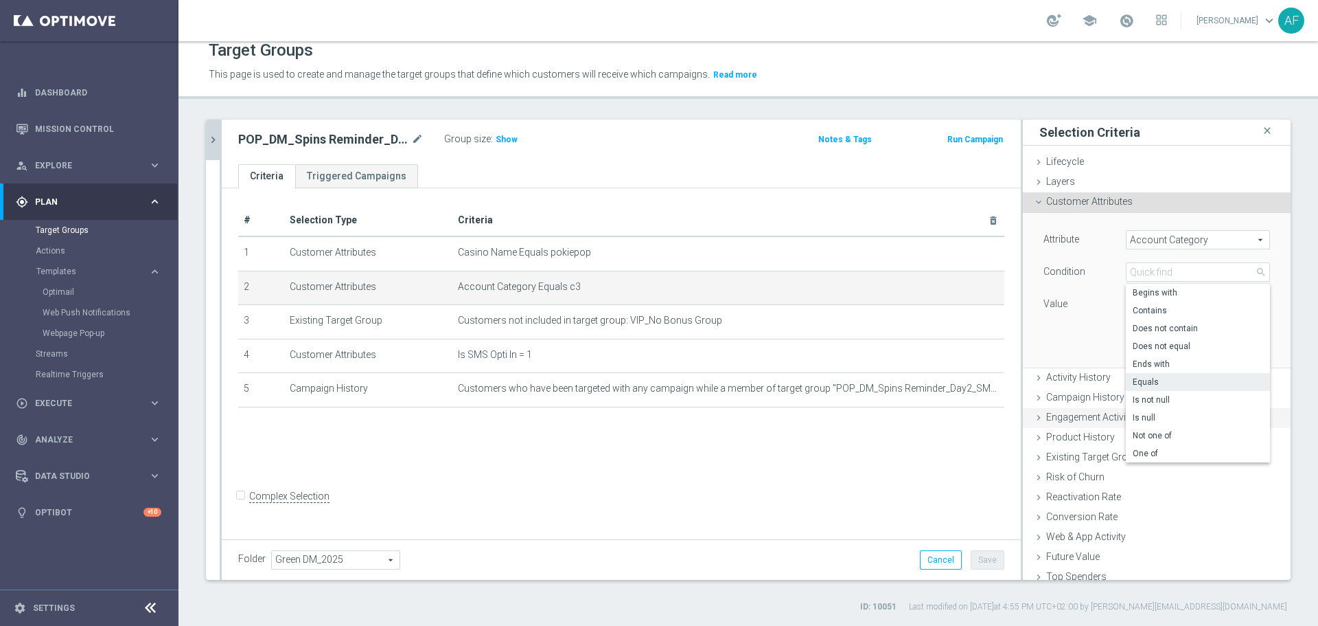
drag, startPoint x: 1145, startPoint y: 452, endPoint x: 1144, endPoint y: 410, distance: 41.9
click at [1145, 453] on span "One of" at bounding box center [1198, 453] width 130 height 11
type input "One of"
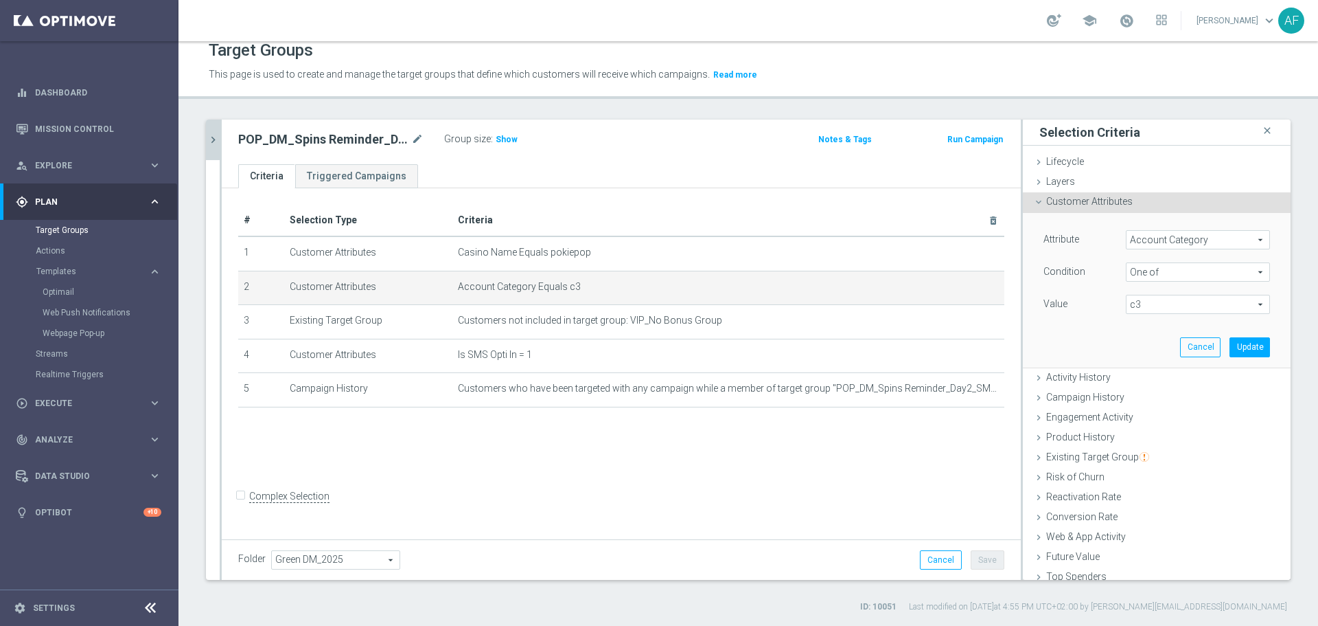
click at [1130, 297] on span "c3" at bounding box center [1198, 304] width 143 height 18
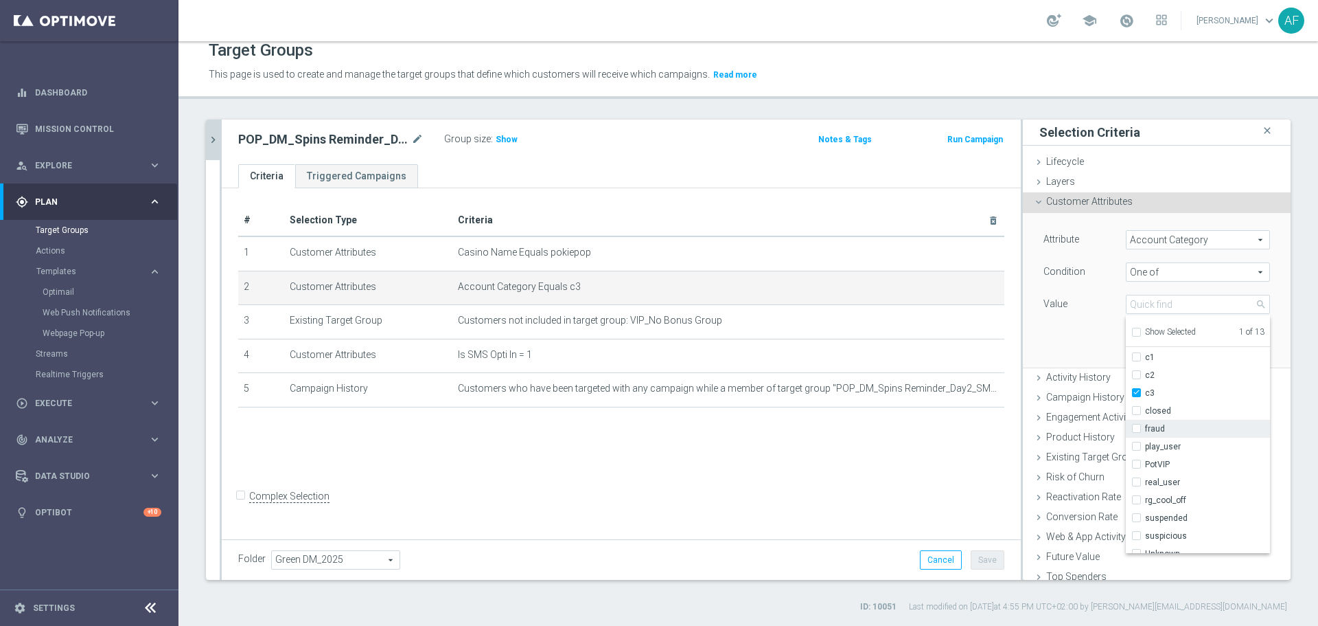
scroll to position [44, 0]
click at [1136, 470] on input "real_user" at bounding box center [1140, 472] width 9 height 9
checkbox input "true"
type input "Selected 2 of 13"
click at [1079, 346] on div "Attribute Account Category Account Category arrow_drop_down search Condition On…" at bounding box center [1156, 290] width 247 height 154
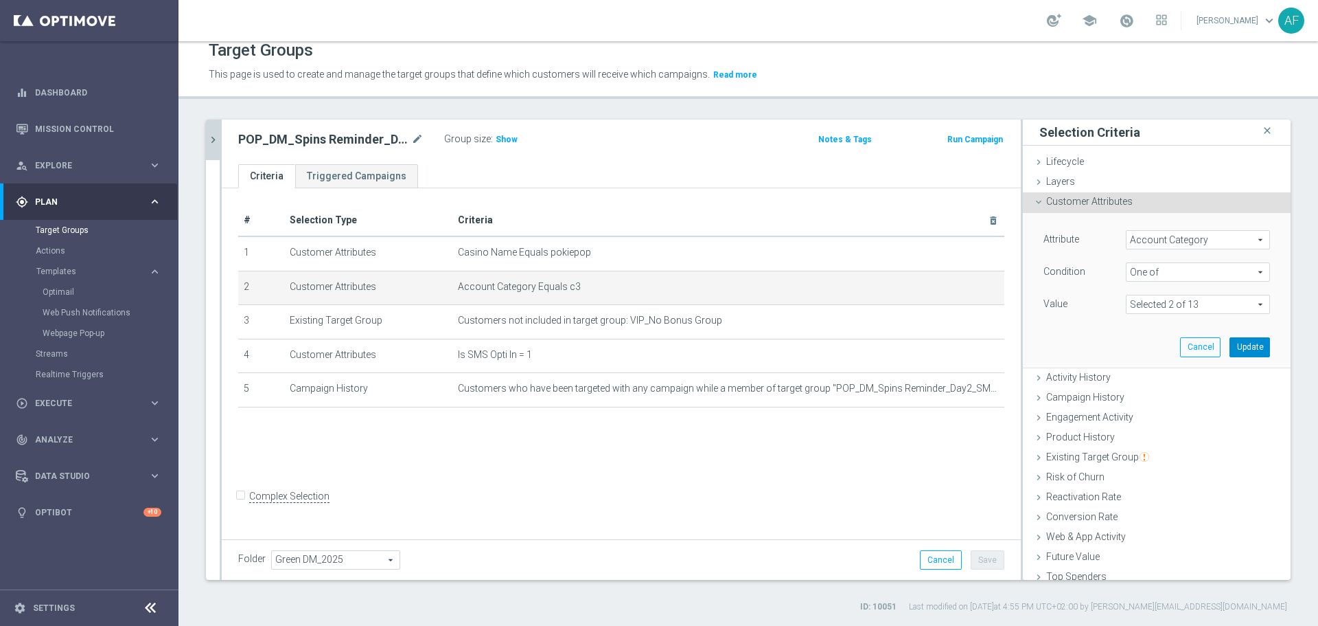
click at [1237, 343] on button "Update" at bounding box center [1250, 346] width 41 height 19
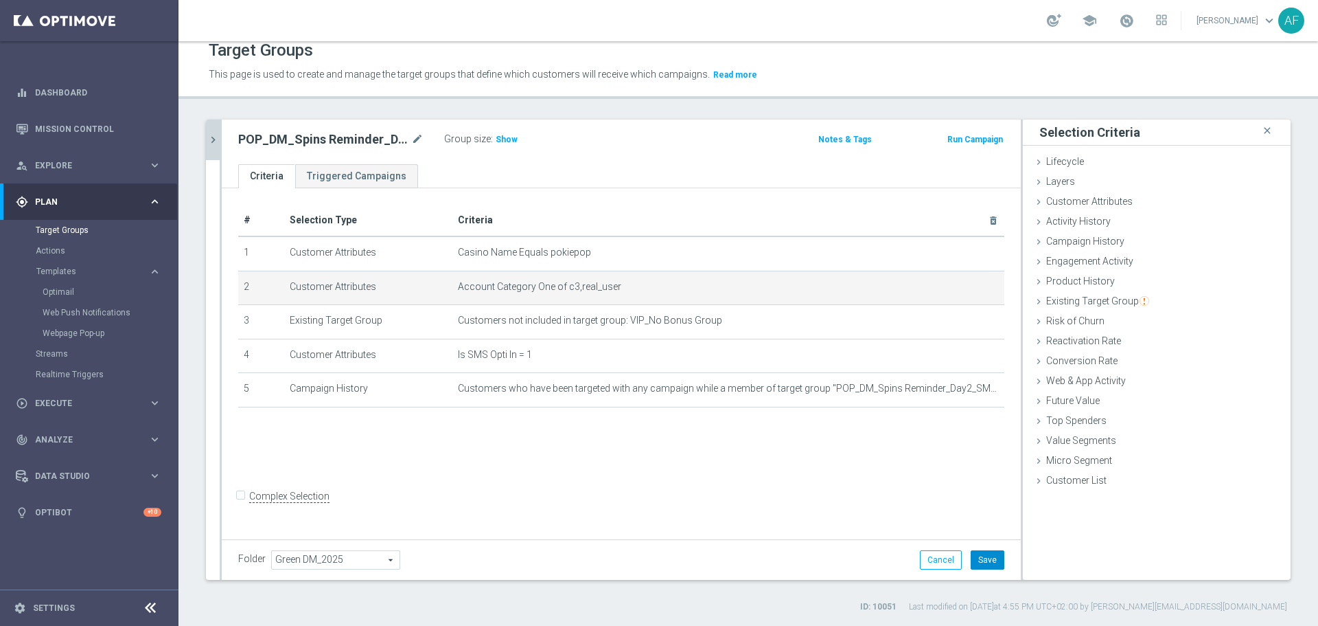
click at [981, 558] on button "Save" at bounding box center [988, 559] width 34 height 19
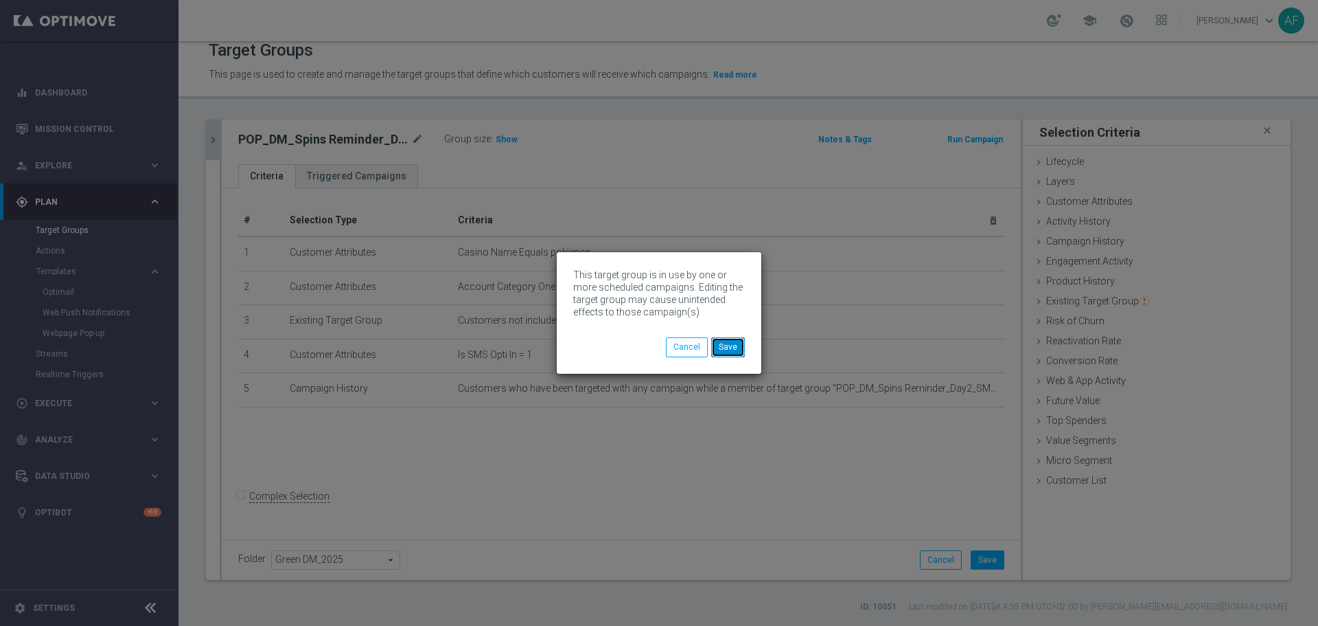
click at [732, 345] on button "Save" at bounding box center [728, 346] width 34 height 19
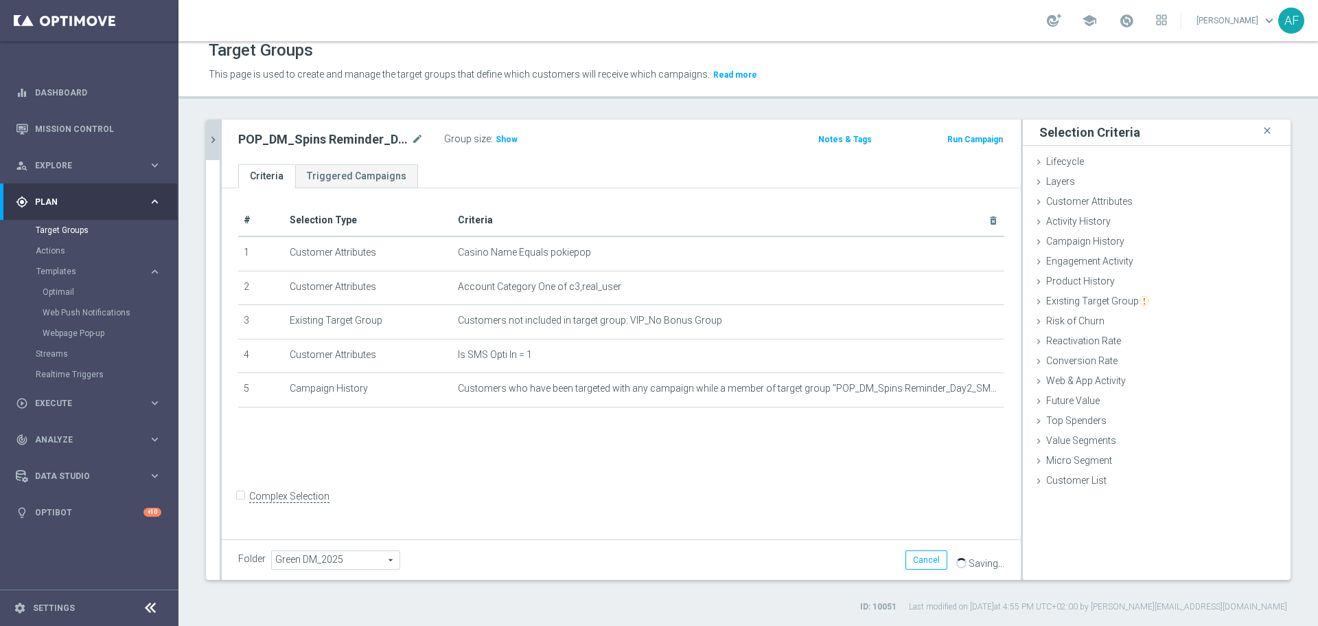
click at [208, 146] on icon "chevron_right" at bounding box center [213, 139] width 13 height 13
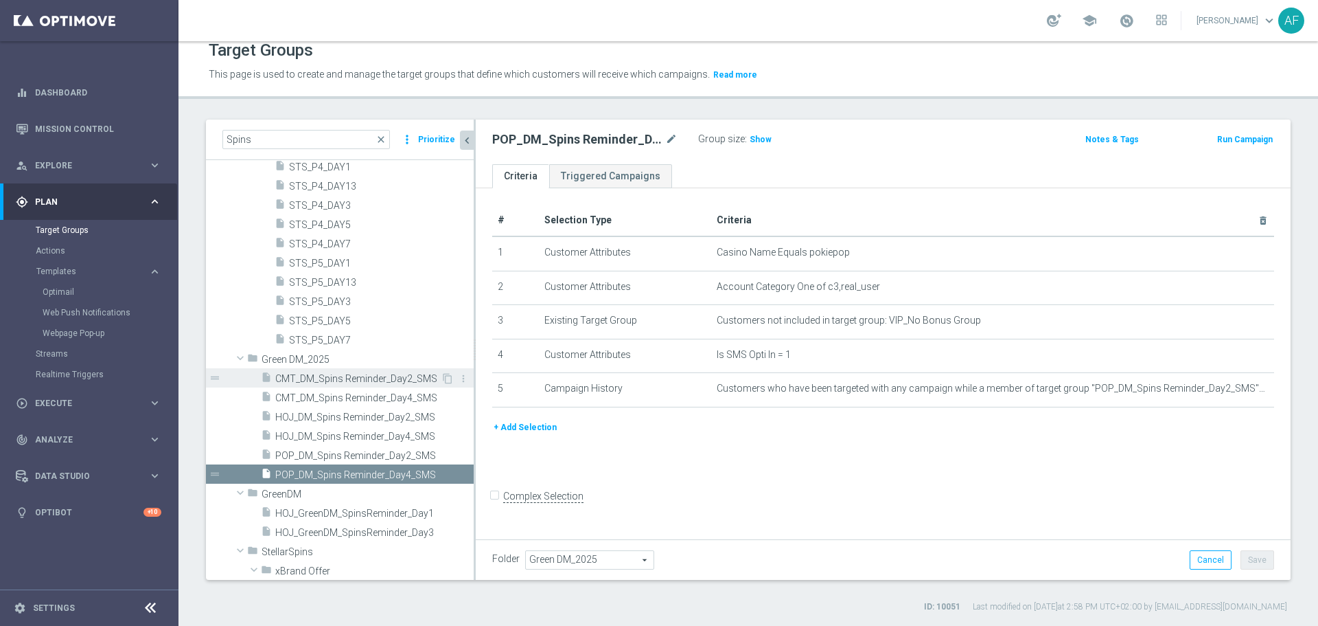
click at [389, 373] on span "CMT_DM_Spins Reminder_Day2_SMS" at bounding box center [357, 379] width 165 height 12
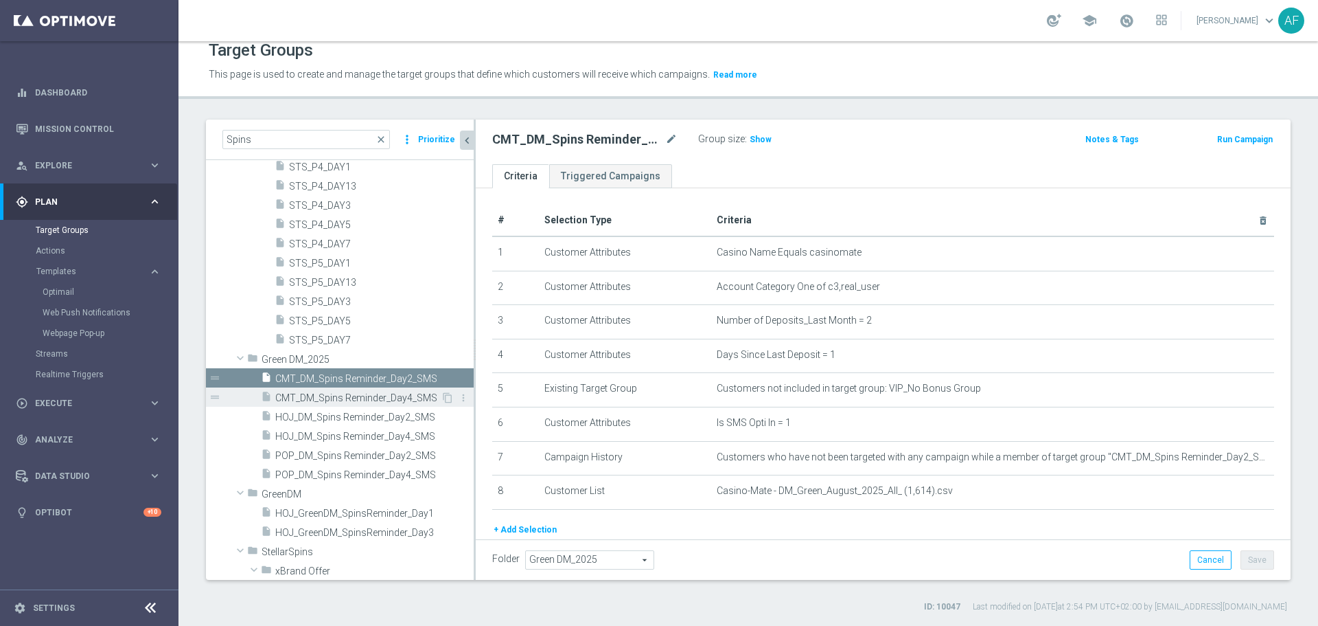
click at [379, 396] on span "CMT_DM_Spins Reminder_Day4_SMS" at bounding box center [357, 398] width 165 height 12
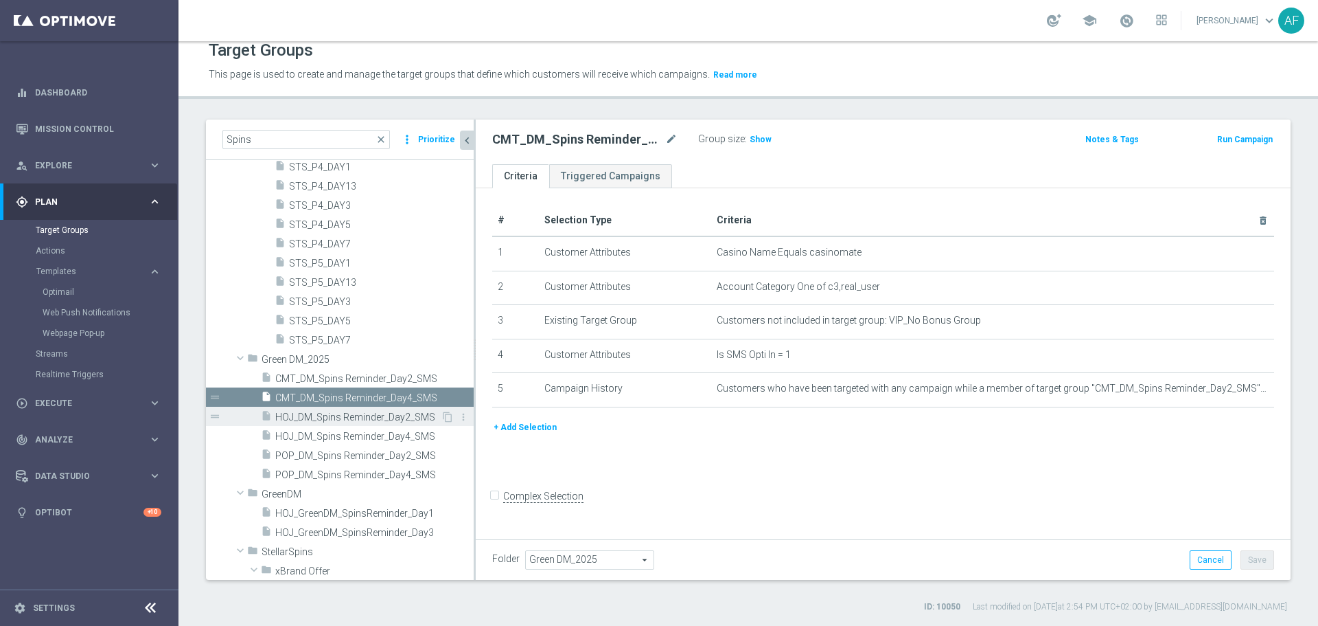
click at [377, 414] on span "HOJ_DM_Spins Reminder_Day2_SMS" at bounding box center [357, 417] width 165 height 12
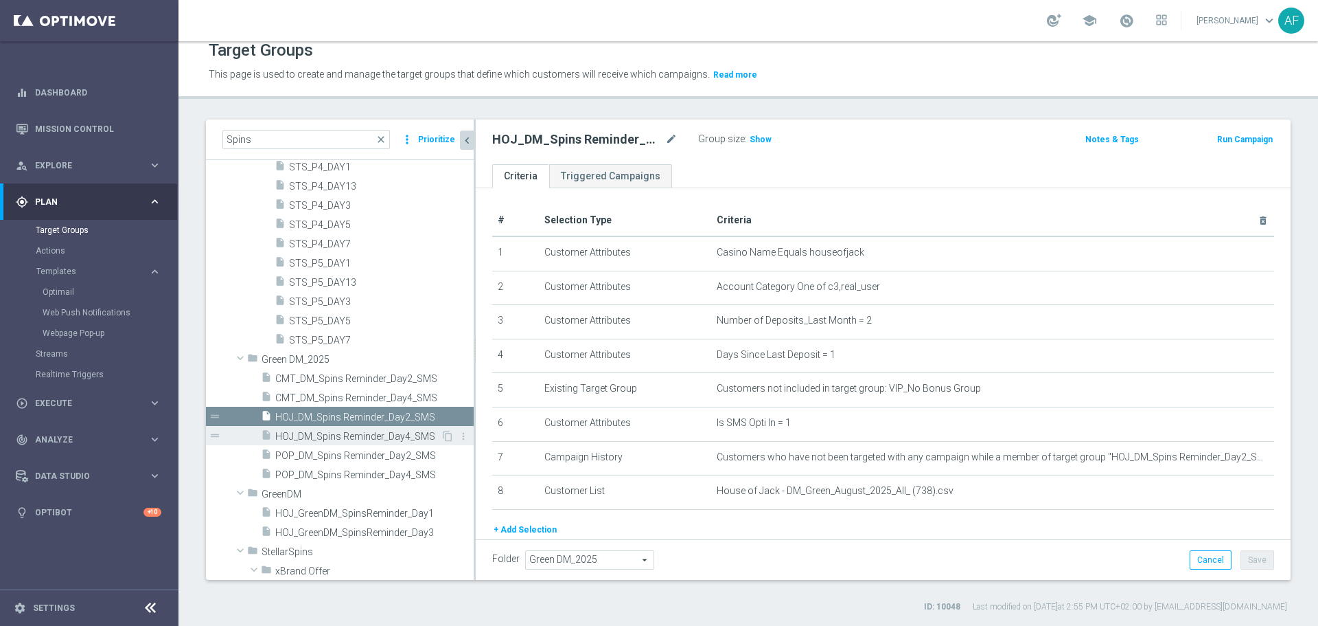
click at [376, 435] on span "HOJ_DM_Spins Reminder_Day4_SMS" at bounding box center [357, 437] width 165 height 12
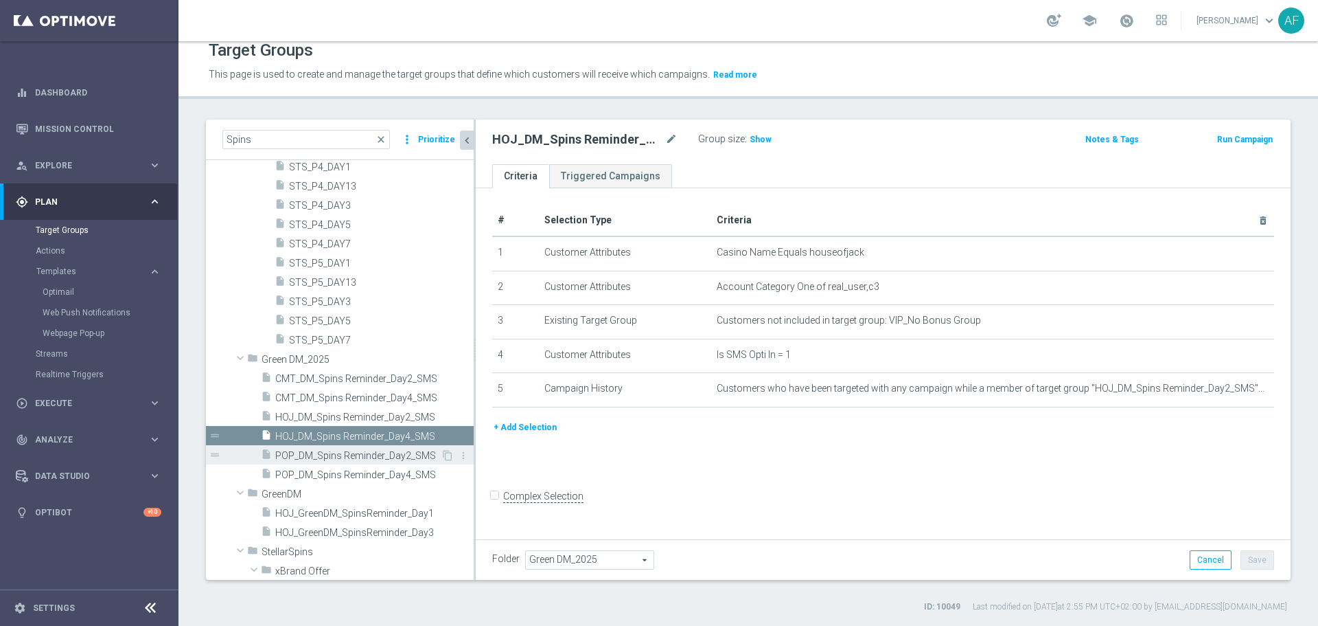
click at [376, 450] on span "POP_DM_Spins Reminder_Day2_SMS" at bounding box center [357, 456] width 165 height 12
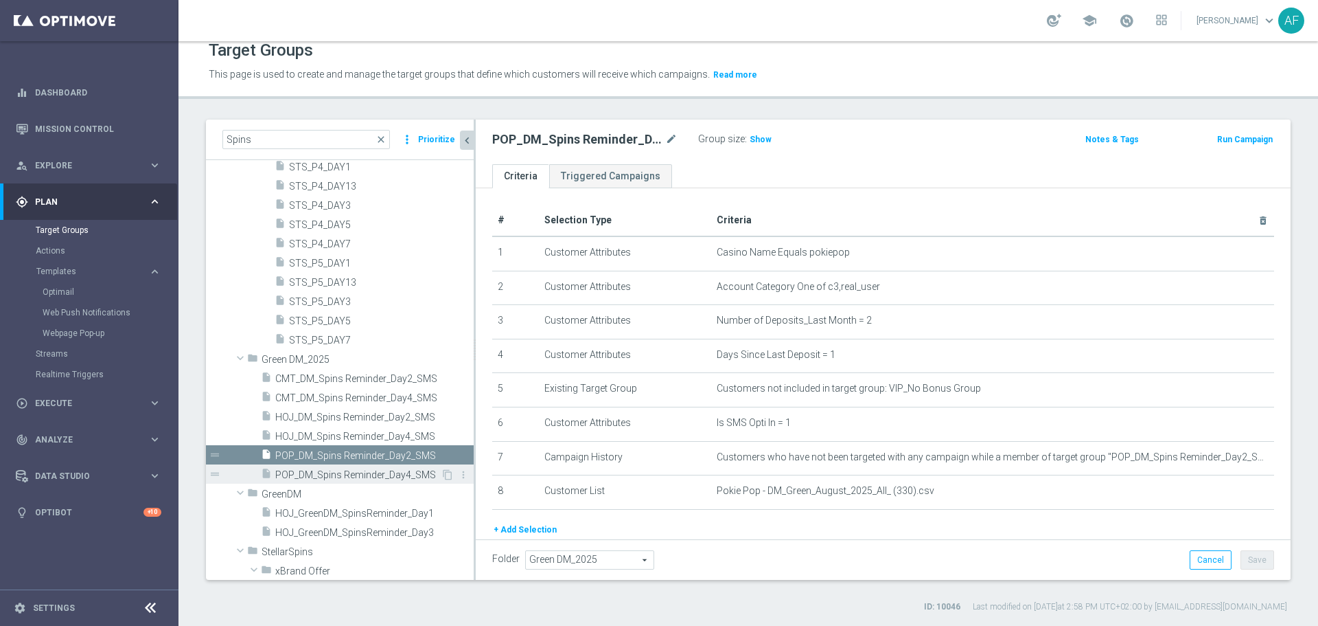
click at [376, 470] on span "POP_DM_Spins Reminder_Day4_SMS" at bounding box center [357, 475] width 165 height 12
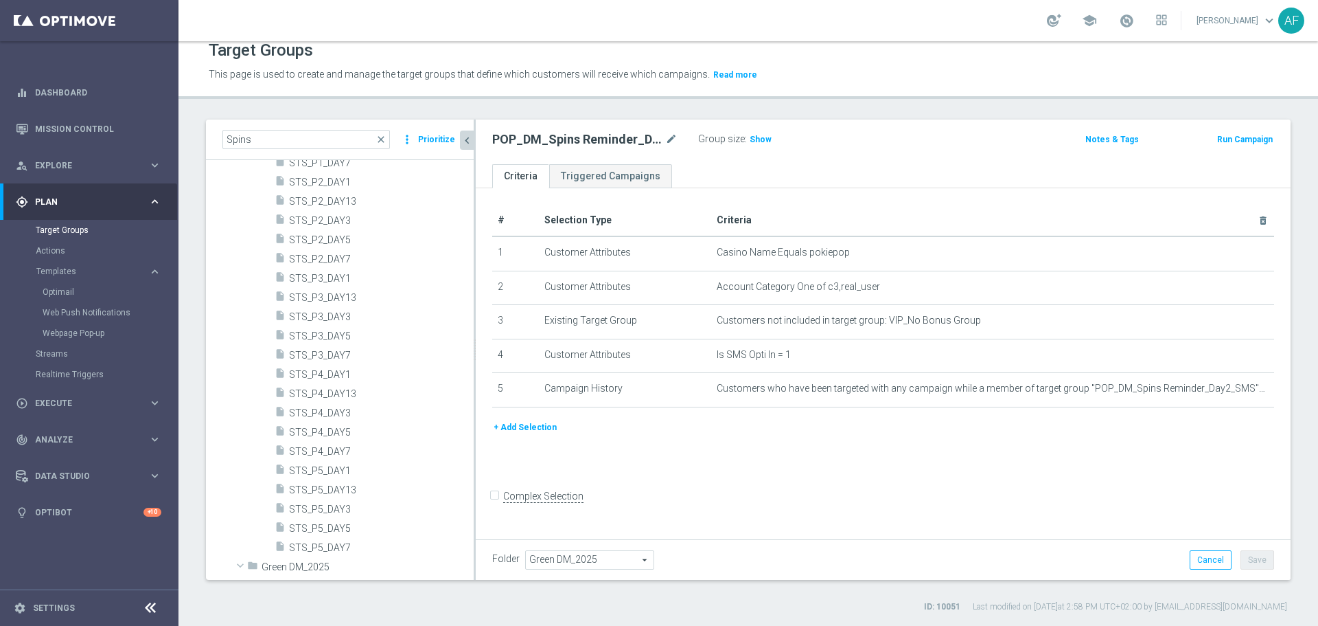
scroll to position [142, 0]
click at [68, 201] on span "Plan" at bounding box center [91, 202] width 113 height 8
click at [73, 130] on link "Mission Control" at bounding box center [98, 129] width 126 height 36
